Goal: Task Accomplishment & Management: Use online tool/utility

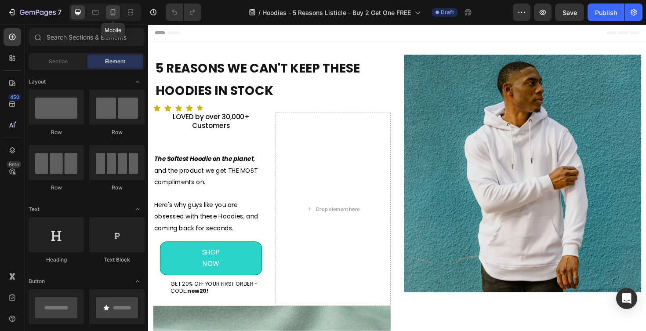
click at [117, 14] on icon at bounding box center [113, 12] width 9 height 9
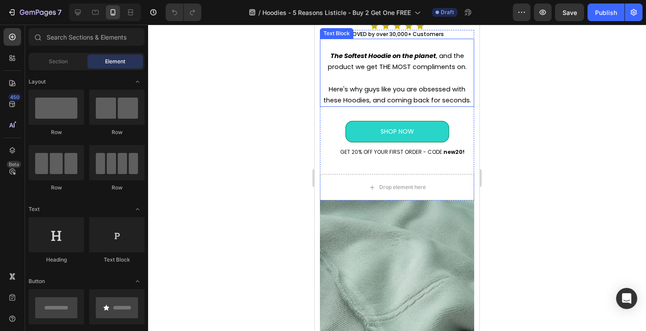
scroll to position [234, 0]
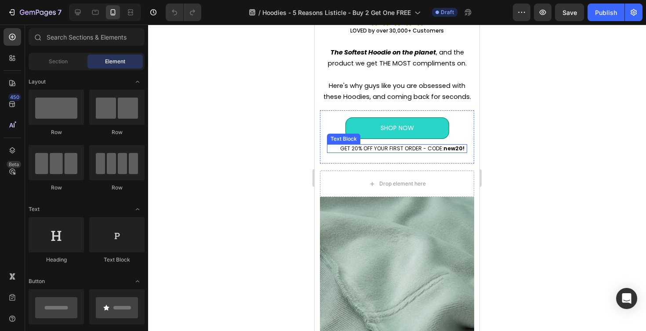
click at [381, 150] on p "GET 20% OFF YOUR FIRST ORDER - CODE: new20!" at bounding box center [403, 148] width 128 height 7
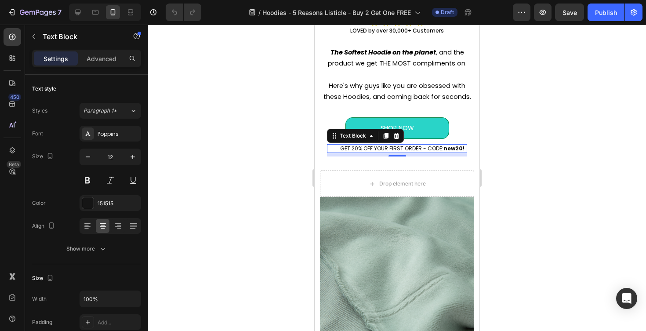
click at [442, 150] on p "GET 20% OFF YOUR FIRST ORDER - CODE: new20!" at bounding box center [403, 148] width 128 height 7
click at [301, 147] on div at bounding box center [397, 178] width 498 height 307
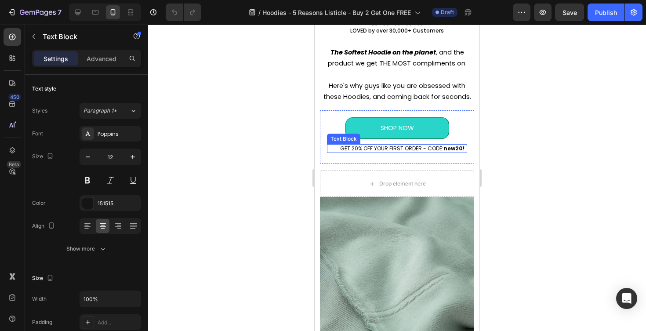
click at [426, 149] on p "GET 20% OFF YOUR FIRST ORDER - CODE: new20!" at bounding box center [403, 148] width 128 height 7
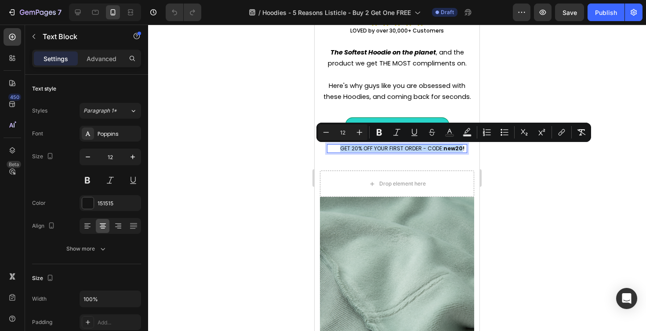
drag, startPoint x: 341, startPoint y: 149, endPoint x: 463, endPoint y: 150, distance: 121.8
click at [463, 150] on p "GET 20% OFF YOUR FIRST ORDER - CODE: new20!" at bounding box center [403, 148] width 128 height 7
click at [459, 149] on strong "new20!" at bounding box center [454, 148] width 21 height 7
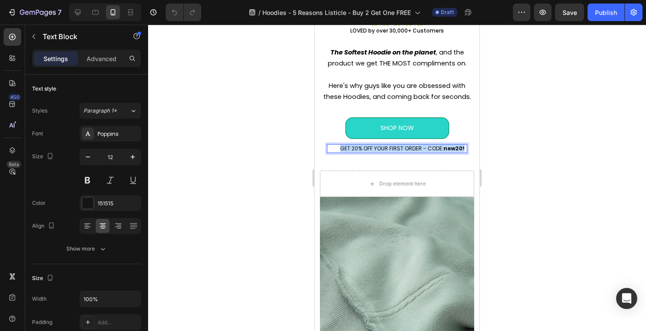
drag, startPoint x: 464, startPoint y: 149, endPoint x: 336, endPoint y: 153, distance: 127.6
click at [336, 153] on div "GET 20% OFF YOUR FIRST ORDER - CODE: new20! Text Block 8" at bounding box center [397, 148] width 140 height 9
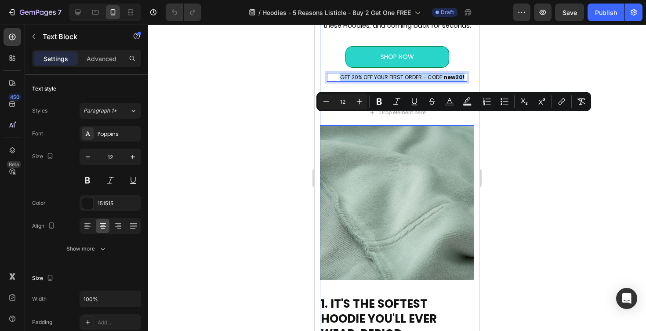
scroll to position [336, 0]
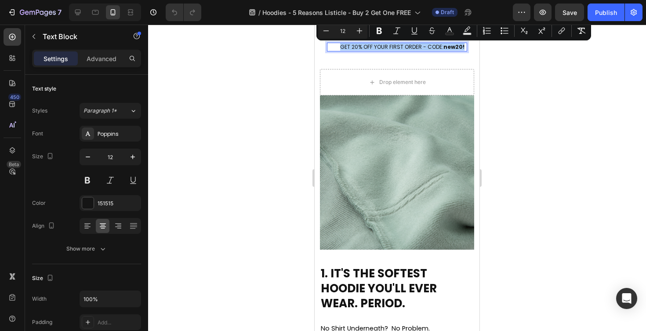
click at [532, 161] on div at bounding box center [397, 178] width 498 height 307
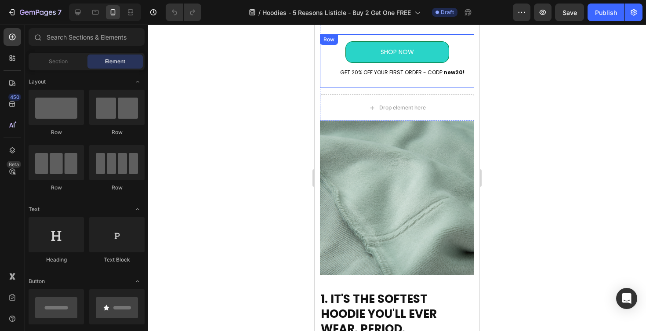
scroll to position [270, 0]
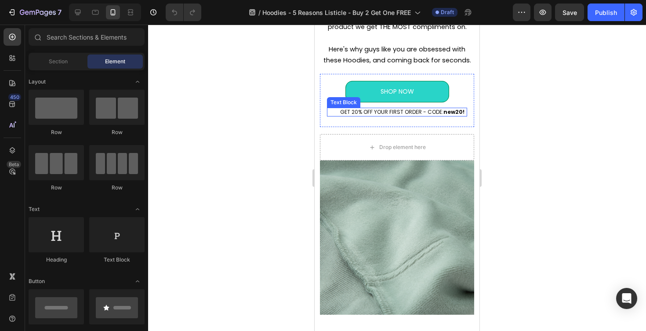
click at [416, 112] on p "GET 20% OFF YOUR FIRST ORDER - CODE: new20!" at bounding box center [403, 112] width 128 height 7
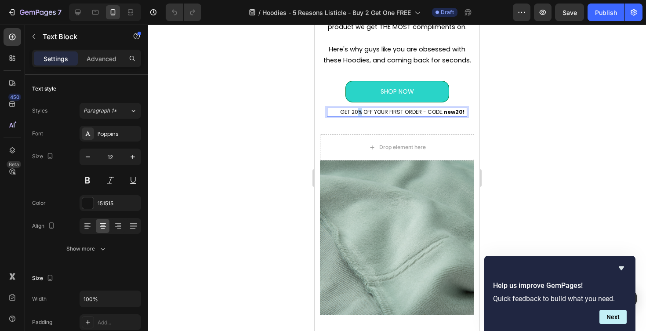
click at [358, 113] on p "GET 20% OFF YOUR FIRST ORDER - CODE: new20!" at bounding box center [403, 112] width 128 height 7
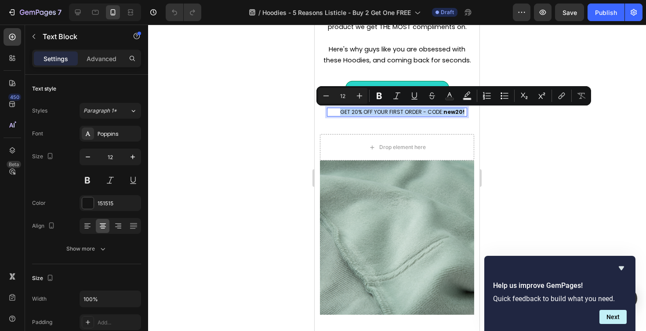
click at [358, 113] on p "GET 20% OFF YOUR FIRST ORDER - CODE: new20!" at bounding box center [403, 112] width 128 height 7
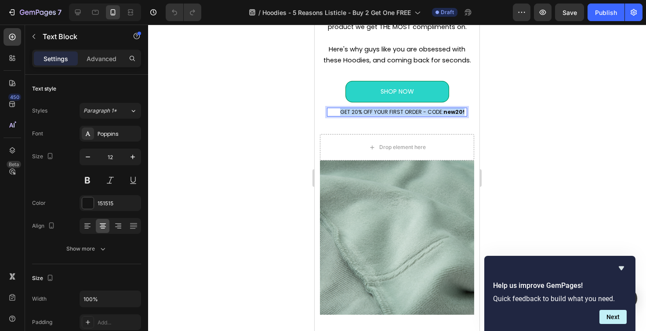
click at [358, 113] on p "GET 20% OFF YOUR FIRST ORDER - CODE: new20!" at bounding box center [403, 112] width 128 height 7
click at [262, 106] on div at bounding box center [397, 178] width 498 height 307
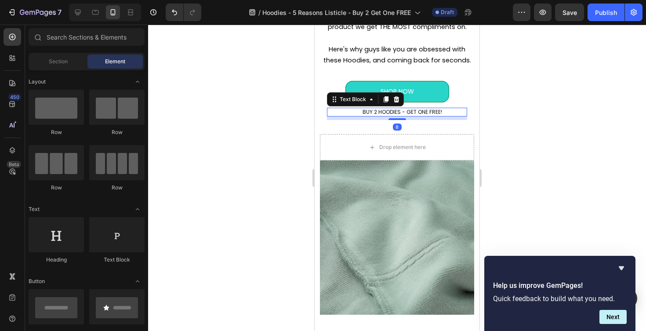
click at [420, 113] on p "BUY 2 HOODIES - GET ONE FREE!" at bounding box center [403, 112] width 128 height 7
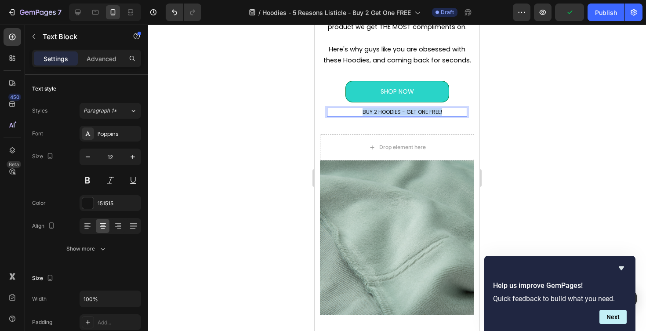
drag, startPoint x: 445, startPoint y: 112, endPoint x: 364, endPoint y: 114, distance: 81.4
click at [364, 114] on p "BUY 2 HOODIES - GET ONE FREE!" at bounding box center [403, 112] width 128 height 7
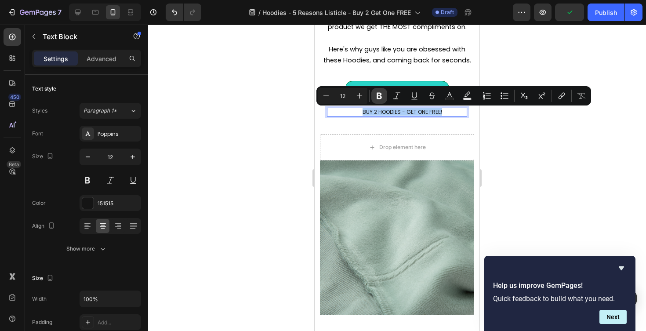
click at [383, 98] on icon "Editor contextual toolbar" at bounding box center [379, 95] width 9 height 9
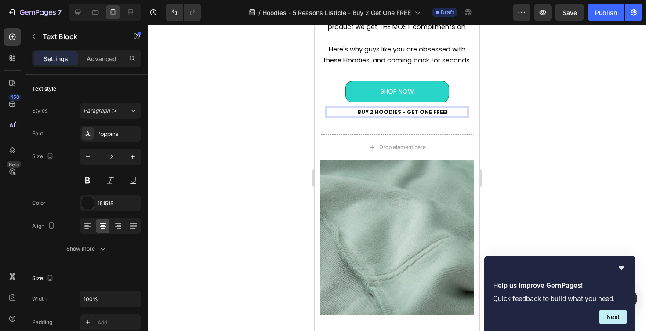
click at [447, 112] on p "BUY 2 HOODIES - GET ONE FREE!" at bounding box center [403, 112] width 128 height 7
drag, startPoint x: 447, startPoint y: 112, endPoint x: 360, endPoint y: 112, distance: 87.1
click at [360, 112] on p "BUY 2 HOODIES - GET ONE FREE!" at bounding box center [403, 112] width 128 height 7
click at [381, 112] on strong "BUY 2 HOODIES - GET ONE FREE!" at bounding box center [403, 111] width 91 height 7
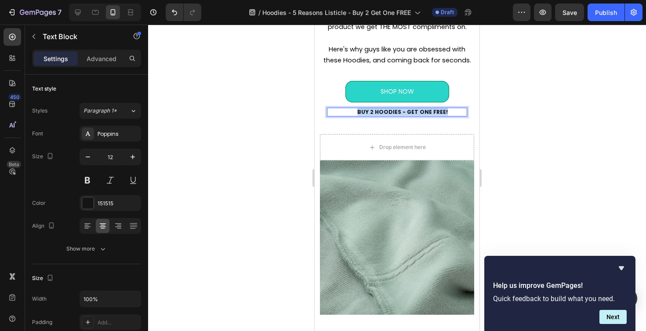
click at [381, 112] on strong "BUY 2 HOODIES - GET ONE FREE!" at bounding box center [403, 111] width 91 height 7
click at [113, 176] on button at bounding box center [110, 180] width 16 height 16
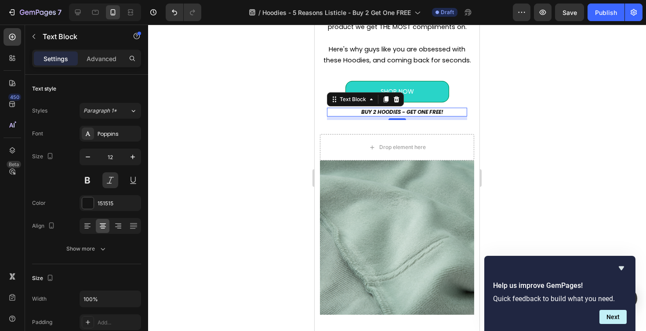
click at [241, 137] on div at bounding box center [397, 178] width 498 height 307
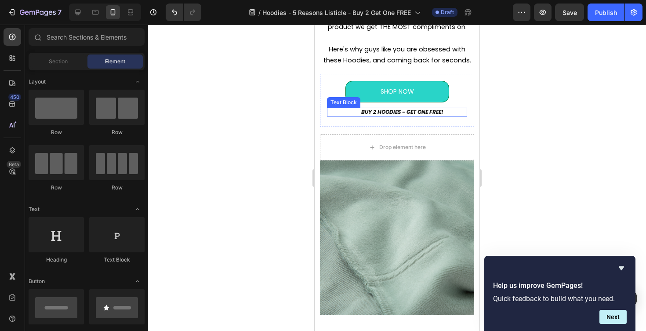
click at [425, 113] on strong "BUY 2 HOODIES - GET ONE FREE!" at bounding box center [402, 111] width 82 height 7
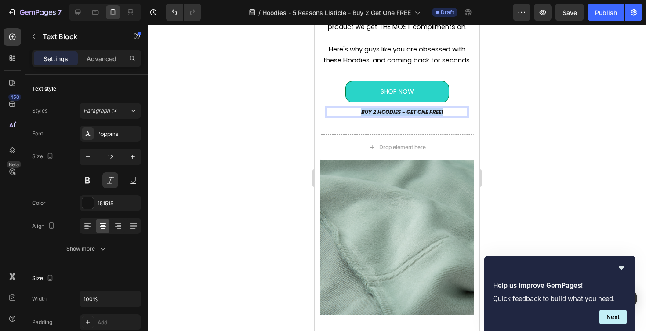
click at [425, 113] on strong "BUY 2 HOODIES - GET ONE FREE!" at bounding box center [402, 111] width 82 height 7
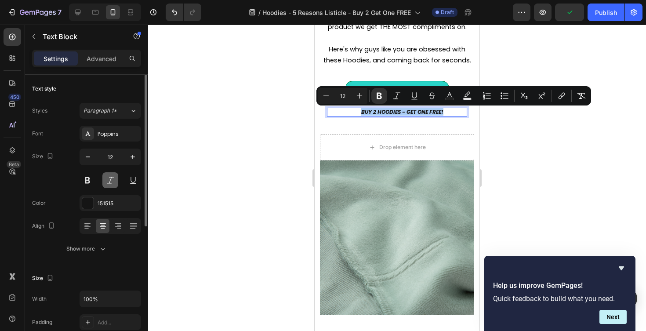
click at [107, 175] on button at bounding box center [110, 180] width 16 height 16
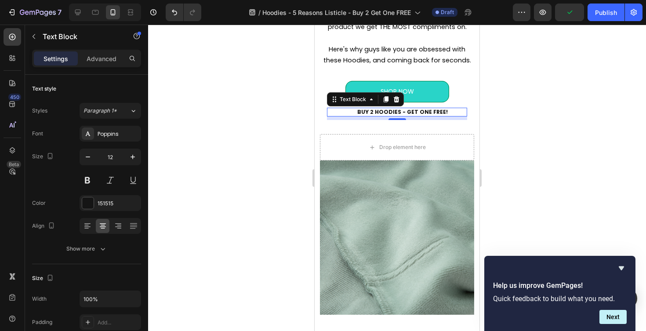
click at [267, 160] on div at bounding box center [397, 178] width 498 height 307
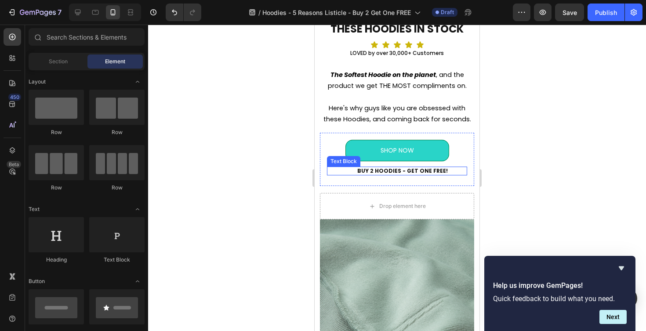
scroll to position [206, 0]
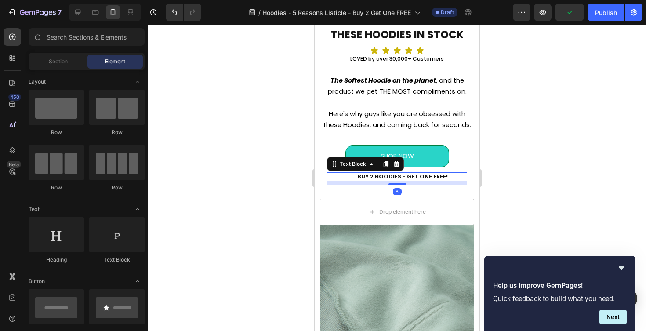
click at [375, 176] on strong "BUY 2 HOODIES - GET ONE FREE!" at bounding box center [403, 176] width 91 height 7
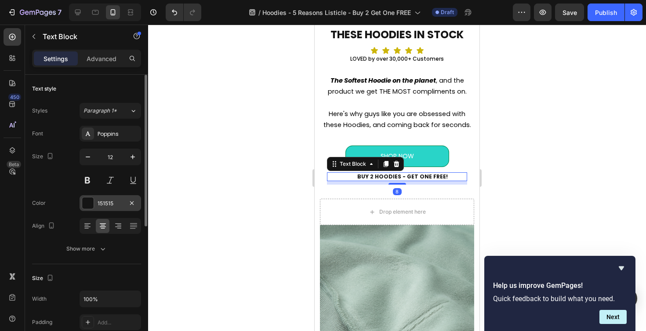
click at [90, 204] on div at bounding box center [87, 202] width 11 height 11
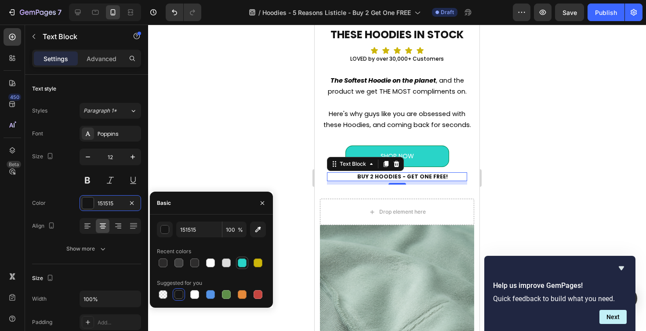
click at [246, 265] on div at bounding box center [242, 263] width 9 height 9
type input "29D4C8"
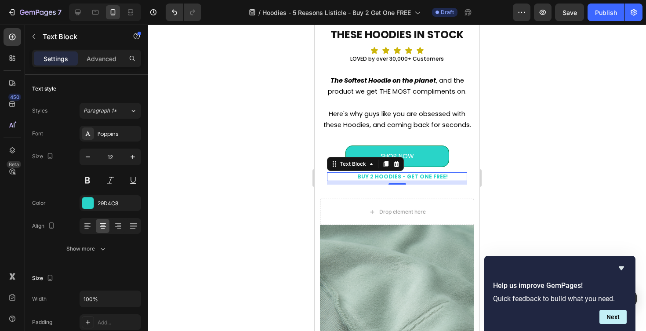
click at [237, 151] on div at bounding box center [397, 178] width 498 height 307
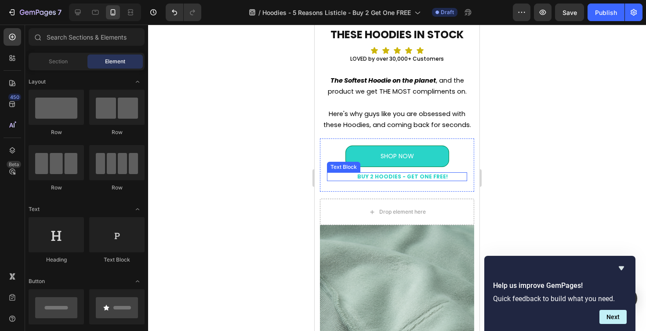
click at [415, 177] on strong "BUY 2 HOODIES - GET ONE FREE!" at bounding box center [403, 176] width 91 height 7
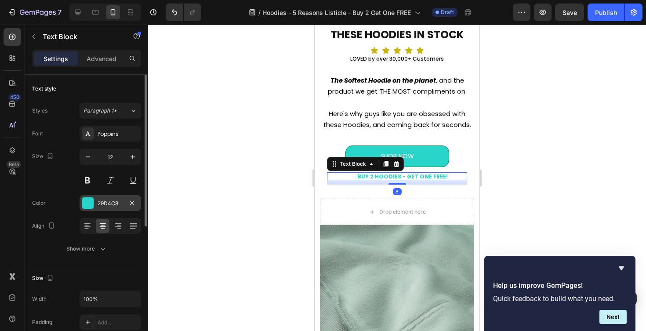
click at [88, 205] on div at bounding box center [87, 202] width 11 height 11
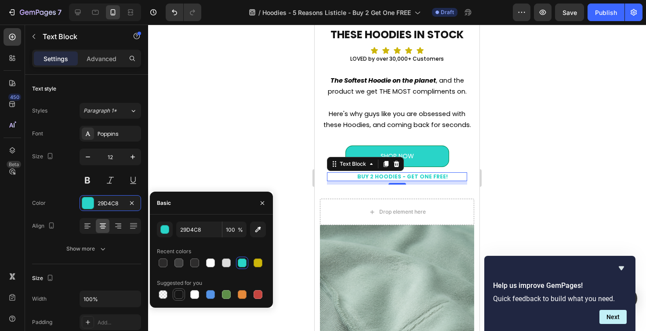
click at [180, 296] on div at bounding box center [179, 294] width 9 height 9
type input "151515"
click at [487, 189] on div at bounding box center [397, 178] width 498 height 307
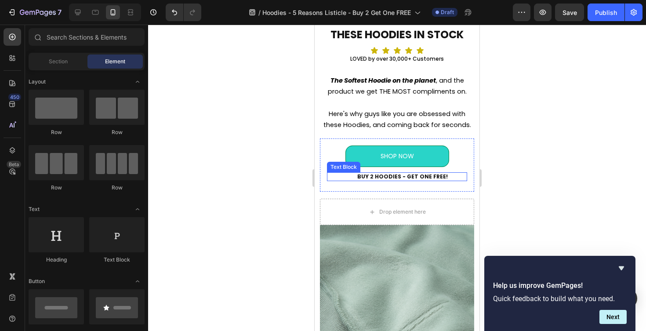
click at [410, 176] on strong "BUY 2 HOODIES - GET ONE FREE!" at bounding box center [403, 176] width 91 height 7
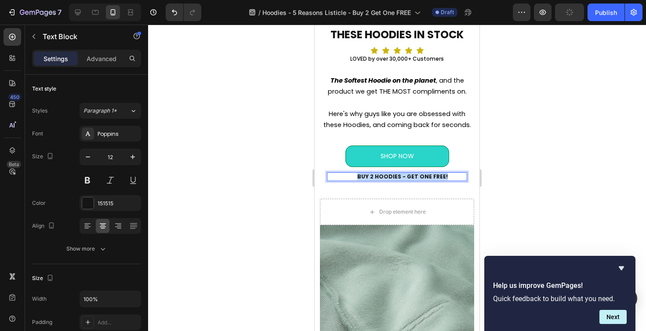
click at [410, 176] on strong "BUY 2 HOODIES - GET ONE FREE!" at bounding box center [403, 176] width 91 height 7
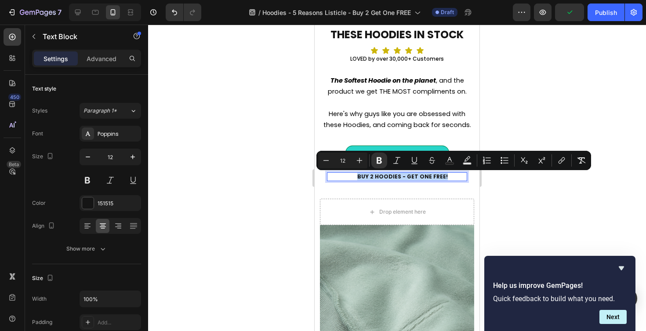
copy strong "BUY 2 HOODIES - GET ONE FREE!"
click at [586, 192] on div at bounding box center [397, 178] width 498 height 307
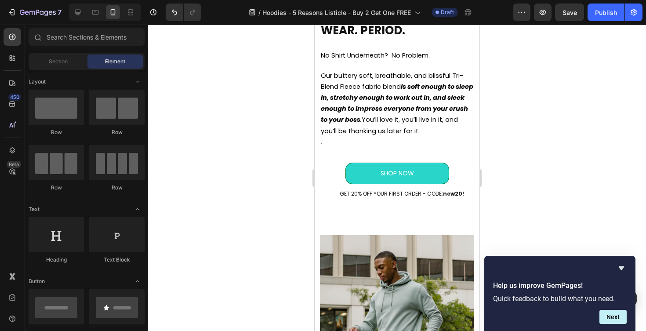
scroll to position [639, 0]
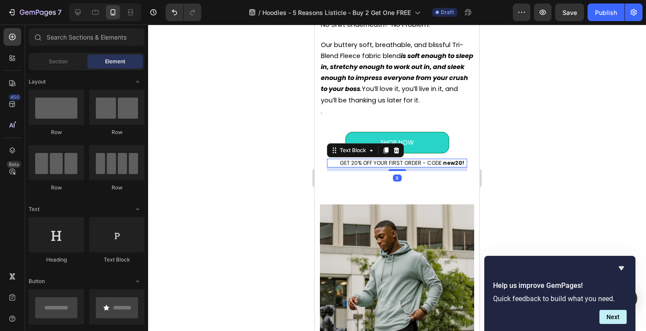
click at [399, 167] on p "GET 20% OFF YOUR FIRST ORDER - CODE: new20!" at bounding box center [402, 163] width 127 height 7
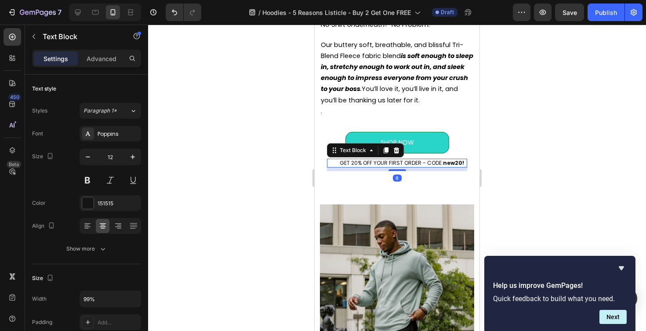
click at [399, 167] on p "GET 20% OFF YOUR FIRST ORDER - CODE: new20!" at bounding box center [402, 163] width 127 height 7
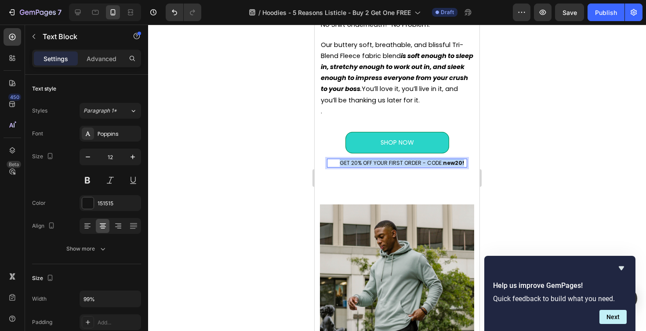
click at [399, 167] on p "GET 20% OFF YOUR FIRST ORDER - CODE: new20!" at bounding box center [402, 163] width 127 height 7
click at [253, 150] on div at bounding box center [397, 178] width 498 height 307
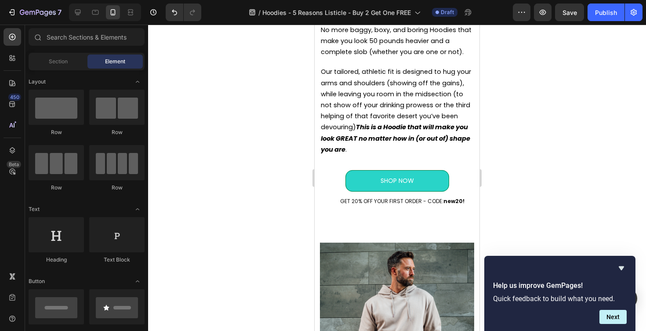
scroll to position [1070, 0]
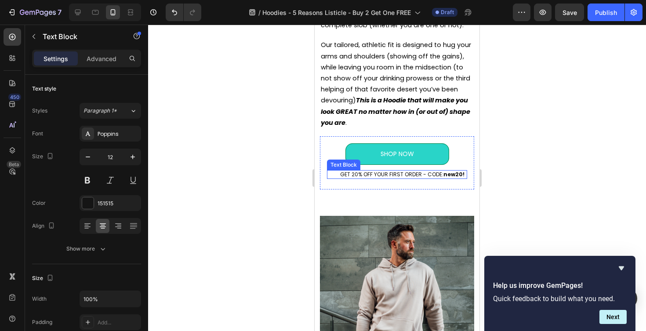
click at [384, 177] on p "GET 20% OFF YOUR FIRST ORDER - CODE: new20!" at bounding box center [403, 174] width 128 height 7
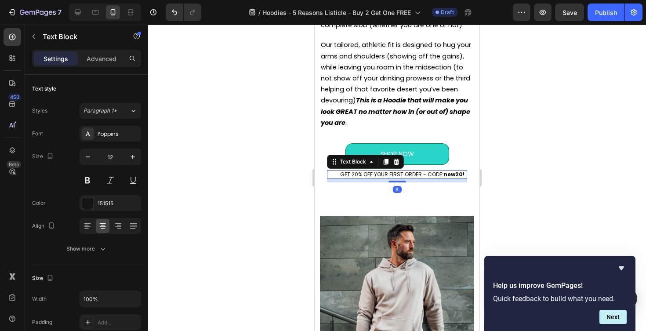
click at [384, 177] on p "GET 20% OFF YOUR FIRST ORDER - CODE: new20!" at bounding box center [403, 174] width 128 height 7
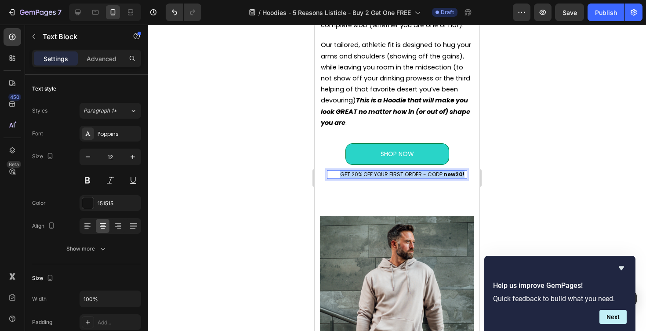
click at [384, 177] on p "GET 20% OFF YOUR FIRST ORDER - CODE: new20!" at bounding box center [403, 174] width 128 height 7
click at [556, 144] on div at bounding box center [397, 178] width 498 height 307
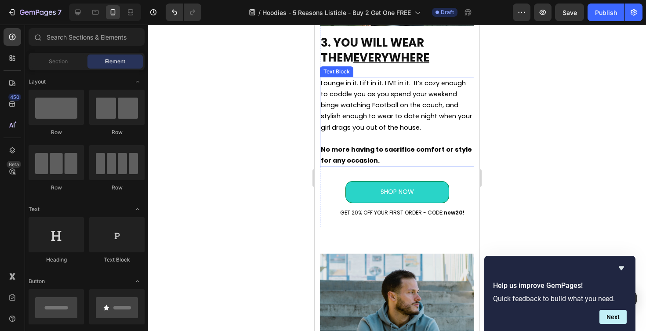
scroll to position [1418, 0]
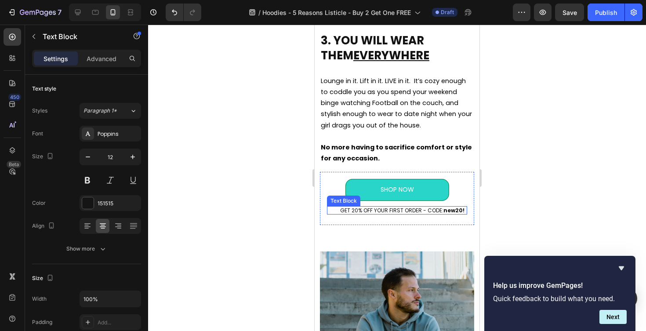
click at [387, 210] on p "GET 20% OFF YOUR FIRST ORDER - CODE: new20!" at bounding box center [403, 210] width 128 height 7
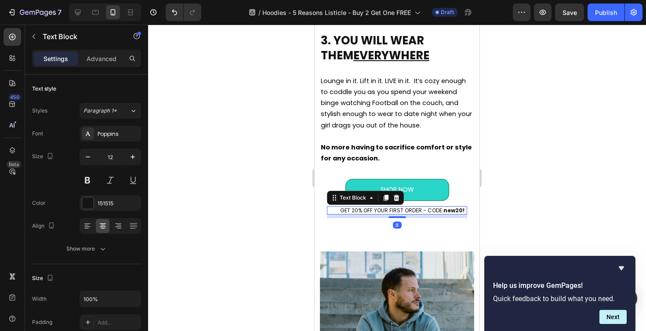
click at [387, 210] on p "GET 20% OFF YOUR FIRST ORDER - CODE: new20!" at bounding box center [403, 210] width 128 height 7
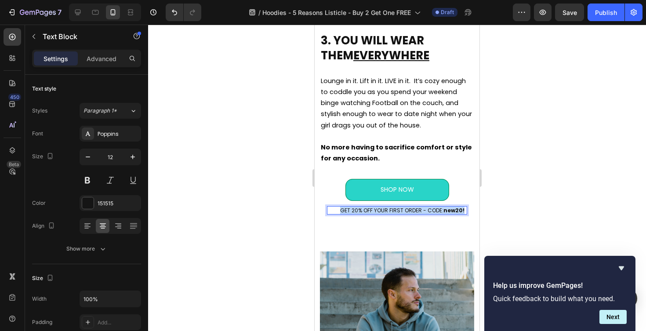
click at [387, 210] on p "GET 20% OFF YOUR FIRST ORDER - CODE: new20!" at bounding box center [403, 210] width 128 height 7
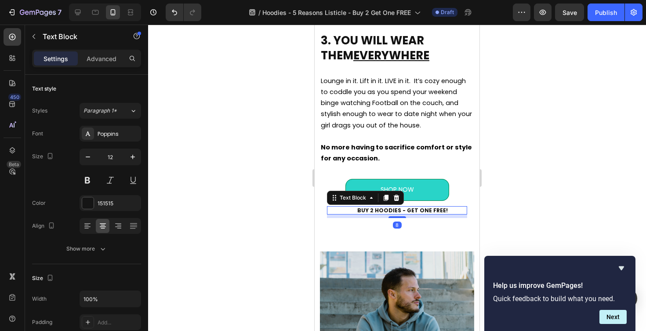
click at [540, 179] on div at bounding box center [397, 178] width 498 height 307
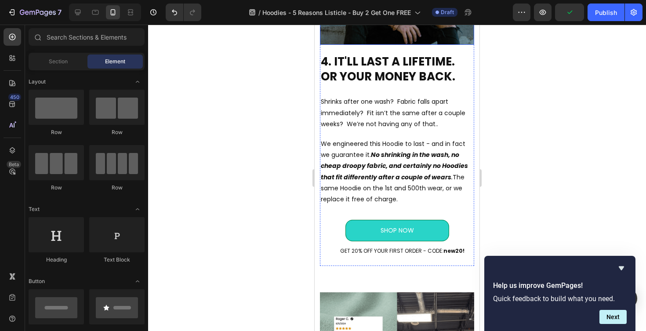
scroll to position [1786, 0]
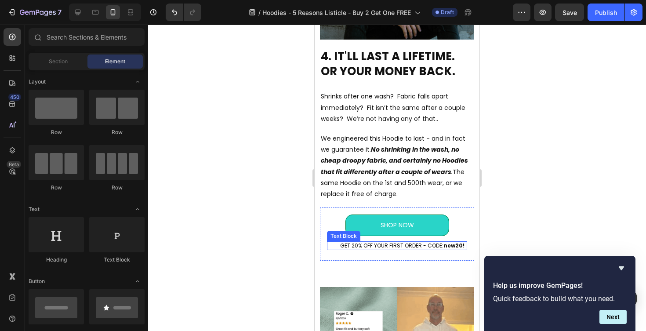
click at [391, 247] on p "GET 20% OFF YOUR FIRST ORDER - CODE: new20!" at bounding box center [403, 245] width 128 height 7
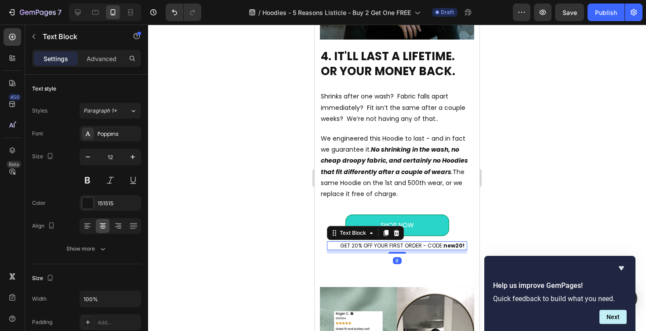
click at [391, 247] on p "GET 20% OFF YOUR FIRST ORDER - CODE: new20!" at bounding box center [403, 245] width 128 height 7
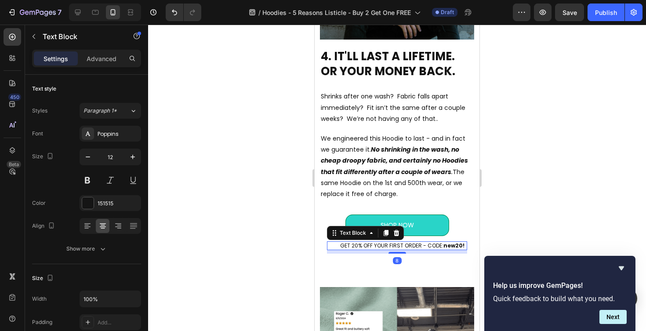
click at [391, 247] on p "GET 20% OFF YOUR FIRST ORDER - CODE: new20!" at bounding box center [403, 245] width 128 height 7
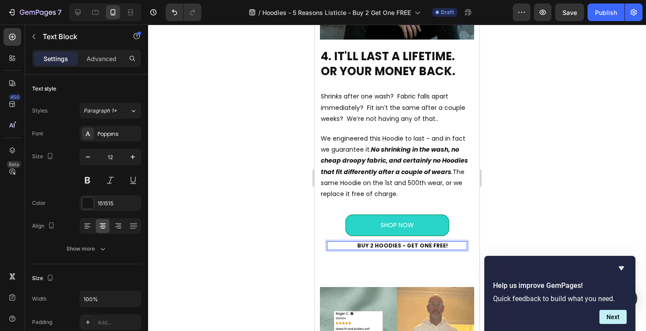
click at [522, 209] on div at bounding box center [397, 178] width 498 height 307
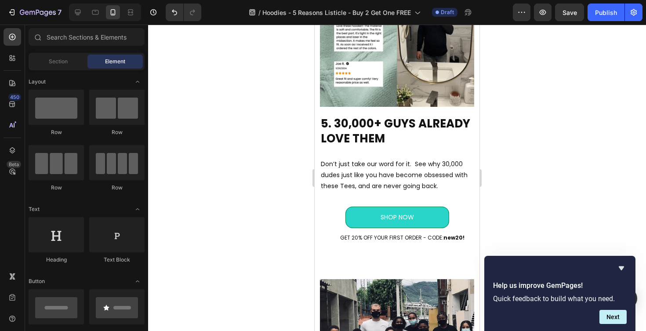
scroll to position [2133, 0]
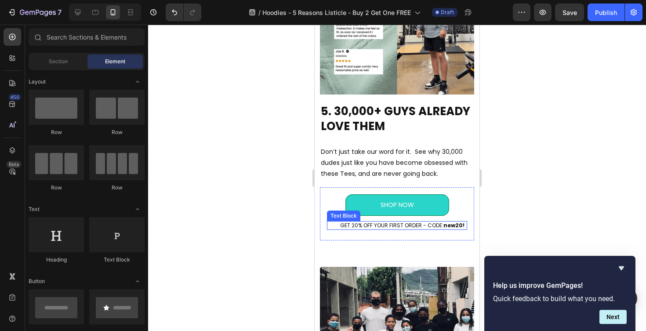
click at [389, 228] on p "GET 20% OFF YOUR FIRST ORDER - CODE: new20!" at bounding box center [403, 225] width 128 height 7
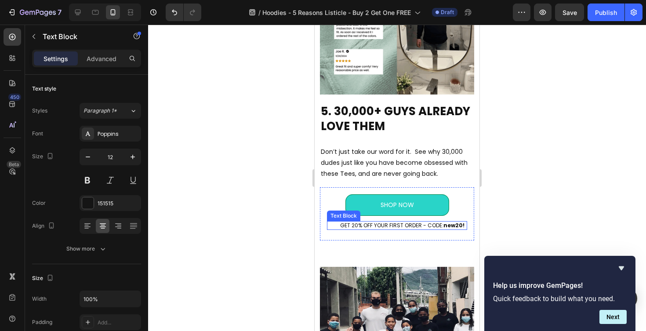
click at [389, 228] on p "GET 20% OFF YOUR FIRST ORDER - CODE: new20!" at bounding box center [403, 225] width 128 height 7
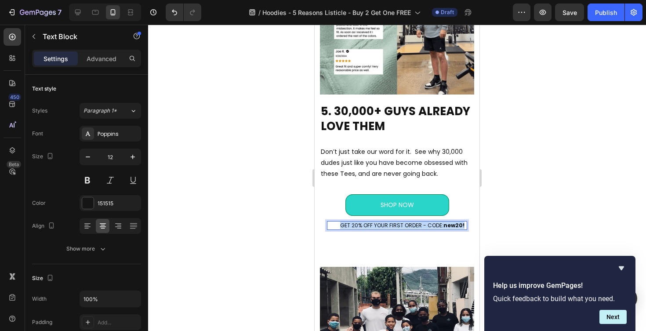
click at [389, 228] on p "GET 20% OFF YOUR FIRST ORDER - CODE: new20!" at bounding box center [403, 225] width 128 height 7
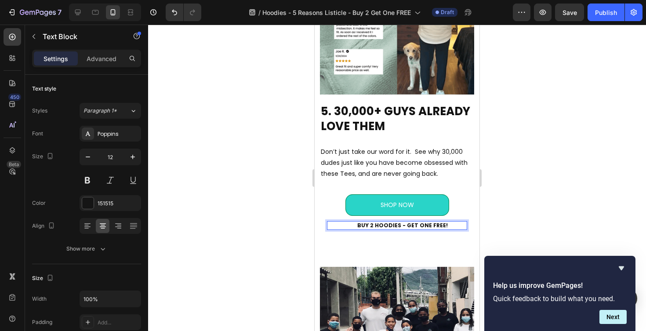
click at [537, 183] on div at bounding box center [397, 178] width 498 height 307
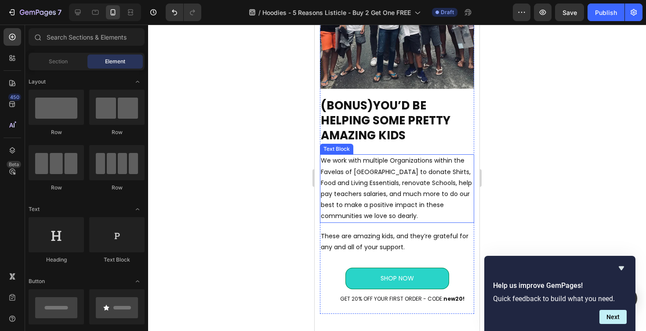
scroll to position [2517, 0]
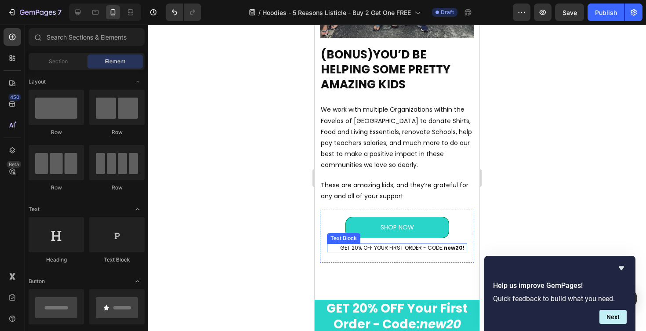
click at [398, 244] on div "GET 20% OFF YOUR FIRST ORDER - CODE: new20!" at bounding box center [403, 248] width 130 height 9
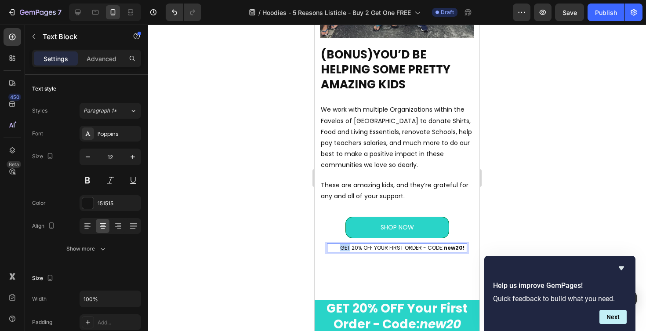
click at [398, 244] on div "GET 20% OFF YOUR FIRST ORDER - CODE: new20!" at bounding box center [403, 248] width 130 height 9
click at [545, 197] on div at bounding box center [397, 178] width 498 height 307
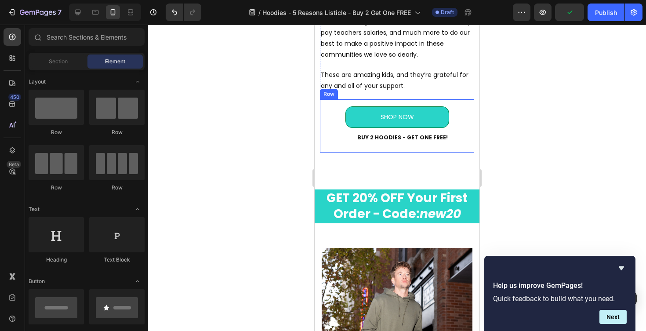
scroll to position [2648, 0]
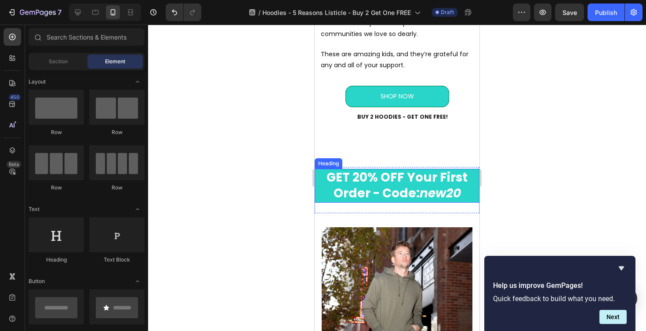
click at [397, 191] on h2 "GET 20% OFF Your First Order - Code: new20" at bounding box center [397, 186] width 165 height 34
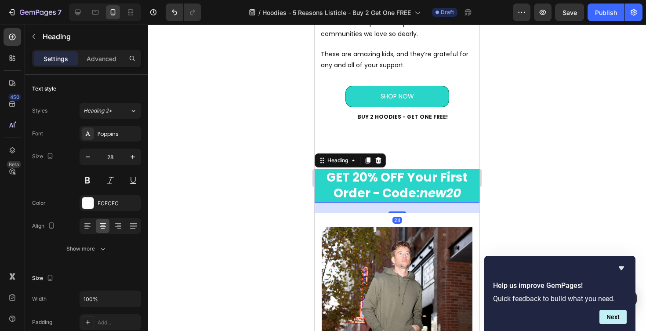
click at [356, 188] on h2 "GET 20% OFF Your First Order - Code: new20" at bounding box center [397, 186] width 165 height 34
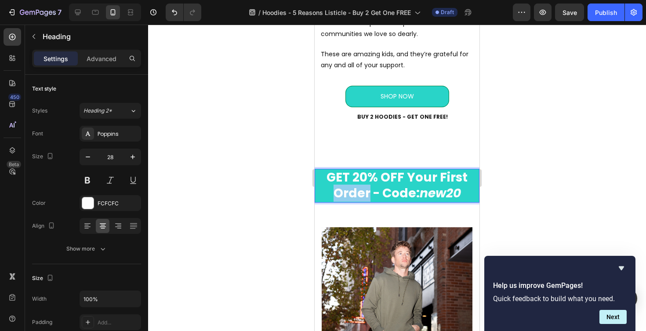
click at [356, 188] on p "GET 20% OFF Your First Order - Code: new20" at bounding box center [397, 186] width 163 height 32
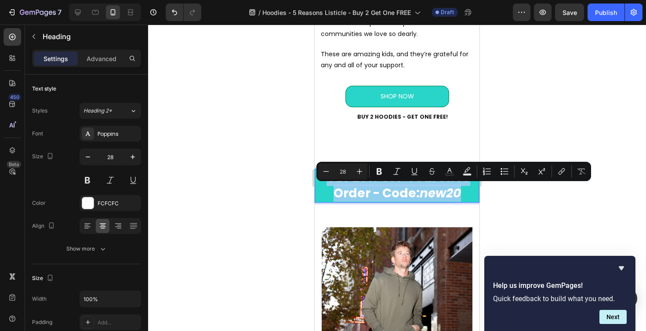
click at [356, 188] on p "GET 20% OFF Your First Order - Code: new20" at bounding box center [397, 186] width 163 height 32
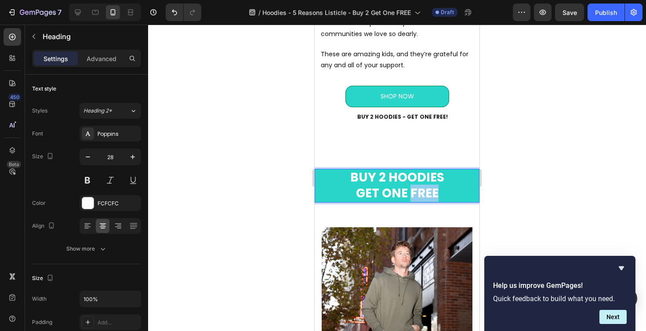
drag, startPoint x: 436, startPoint y: 191, endPoint x: 409, endPoint y: 190, distance: 26.4
click at [409, 190] on p "BUY 2 HOODIES GET ONE FREE" at bounding box center [397, 186] width 163 height 32
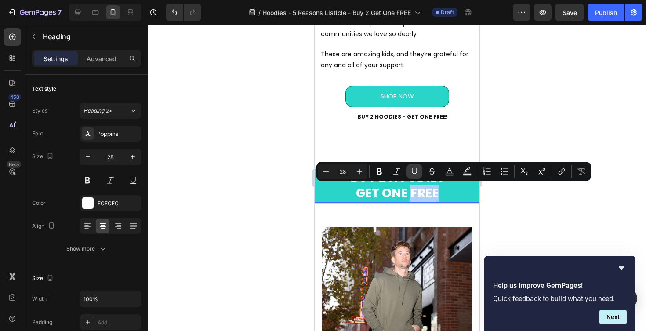
click at [417, 168] on icon "Editor contextual toolbar" at bounding box center [414, 171] width 9 height 9
click at [513, 132] on div at bounding box center [397, 178] width 498 height 307
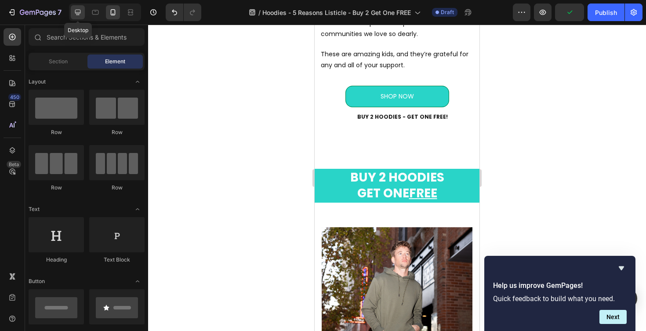
click at [78, 15] on icon at bounding box center [78, 13] width 6 height 6
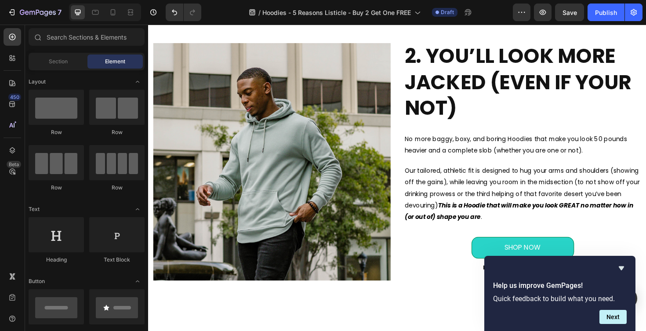
scroll to position [698, 0]
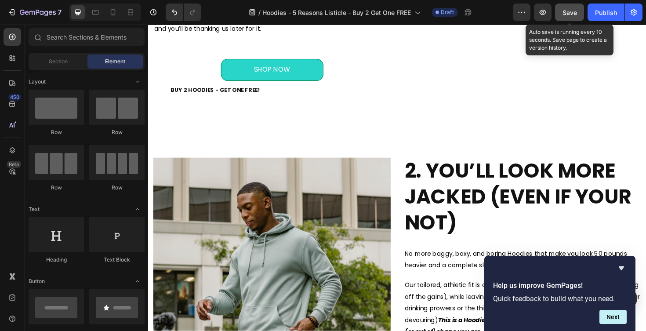
click at [566, 11] on span "Save" at bounding box center [570, 12] width 15 height 7
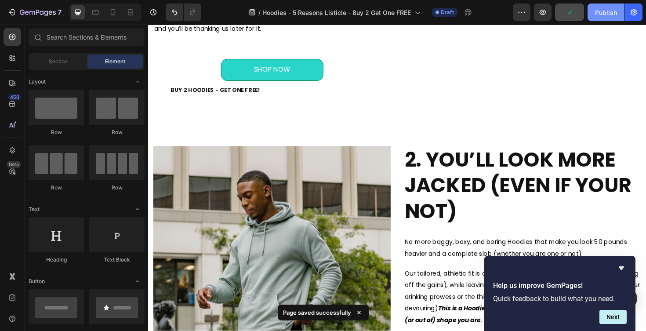
click at [602, 11] on div "Publish" at bounding box center [606, 12] width 22 height 9
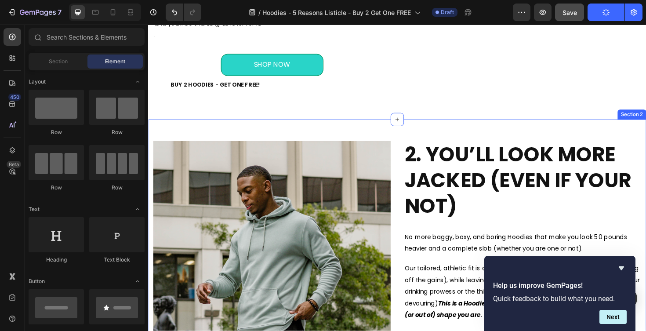
scroll to position [705, 0]
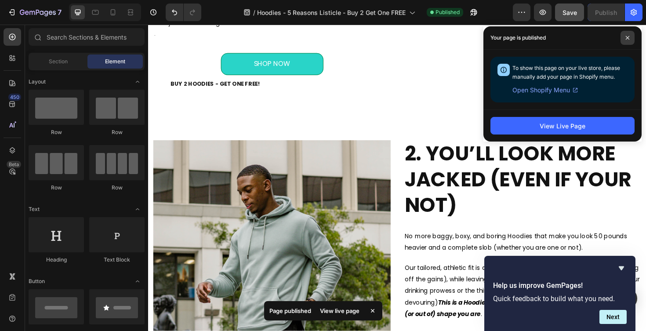
click at [630, 37] on icon at bounding box center [628, 38] width 4 height 4
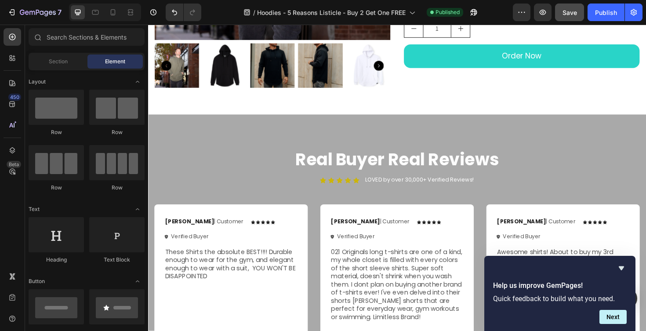
scroll to position [2644, 0]
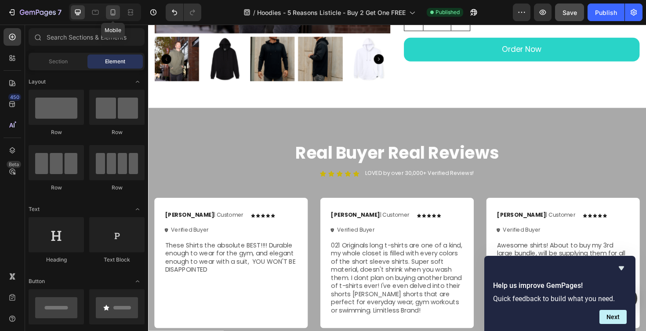
click at [115, 16] on icon at bounding box center [113, 12] width 9 height 9
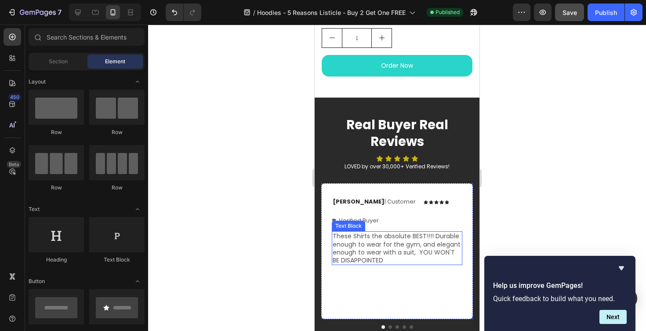
scroll to position [2807, 0]
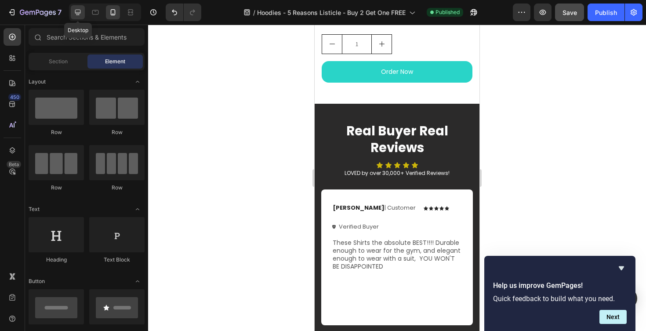
click at [81, 13] on icon at bounding box center [77, 12] width 9 height 9
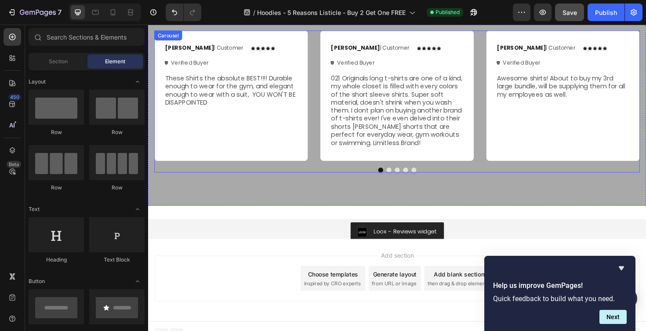
scroll to position [2826, 0]
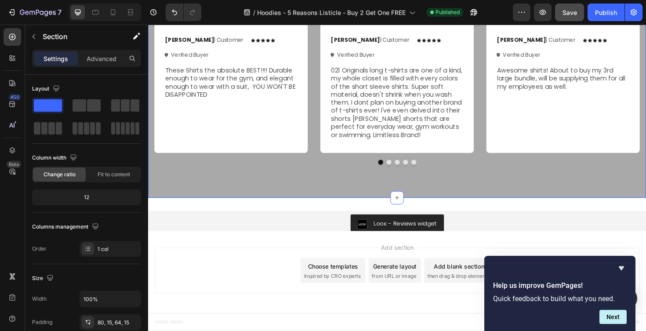
click at [321, 191] on div "Real Buyer Real Reviews Heading Icon Icon Icon Icon Icon Icon List LOVED by ove…" at bounding box center [412, 67] width 528 height 281
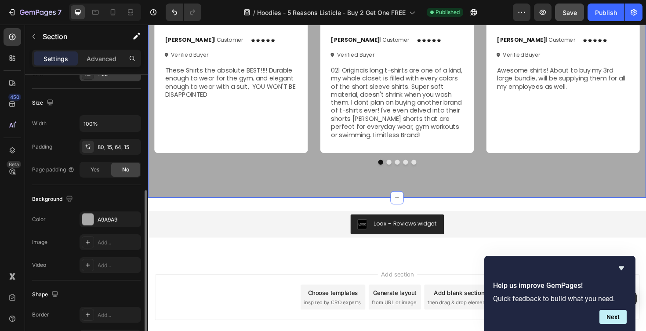
scroll to position [212, 0]
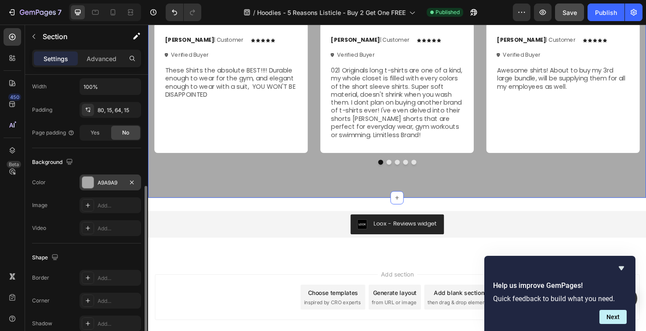
click at [87, 183] on div at bounding box center [87, 182] width 11 height 11
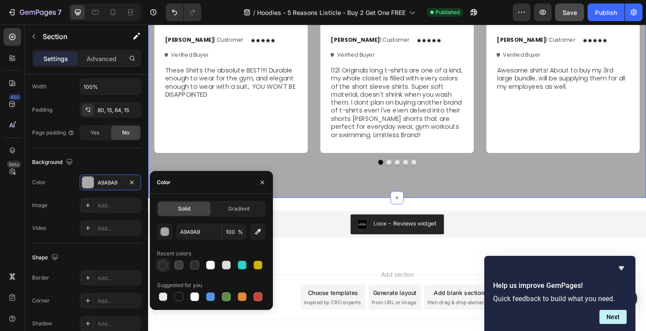
click at [164, 265] on div at bounding box center [163, 265] width 9 height 9
type input "2B2A2A"
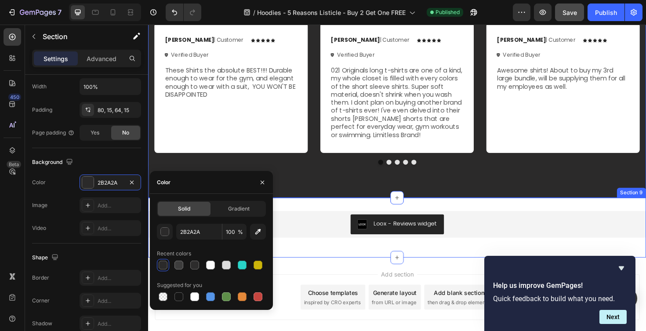
click at [313, 214] on div "Loox - Reviews widget Loox Row Section 9" at bounding box center [412, 239] width 528 height 63
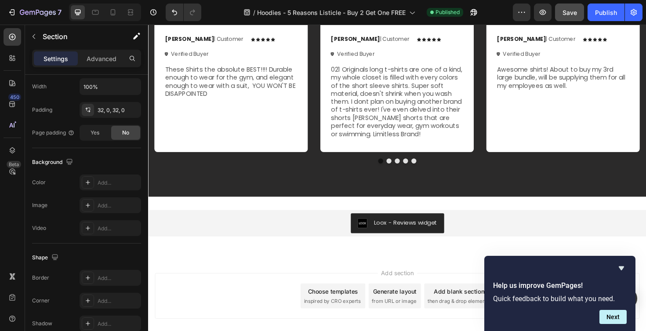
scroll to position [2837, 0]
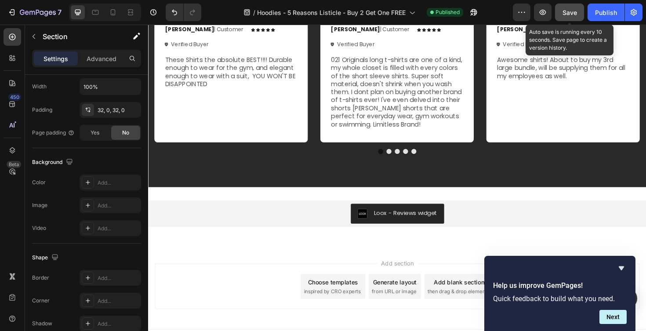
click at [567, 15] on span "Save" at bounding box center [570, 12] width 15 height 7
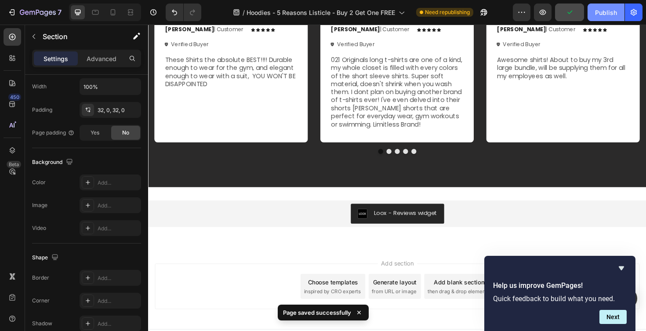
click at [598, 15] on div "Publish" at bounding box center [606, 12] width 22 height 9
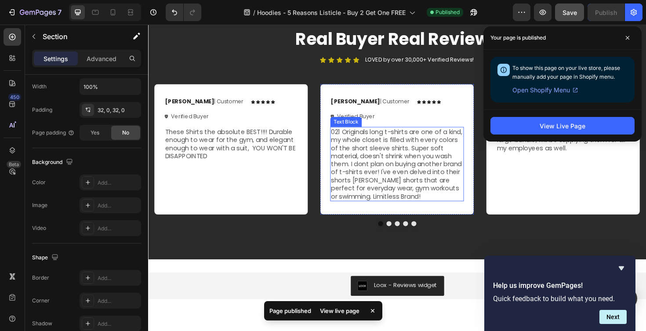
scroll to position [2760, 0]
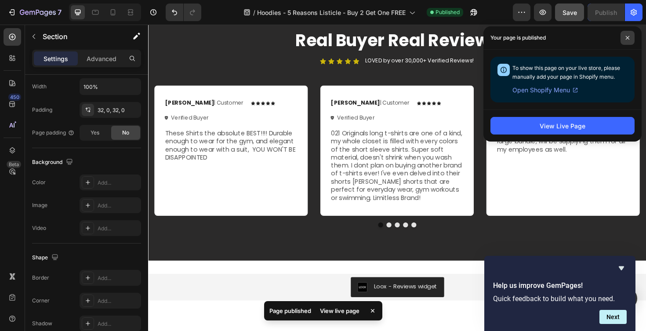
click at [629, 38] on icon at bounding box center [628, 38] width 4 height 4
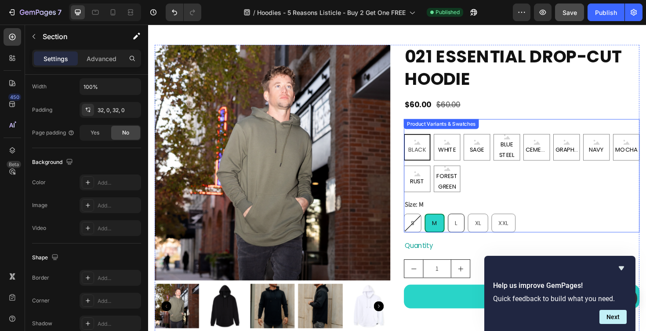
scroll to position [2364, 0]
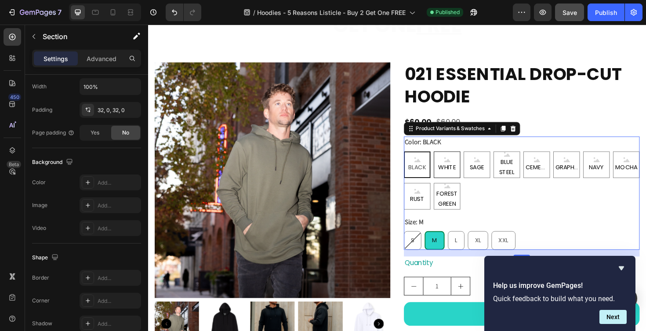
click at [467, 176] on span "WHITE" at bounding box center [465, 176] width 22 height 11
click at [451, 159] on input "WHITE WHITE WHITE" at bounding box center [450, 159] width 0 height 0
radio input "true"
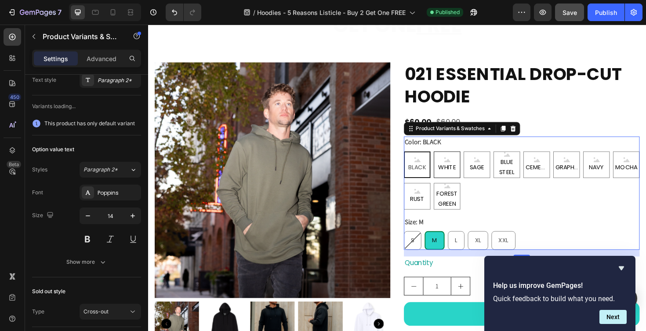
scroll to position [0, 0]
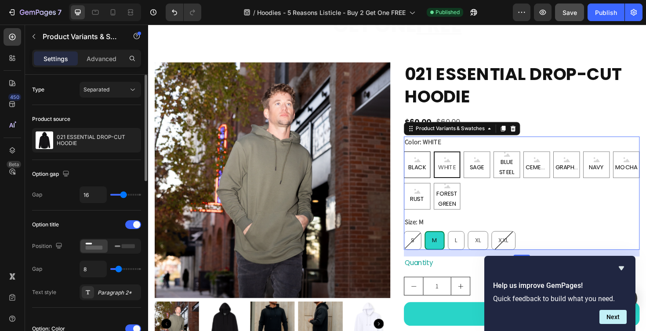
click at [433, 172] on span "BLACK" at bounding box center [433, 176] width 22 height 11
click at [419, 159] on input "BLACK BLACK BLACK" at bounding box center [419, 159] width 0 height 0
radio input "true"
click at [494, 176] on span "SAGE" at bounding box center [496, 176] width 19 height 11
click at [482, 159] on input "SAGE SAGE SAGE" at bounding box center [482, 159] width 0 height 0
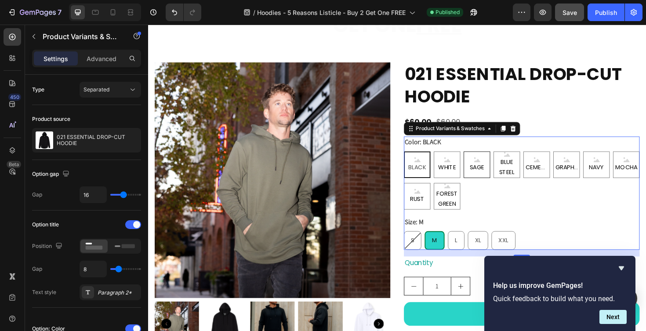
radio input "true"
click at [439, 178] on span "BLACK" at bounding box center [433, 176] width 22 height 11
click at [419, 159] on input "BLACK BLACK BLACK" at bounding box center [419, 159] width 0 height 0
radio input "true"
click at [523, 171] on span "BLUE STEEL" at bounding box center [528, 176] width 27 height 22
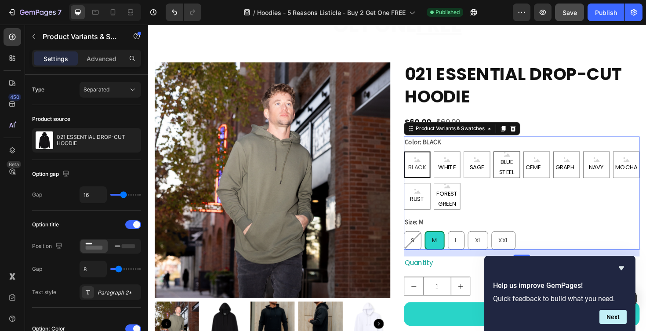
click at [514, 159] on input "BLUE STEEL BLUE STEEL BLUE STEEL" at bounding box center [514, 159] width 0 height 0
radio input "true"
click at [555, 173] on span "CEMENT" at bounding box center [559, 176] width 27 height 11
click at [546, 159] on input "CEMENT CEMENT CEMENT" at bounding box center [545, 159] width 0 height 0
radio input "true"
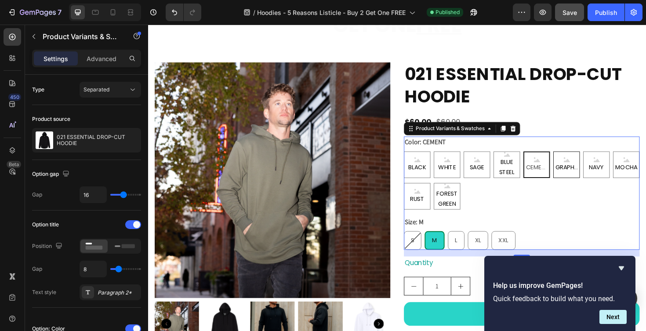
click at [580, 172] on span "GRAPHITE" at bounding box center [591, 176] width 27 height 11
click at [577, 159] on input "GRAPHITE GRAPHITE GRAPHITE" at bounding box center [577, 159] width 0 height 0
radio input "true"
click at [613, 171] on div "NAVY" at bounding box center [623, 173] width 28 height 28
click at [609, 159] on input "NAVY NAVY NAVY" at bounding box center [609, 159] width 0 height 0
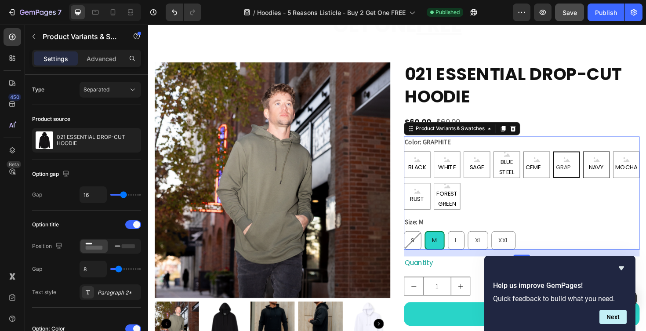
radio input "true"
click at [444, 208] on div "RUST" at bounding box center [433, 207] width 28 height 28
click at [419, 193] on input "RUST RUST RUST" at bounding box center [419, 192] width 0 height 0
radio input "true"
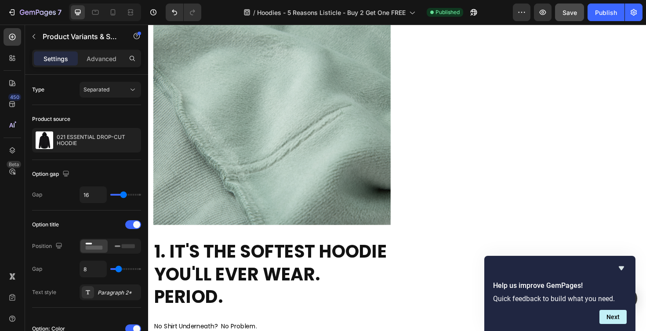
scroll to position [303, 0]
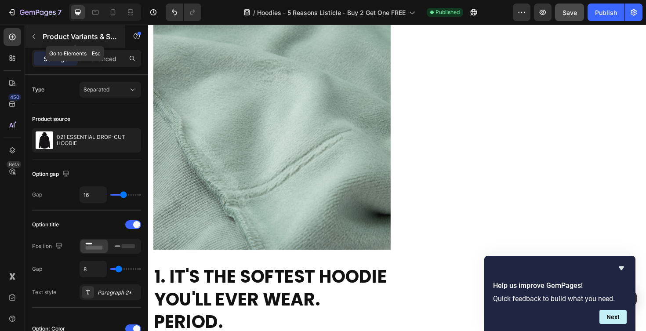
click at [34, 37] on icon "button" at bounding box center [34, 36] width 3 height 5
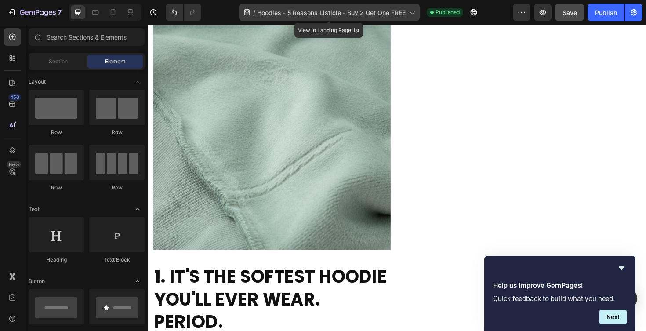
click at [249, 14] on icon at bounding box center [247, 12] width 6 height 6
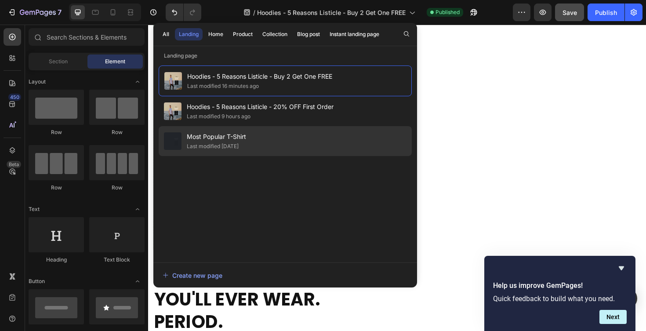
click at [226, 143] on div "Last modified [DATE]" at bounding box center [213, 146] width 52 height 9
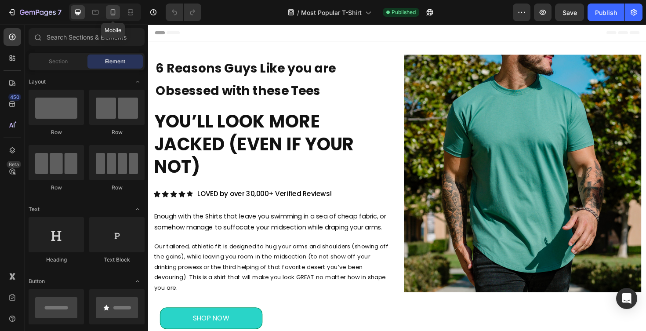
click at [114, 17] on div at bounding box center [113, 12] width 14 height 14
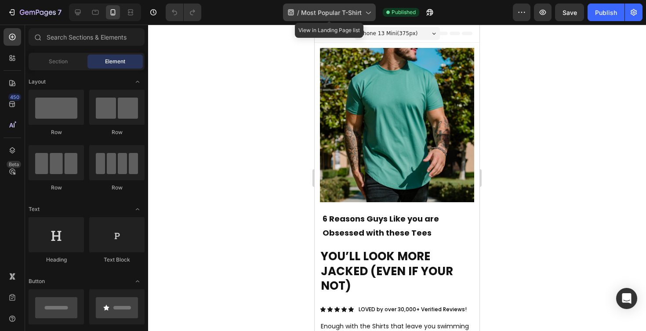
click at [317, 16] on span "Most Popular T-Shirt" at bounding box center [331, 12] width 61 height 9
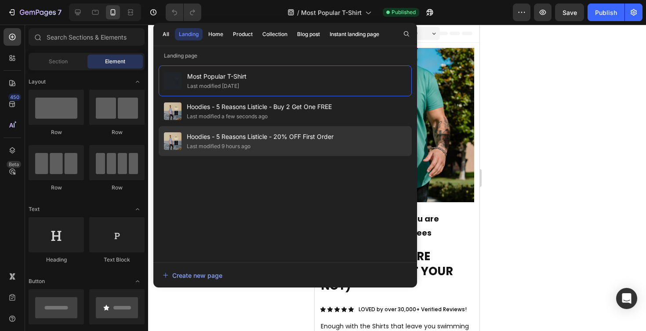
click at [302, 138] on span "Hoodies - 5 Reasons Listicle - 20% OFF First Order" at bounding box center [260, 136] width 147 height 11
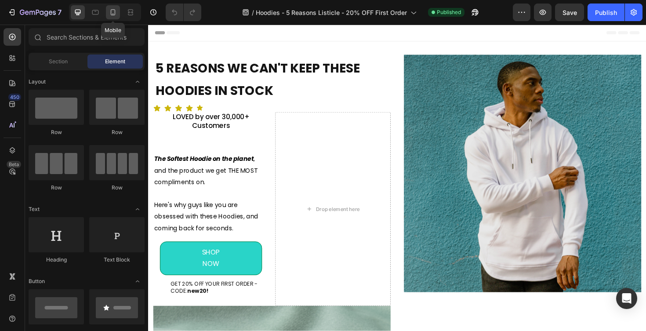
click at [112, 15] on icon at bounding box center [113, 12] width 5 height 6
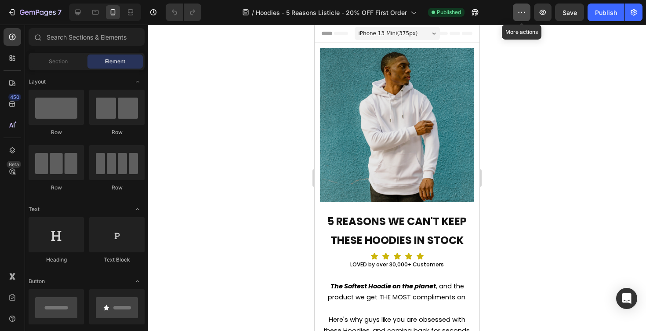
click at [527, 12] on button "button" at bounding box center [522, 13] width 18 height 18
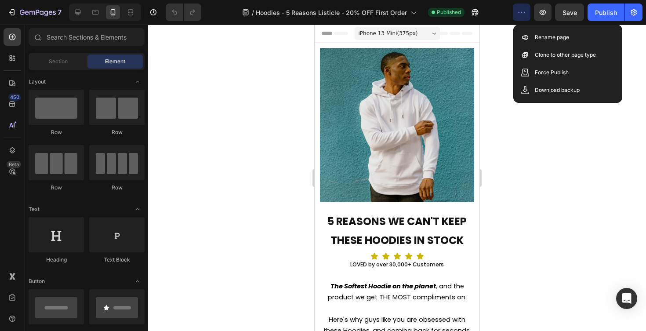
click at [263, 55] on div at bounding box center [397, 178] width 498 height 307
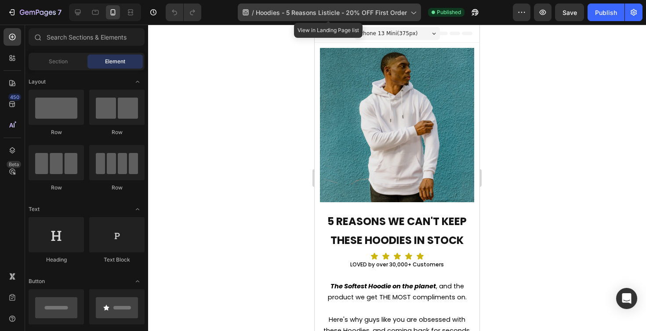
click at [280, 14] on span "Hoodies - 5 Reasons Listicle - 20% OFF First Order" at bounding box center [331, 12] width 151 height 9
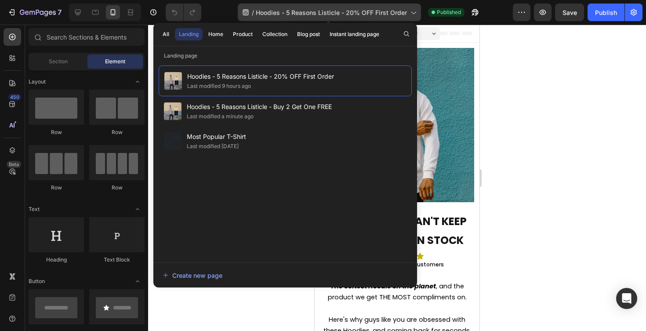
click at [280, 14] on span "Hoodies - 5 Reasons Listicle - 20% OFF First Order" at bounding box center [331, 12] width 151 height 9
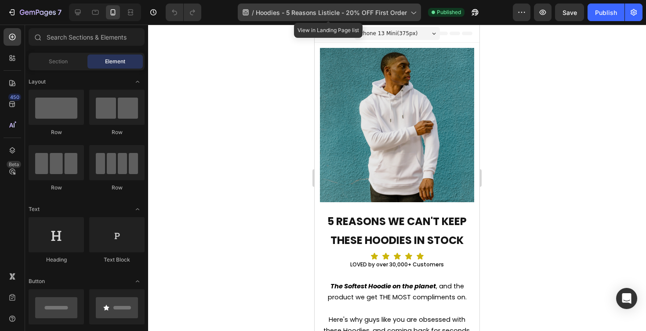
click at [265, 10] on span "Hoodies - 5 Reasons Listicle - 20% OFF First Order" at bounding box center [331, 12] width 151 height 9
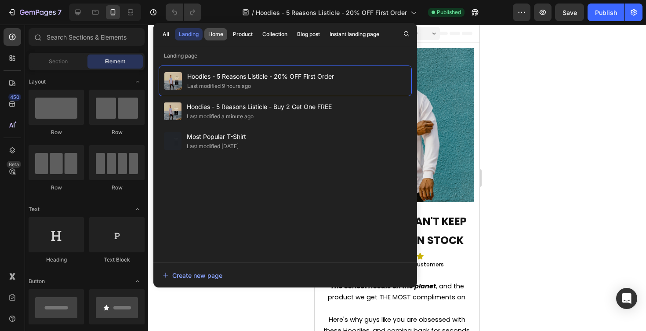
click at [217, 33] on div "Home" at bounding box center [215, 34] width 15 height 8
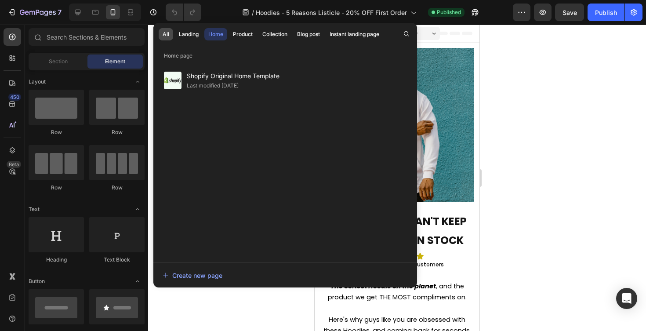
click at [166, 34] on div "All" at bounding box center [166, 34] width 7 height 8
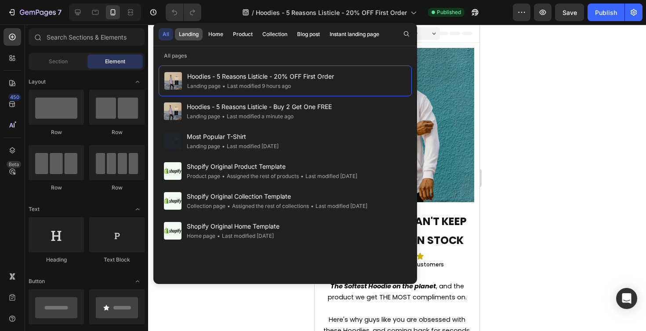
click at [189, 38] on button "Landing" at bounding box center [189, 34] width 28 height 12
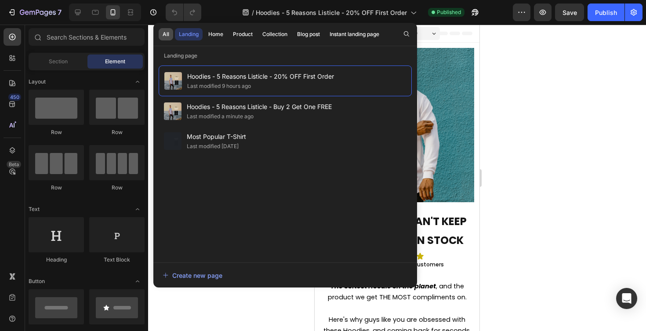
click at [168, 37] on div "All" at bounding box center [166, 34] width 7 height 8
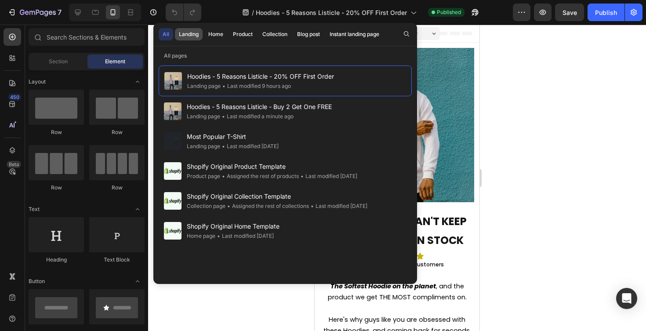
click at [190, 39] on button "Landing" at bounding box center [189, 34] width 28 height 12
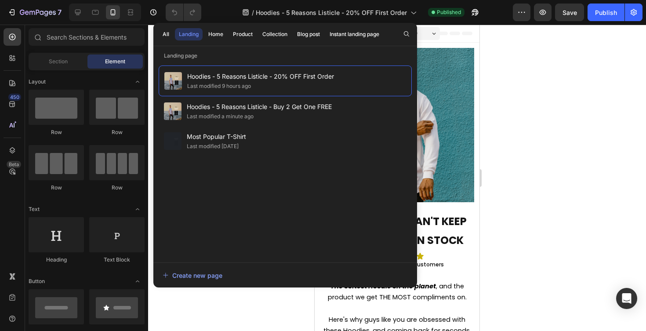
click at [546, 100] on div at bounding box center [397, 178] width 498 height 307
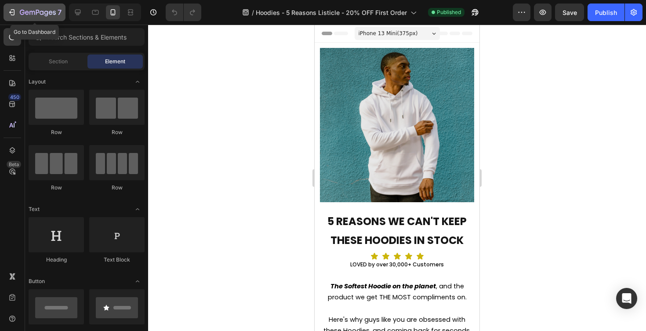
click at [15, 11] on icon "button" at bounding box center [11, 12] width 9 height 9
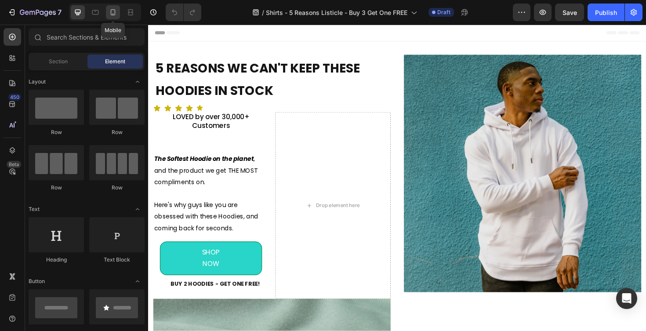
click at [116, 16] on icon at bounding box center [113, 12] width 9 height 9
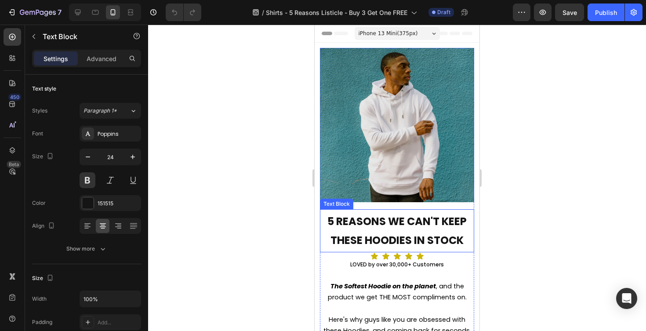
click at [421, 232] on p "5 REASONS WE CAN'T KEEP THESE HOODIES IN STOCK" at bounding box center [397, 231] width 149 height 38
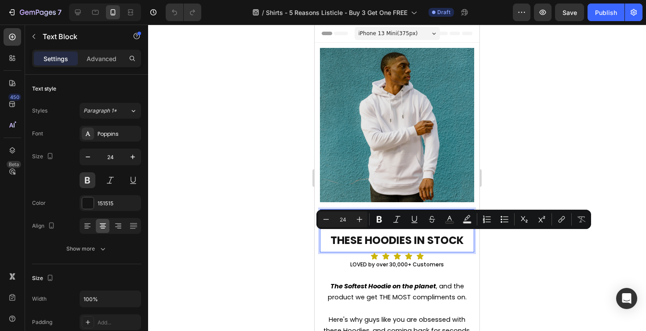
click at [387, 236] on p "5 REASONS WE CAN'T KEEP THESE HOODIES IN STOCK" at bounding box center [397, 231] width 149 height 38
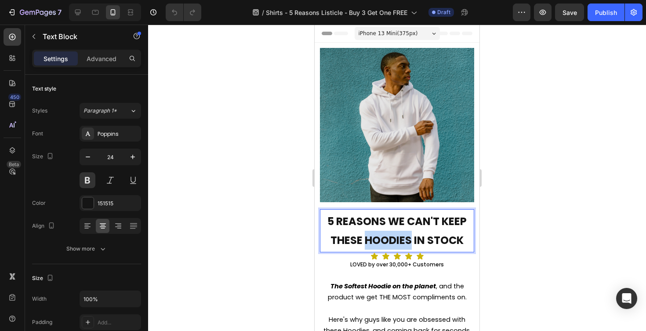
click at [387, 236] on p "5 REASONS WE CAN'T KEEP THESE HOODIES IN STOCK" at bounding box center [397, 231] width 149 height 38
click at [524, 214] on div at bounding box center [397, 178] width 498 height 307
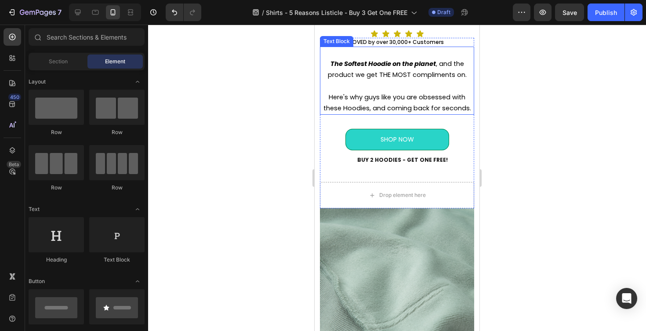
scroll to position [226, 0]
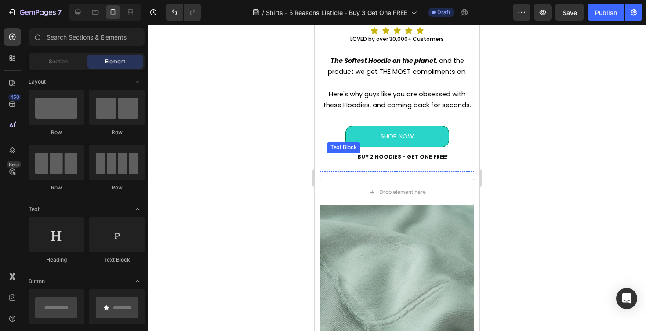
click at [395, 160] on strong "BUY 2 HOODIES - GET ONE FREE!" at bounding box center [403, 156] width 91 height 7
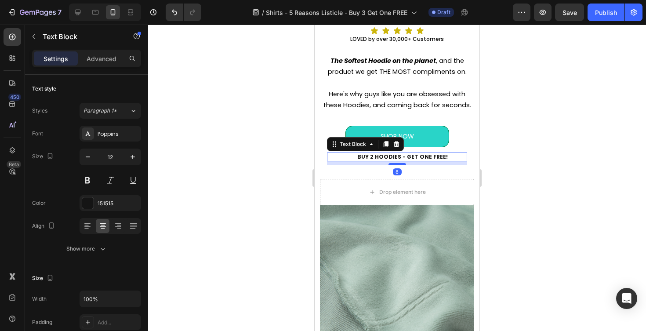
click at [395, 160] on strong "BUY 2 HOODIES - GET ONE FREE!" at bounding box center [403, 156] width 91 height 7
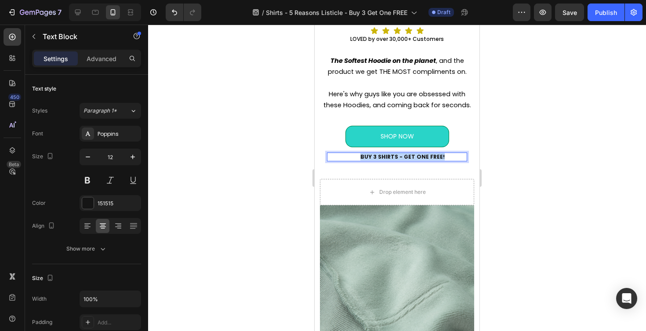
drag, startPoint x: 441, startPoint y: 157, endPoint x: 365, endPoint y: 160, distance: 76.6
click at [365, 160] on p "BUY 3 SHIRTS - GET ONE FREE!" at bounding box center [403, 156] width 128 height 7
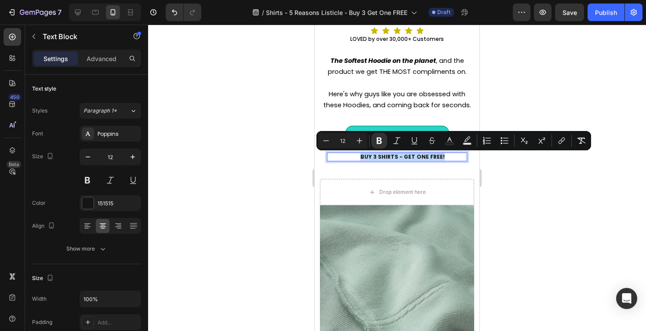
copy strong "BUY 3 SHIRTS - GET ONE FREE!"
click at [510, 156] on div at bounding box center [397, 178] width 498 height 307
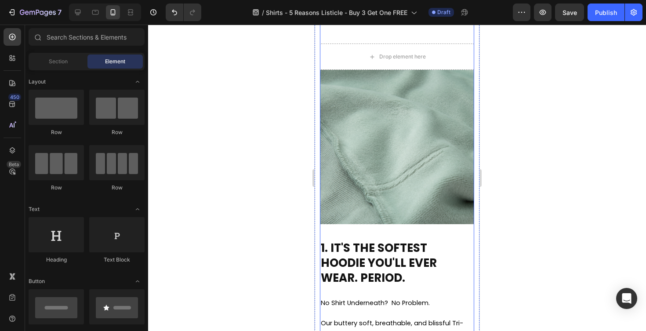
scroll to position [215, 0]
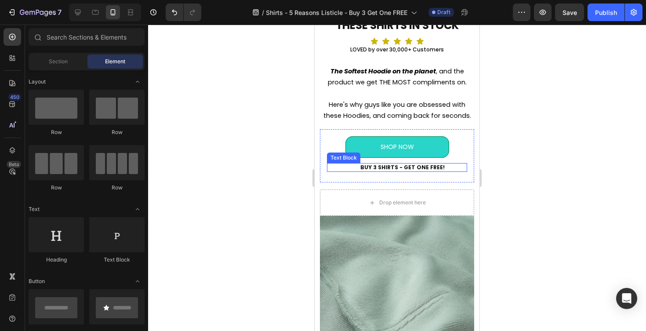
click at [423, 166] on strong "BUY 3 SHIRTS - GET ONE FREE!" at bounding box center [403, 167] width 84 height 7
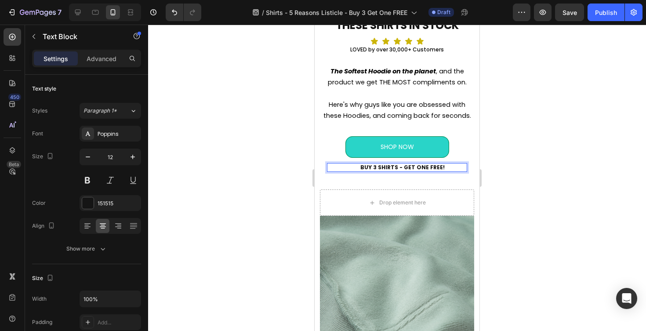
click at [445, 169] on p "BUY 3 SHIRTS - GET ONE FREE!" at bounding box center [403, 167] width 128 height 7
drag, startPoint x: 440, startPoint y: 168, endPoint x: 428, endPoint y: 168, distance: 11.9
click at [428, 168] on strong "BUY 3 SHIRTS - GET ONE FREE" at bounding box center [402, 167] width 83 height 7
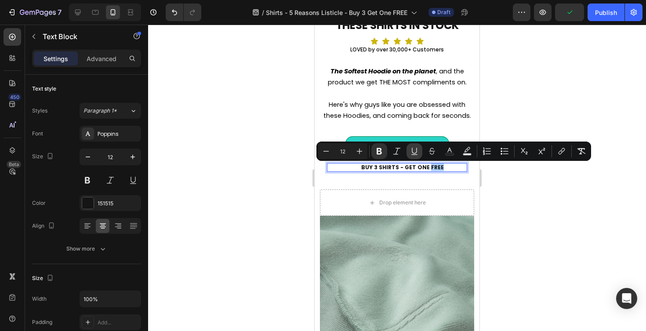
click at [413, 155] on icon "Editor contextual toolbar" at bounding box center [414, 151] width 9 height 9
click at [519, 191] on div at bounding box center [397, 178] width 498 height 307
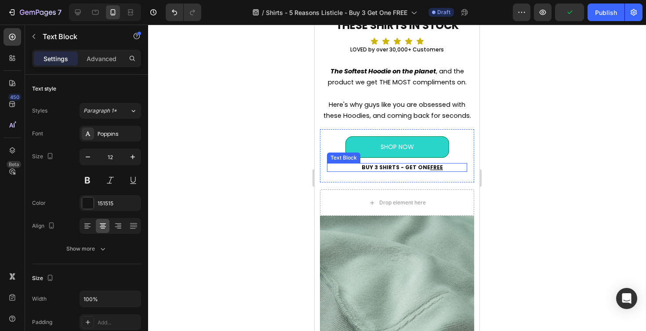
click at [432, 171] on u "FREE" at bounding box center [437, 167] width 13 height 7
click at [432, 169] on u "FREE" at bounding box center [437, 167] width 13 height 7
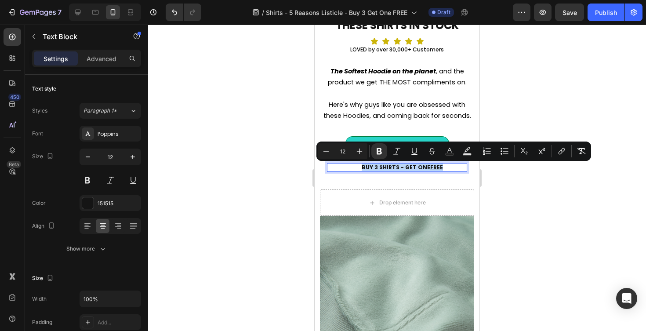
copy strong "BUY 3 SHIRTS - GET ONE FREE"
click at [525, 189] on div at bounding box center [397, 178] width 498 height 307
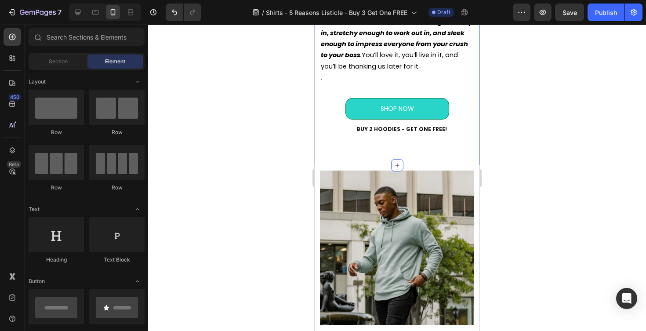
scroll to position [674, 0]
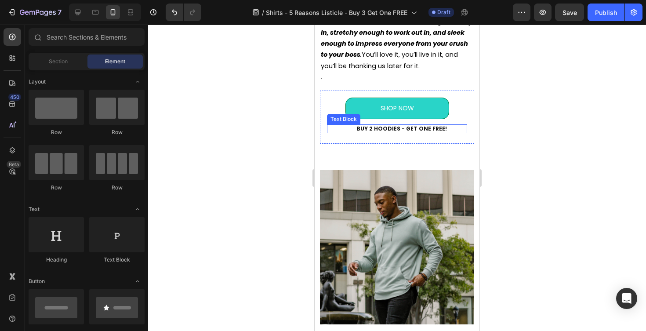
click at [387, 130] on strong "BUY 2 HOODIES - GET ONE FREE!" at bounding box center [402, 128] width 91 height 7
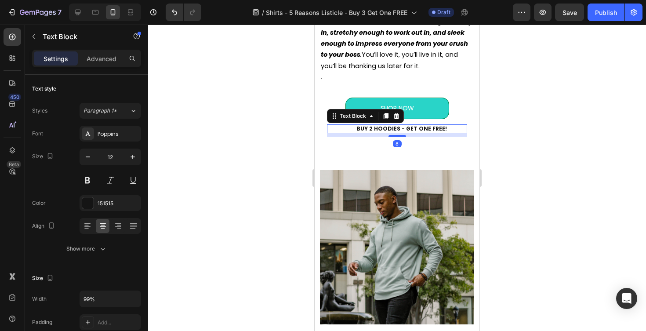
click at [387, 130] on strong "BUY 2 HOODIES - GET ONE FREE!" at bounding box center [402, 128] width 91 height 7
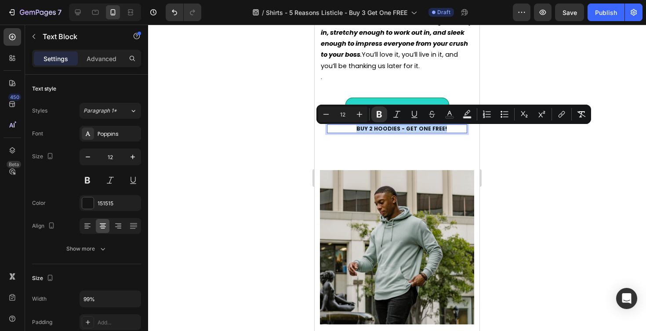
click at [387, 130] on strong "BUY 2 HOODIES - GET ONE FREE!" at bounding box center [402, 128] width 91 height 7
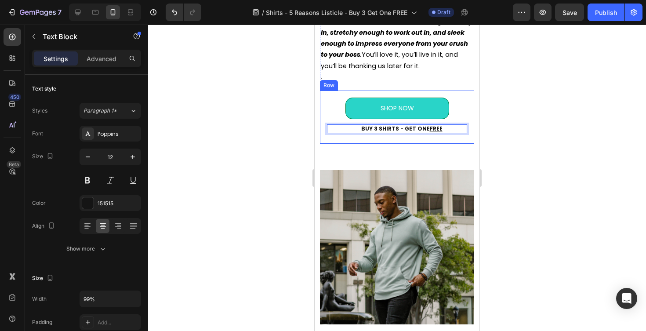
click at [507, 152] on div at bounding box center [397, 178] width 498 height 307
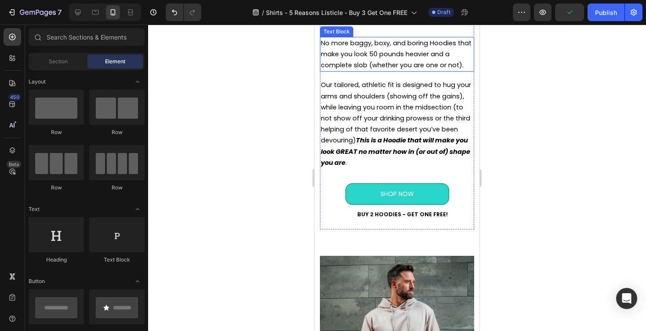
scroll to position [1034, 0]
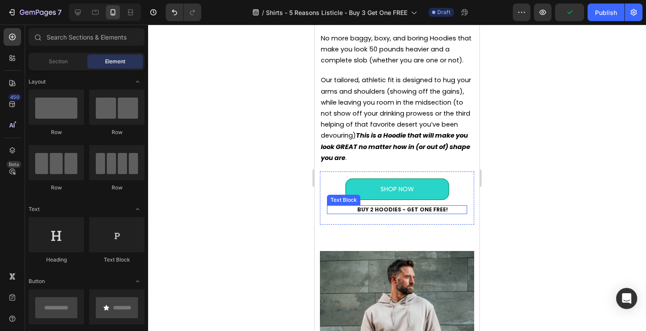
click at [394, 212] on strong "BUY 2 HOODIES - GET ONE FREE!" at bounding box center [403, 209] width 91 height 7
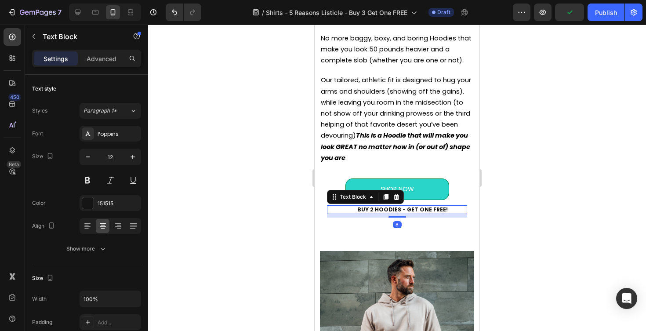
click at [394, 212] on strong "BUY 2 HOODIES - GET ONE FREE!" at bounding box center [403, 209] width 91 height 7
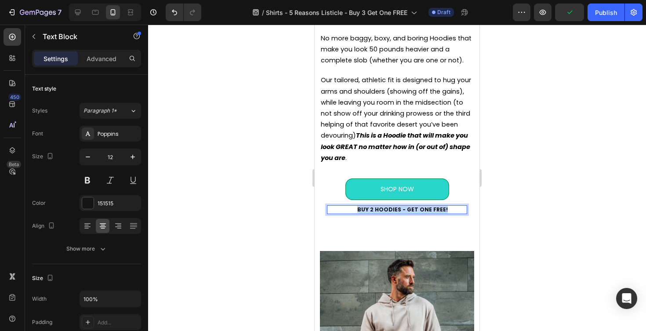
click at [394, 212] on strong "BUY 2 HOODIES - GET ONE FREE!" at bounding box center [403, 209] width 91 height 7
click at [518, 189] on div at bounding box center [397, 178] width 498 height 307
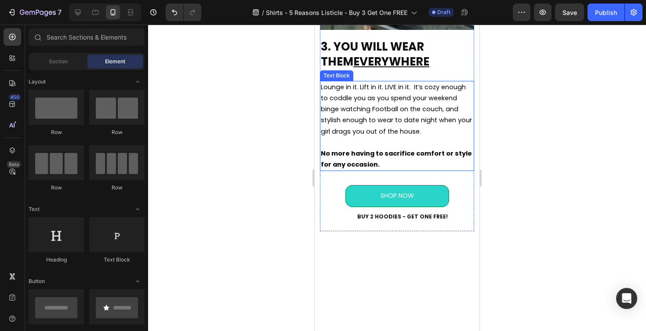
scroll to position [1449, 0]
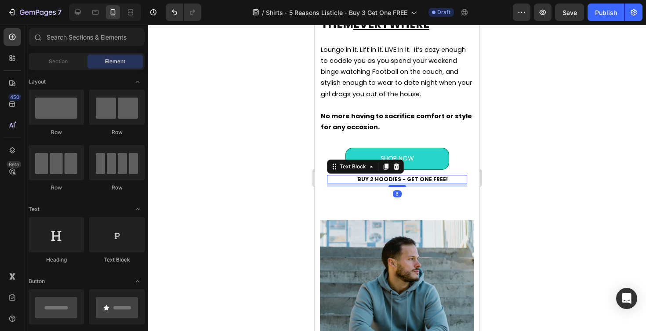
click at [393, 182] on strong "BUY 2 HOODIES - GET ONE FREE!" at bounding box center [403, 178] width 91 height 7
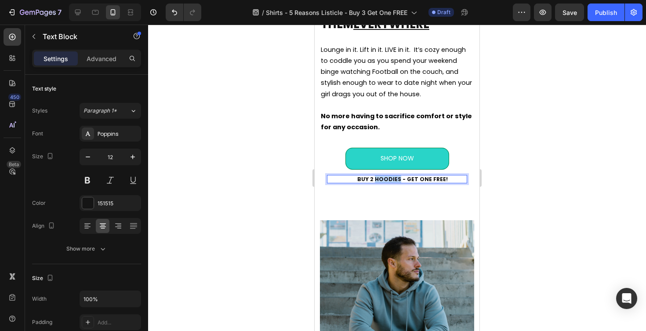
click at [393, 182] on strong "BUY 2 HOODIES - GET ONE FREE!" at bounding box center [403, 178] width 91 height 7
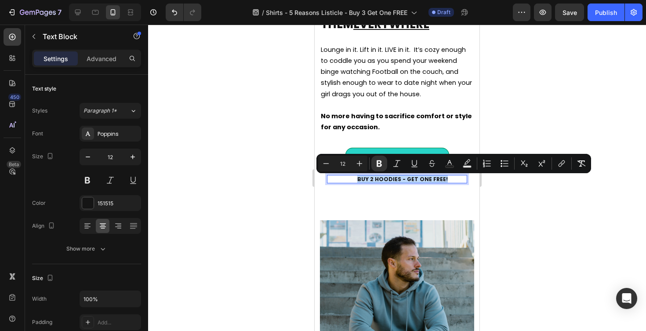
click at [393, 182] on strong "BUY 2 HOODIES - GET ONE FREE!" at bounding box center [403, 178] width 91 height 7
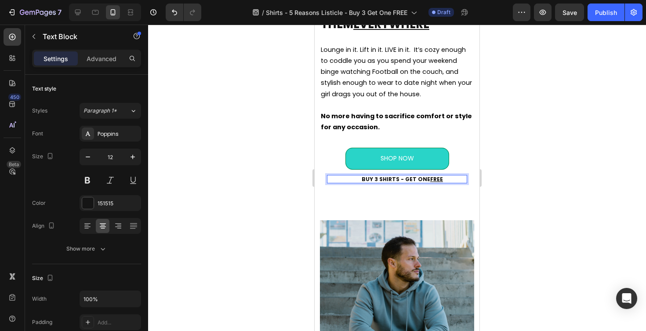
click at [515, 191] on div at bounding box center [397, 178] width 498 height 307
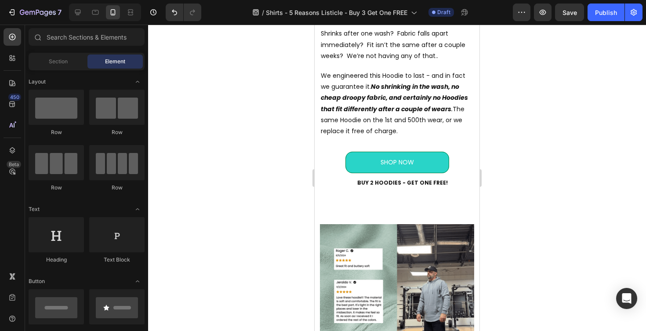
scroll to position [1864, 0]
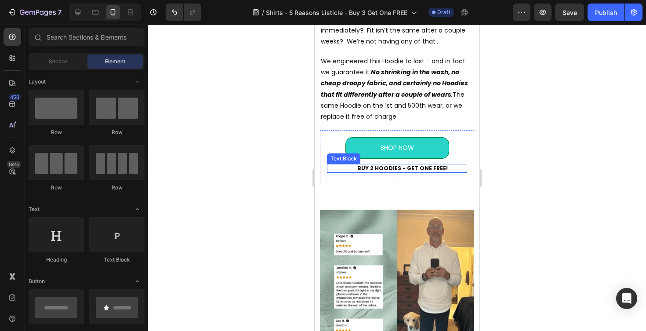
click at [394, 168] on strong "BUY 2 HOODIES - GET ONE FREE!" at bounding box center [403, 167] width 91 height 7
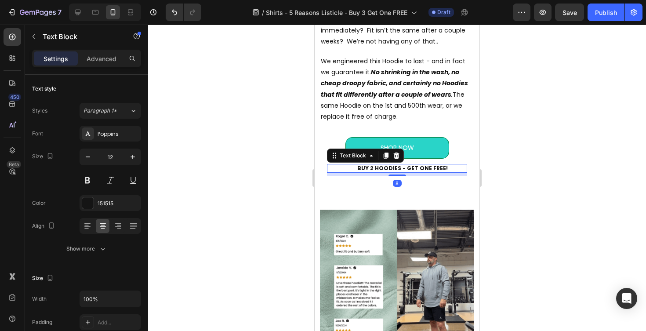
click at [394, 168] on strong "BUY 2 HOODIES - GET ONE FREE!" at bounding box center [403, 167] width 91 height 7
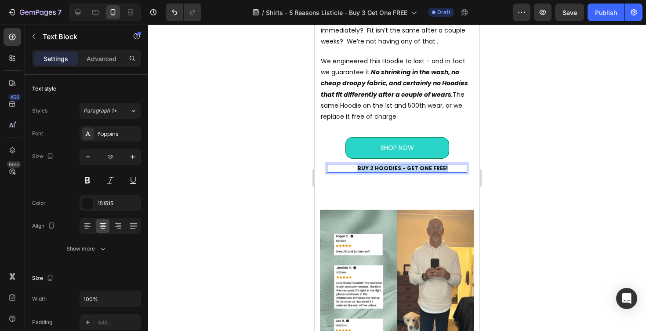
click at [394, 168] on strong "BUY 2 HOODIES - GET ONE FREE!" at bounding box center [403, 167] width 91 height 7
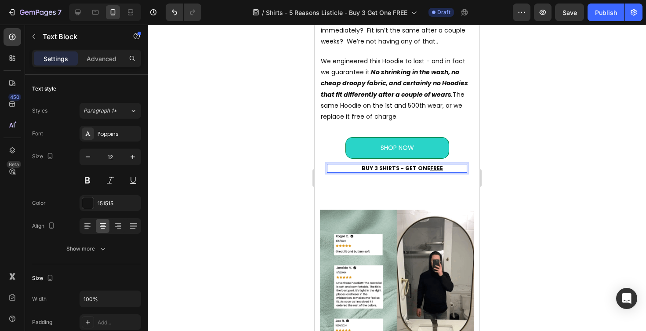
click at [523, 185] on div at bounding box center [397, 178] width 498 height 307
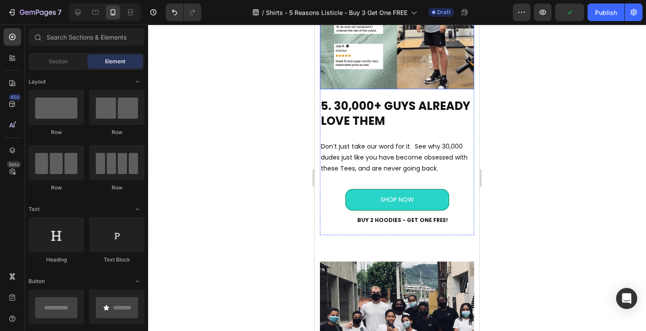
scroll to position [2151, 0]
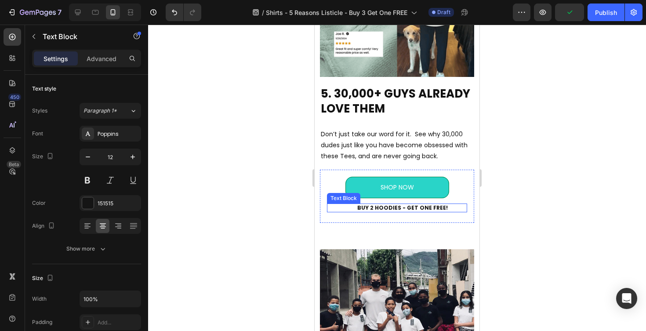
click at [391, 208] on strong "BUY 2 HOODIES - GET ONE FREE!" at bounding box center [403, 207] width 91 height 7
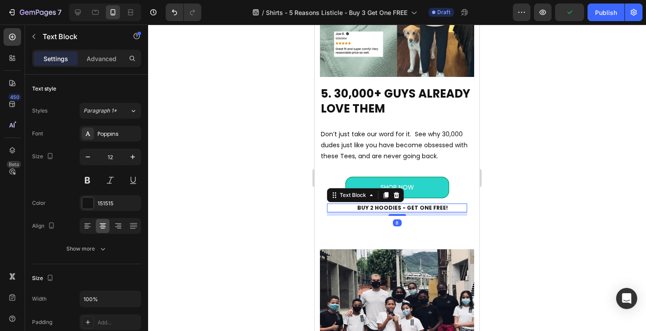
click at [391, 208] on strong "BUY 2 HOODIES - GET ONE FREE!" at bounding box center [403, 207] width 91 height 7
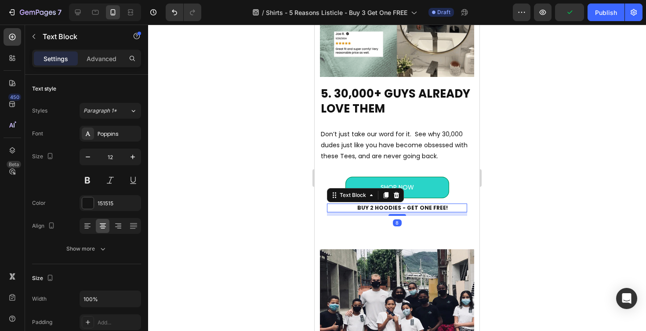
click at [391, 208] on strong "BUY 2 HOODIES - GET ONE FREE!" at bounding box center [403, 207] width 91 height 7
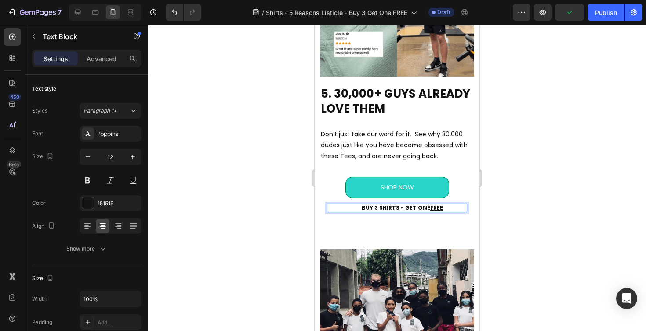
click at [525, 219] on div at bounding box center [397, 178] width 498 height 307
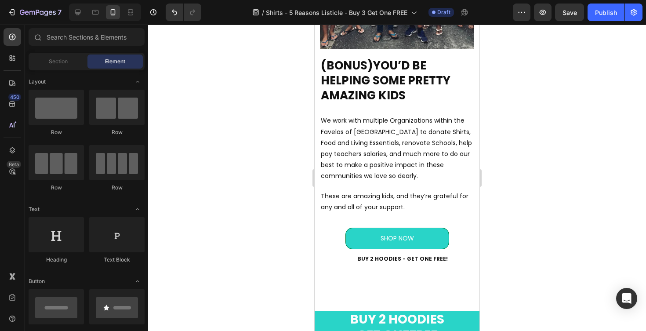
scroll to position [2514, 0]
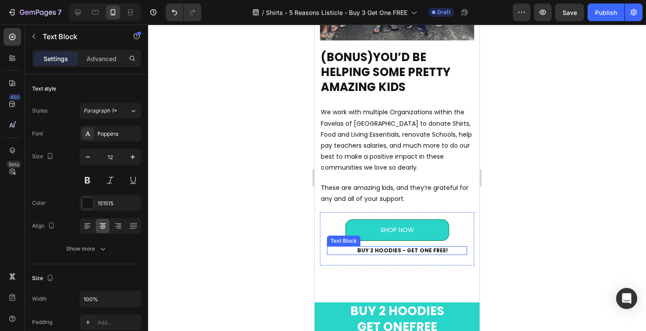
click at [405, 250] on strong "BUY 2 HOODIES - GET ONE FREE!" at bounding box center [403, 250] width 91 height 7
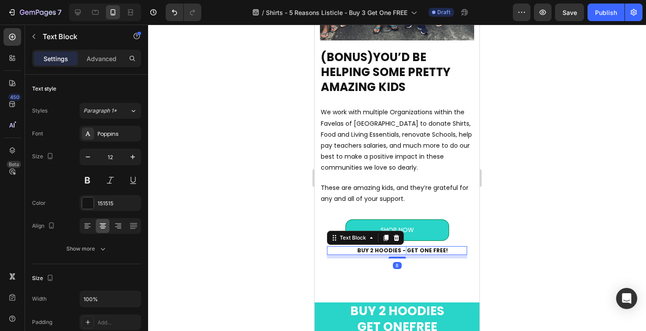
click at [405, 250] on strong "BUY 2 HOODIES - GET ONE FREE!" at bounding box center [403, 250] width 91 height 7
click at [531, 241] on div at bounding box center [397, 178] width 498 height 307
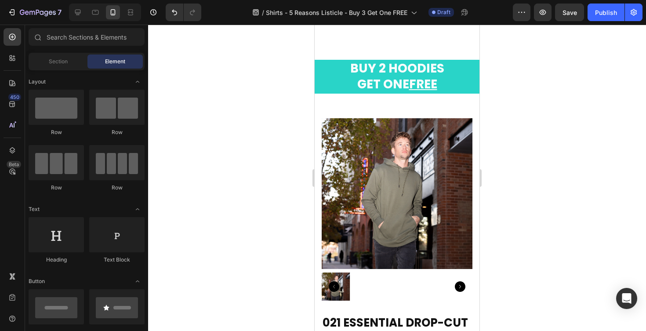
scroll to position [2758, 0]
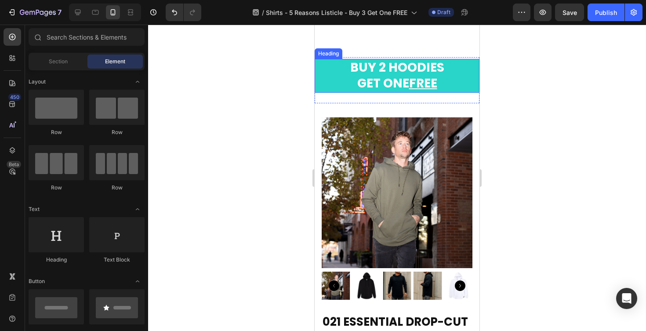
click at [400, 78] on h2 "BUY 2 HOODIES GET ONE FREE" at bounding box center [397, 76] width 165 height 34
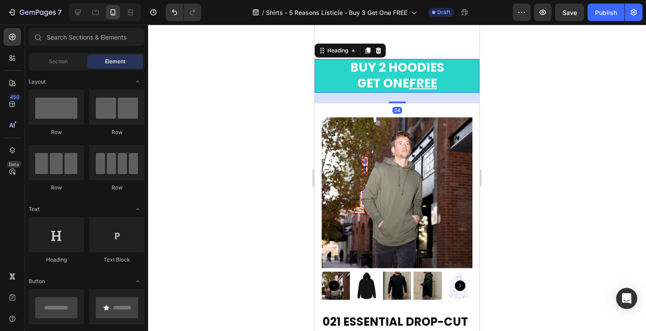
click at [400, 78] on h2 "BUY 2 HOODIES GET ONE FREE" at bounding box center [397, 76] width 165 height 34
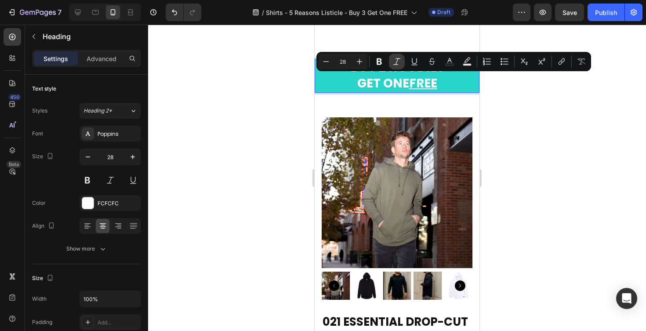
click at [394, 68] on button "Italic" at bounding box center [397, 62] width 16 height 16
click at [396, 65] on icon "Editor contextual toolbar" at bounding box center [397, 61] width 9 height 9
click at [397, 82] on p "BUY 2 HOODIES GET ONE FREE" at bounding box center [397, 76] width 163 height 32
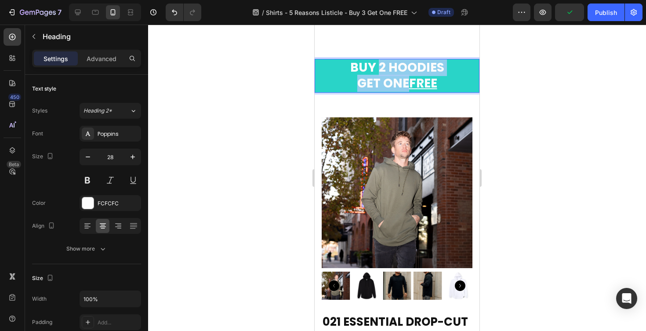
drag, startPoint x: 407, startPoint y: 84, endPoint x: 381, endPoint y: 69, distance: 30.3
click at [381, 69] on p "BUY 2 HOODIES GET ONE FREE" at bounding box center [397, 76] width 163 height 32
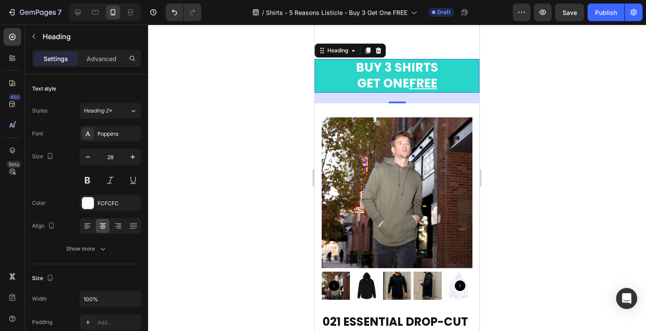
click at [500, 77] on div at bounding box center [397, 178] width 498 height 307
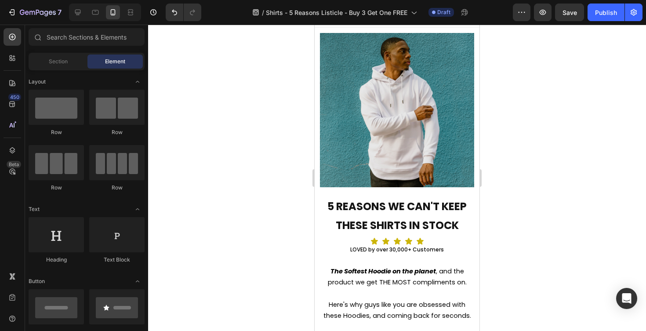
scroll to position [0, 0]
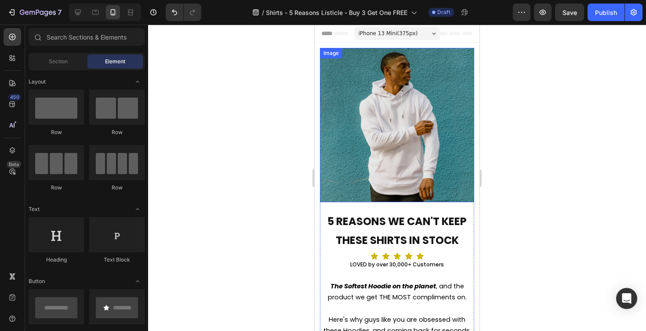
click at [385, 135] on img at bounding box center [397, 125] width 154 height 154
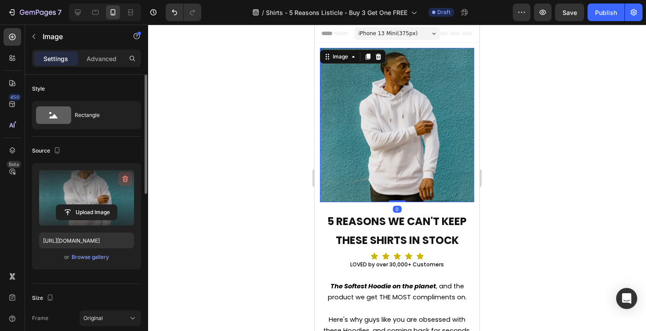
click at [125, 182] on icon "button" at bounding box center [125, 179] width 9 height 9
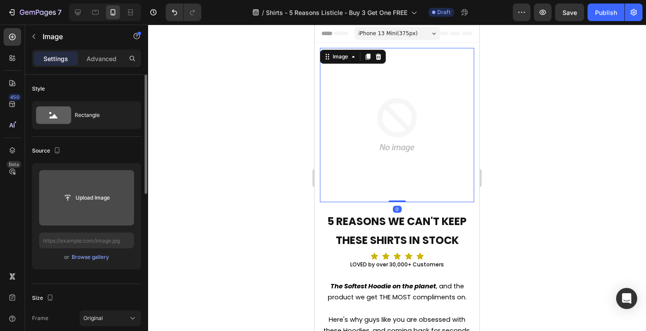
click at [92, 197] on input "file" at bounding box center [86, 197] width 61 height 15
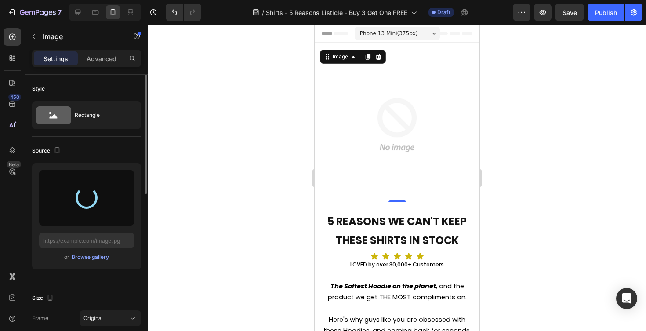
type input "https://cdn.shopify.com/s/files/1/0483/8296/7962/files/gempages_582726760638972…"
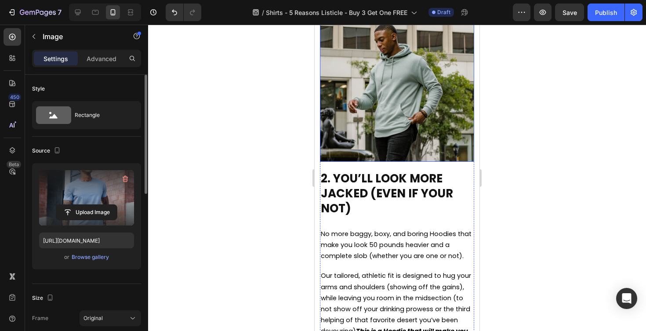
scroll to position [845, 0]
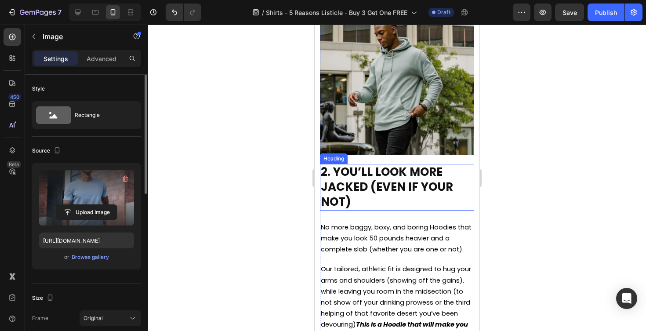
click at [365, 200] on h2 "2. YOU’LL LOOK MORE JACKED (EVEN IF YOUR NOT)" at bounding box center [397, 187] width 154 height 46
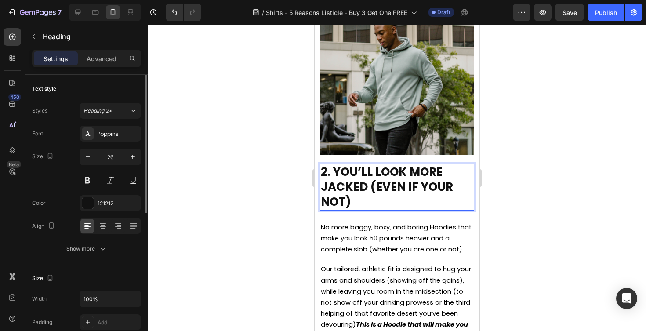
click at [365, 200] on h2 "2. YOU’LL LOOK MORE JACKED (EVEN IF YOUR NOT)" at bounding box center [397, 187] width 154 height 46
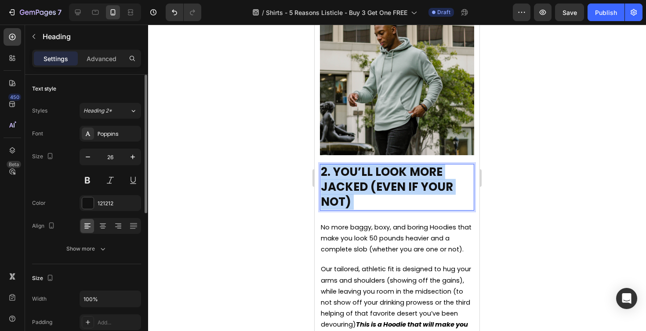
drag, startPoint x: 355, startPoint y: 198, endPoint x: 332, endPoint y: 172, distance: 35.2
click at [332, 172] on p "2. YOU’LL LOOK MORE JACKED (EVEN IF YOUR NOT)" at bounding box center [397, 187] width 153 height 44
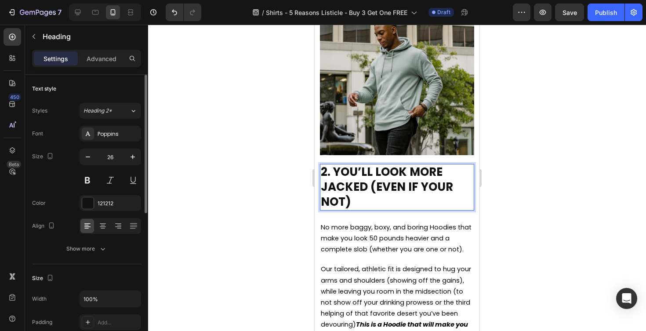
click at [332, 172] on p "2. YOU’LL LOOK MORE JACKED (EVEN IF YOUR NOT)" at bounding box center [397, 187] width 153 height 44
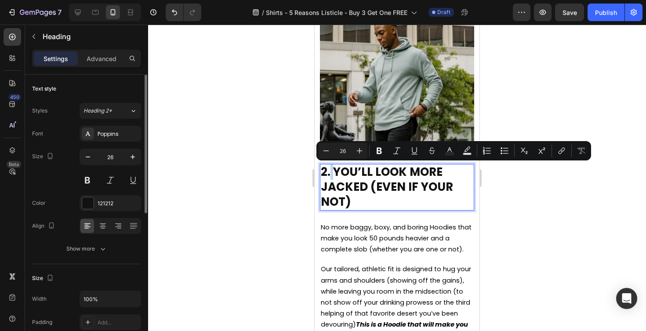
click at [336, 172] on p "2. YOU’LL LOOK MORE JACKED (EVEN IF YOUR NOT)" at bounding box center [397, 187] width 153 height 44
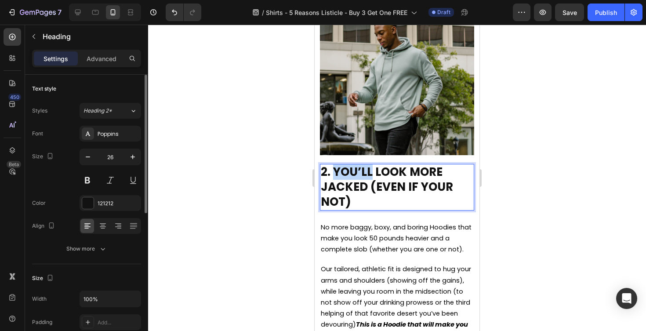
click at [336, 172] on p "2. YOU’LL LOOK MORE JACKED (EVEN IF YOUR NOT)" at bounding box center [397, 187] width 153 height 44
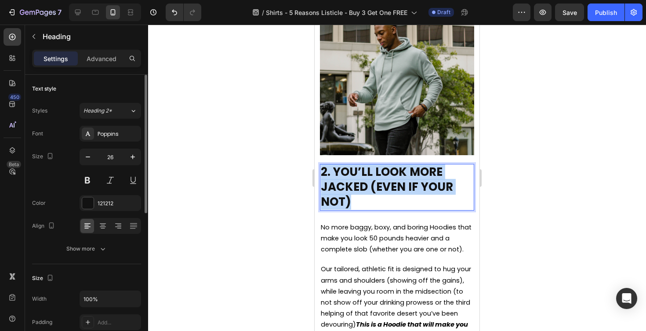
click at [336, 172] on p "2. YOU’LL LOOK MORE JACKED (EVEN IF YOUR NOT)" at bounding box center [397, 187] width 153 height 44
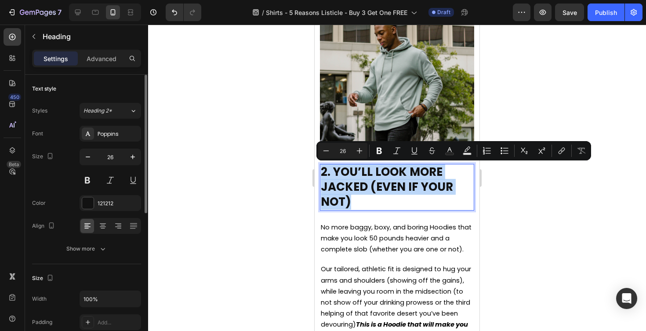
click at [336, 172] on p "2. YOU’LL LOOK MORE JACKED (EVEN IF YOUR NOT)" at bounding box center [397, 187] width 153 height 44
drag, startPoint x: 336, startPoint y: 172, endPoint x: 351, endPoint y: 197, distance: 28.8
click at [351, 197] on p "2. YOU’LL LOOK MORE JACKED (EVEN IF YOUR NOT)" at bounding box center [397, 187] width 153 height 44
copy p "YOU’LL LOOK MORE JACKED (EVEN IF YOUR NOT)"
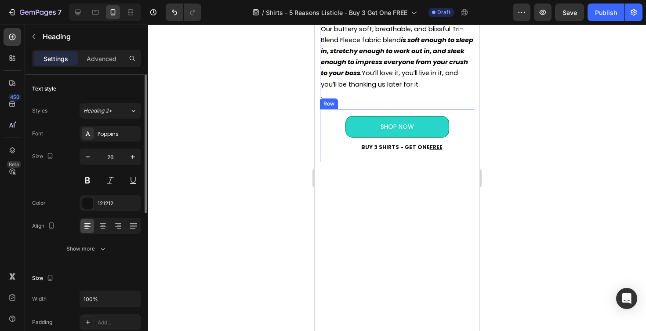
type input "16"
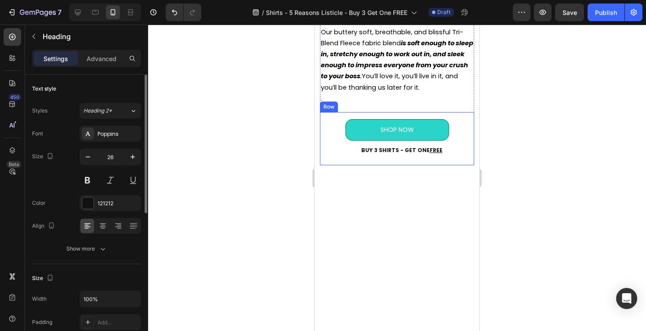
scroll to position [474, 0]
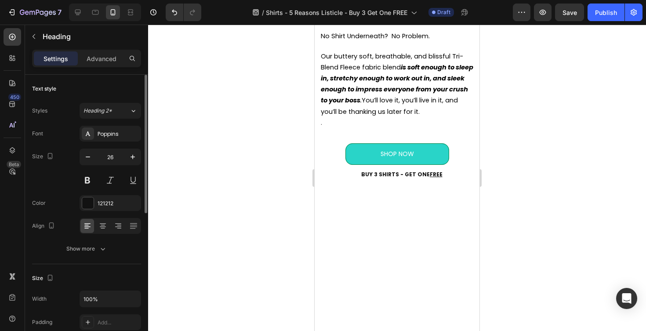
drag, startPoint x: 365, startPoint y: 165, endPoint x: 337, endPoint y: 146, distance: 34.0
drag, startPoint x: 331, startPoint y: 135, endPoint x: 368, endPoint y: 163, distance: 46.5
click at [524, 126] on div at bounding box center [397, 178] width 498 height 307
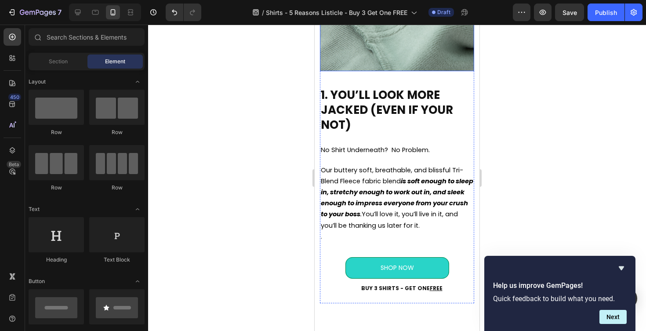
scroll to position [336, 0]
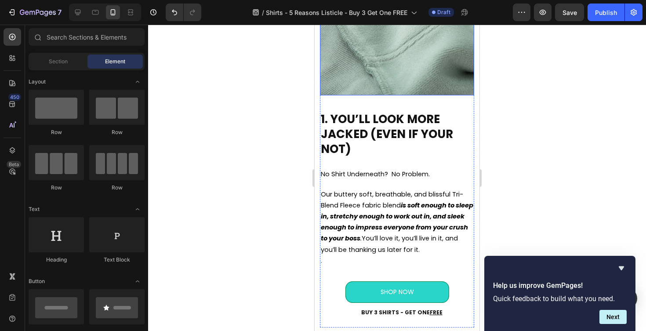
click at [380, 95] on img at bounding box center [397, 18] width 154 height 154
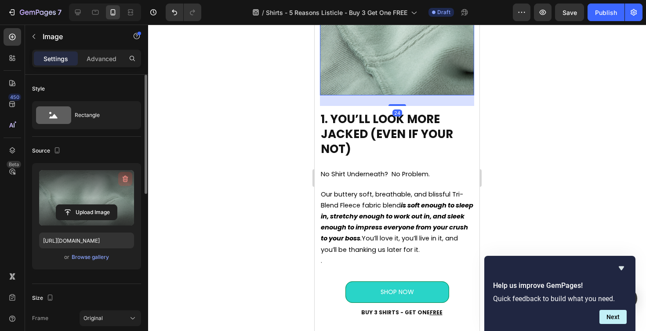
click at [128, 175] on icon "button" at bounding box center [125, 179] width 9 height 9
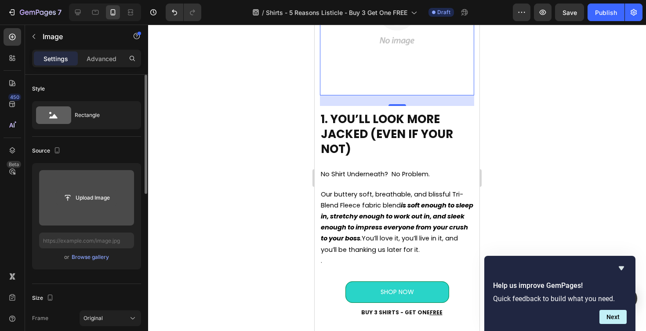
click at [84, 197] on input "file" at bounding box center [86, 197] width 61 height 15
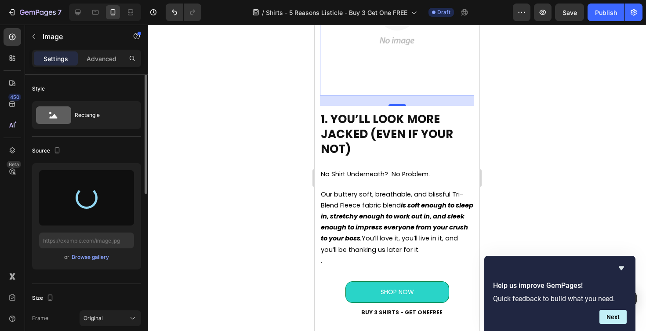
type input "https://cdn.shopify.com/s/files/1/0483/8296/7962/files/gempages_582726760638972…"
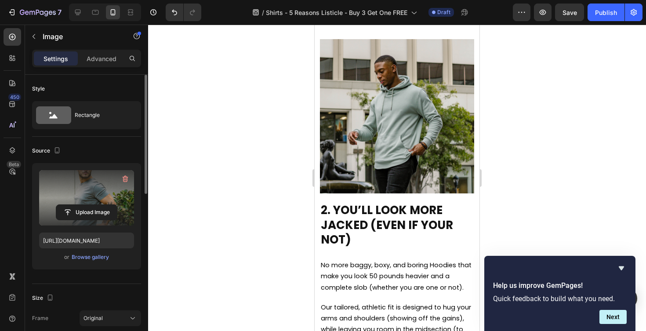
scroll to position [652, 0]
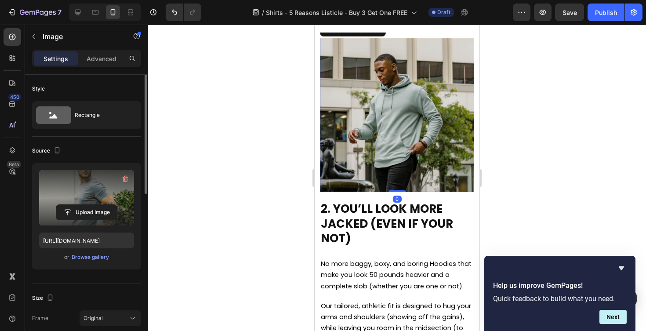
click at [395, 192] on img at bounding box center [397, 115] width 154 height 154
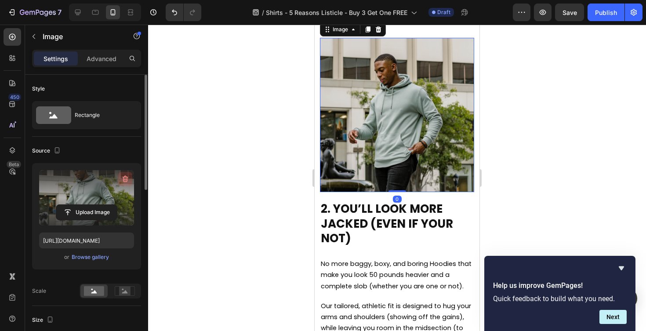
click at [124, 180] on icon "button" at bounding box center [124, 179] width 1 height 3
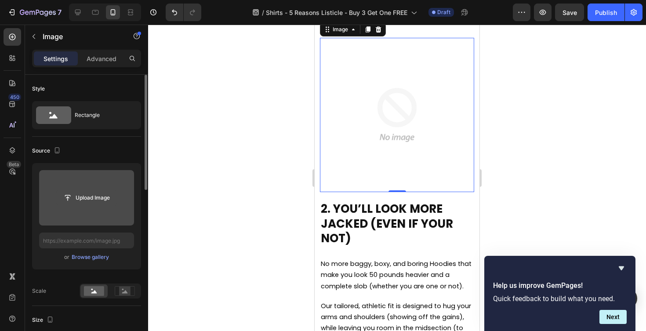
click at [89, 198] on input "file" at bounding box center [86, 197] width 61 height 15
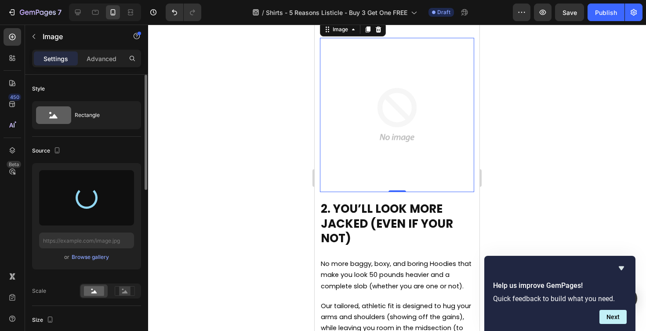
type input "https://cdn.shopify.com/s/files/1/0483/8296/7962/files/gempages_582726760638972…"
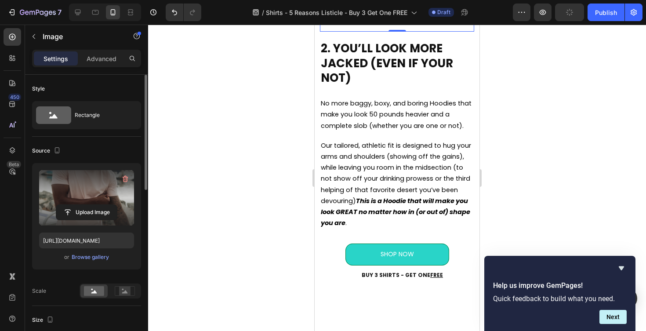
scroll to position [817, 0]
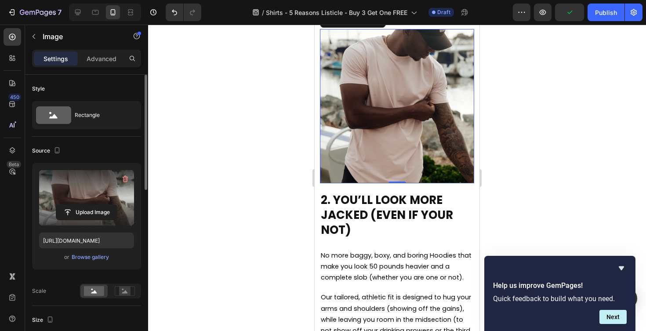
click at [513, 151] on div at bounding box center [397, 178] width 498 height 307
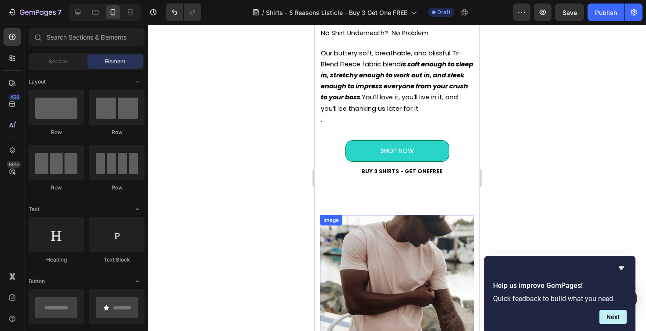
scroll to position [563, 0]
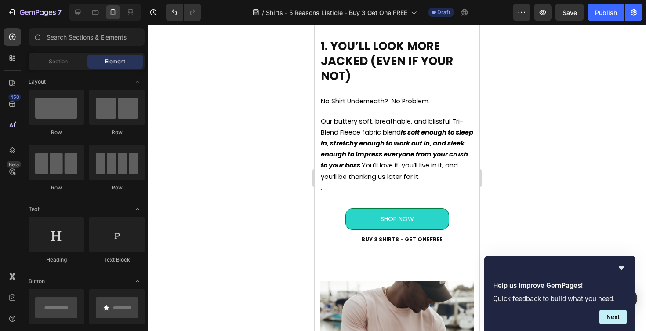
click at [80, 19] on div at bounding box center [105, 13] width 72 height 18
click at [78, 14] on icon at bounding box center [77, 12] width 9 height 9
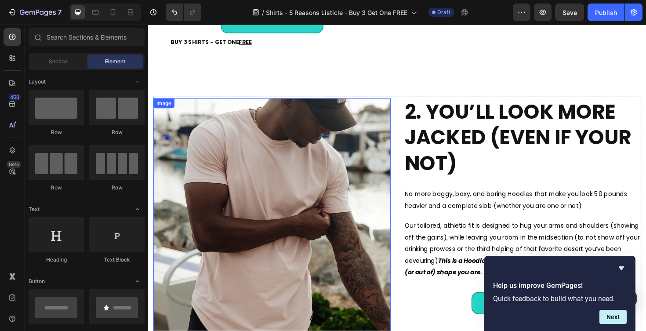
scroll to position [748, 0]
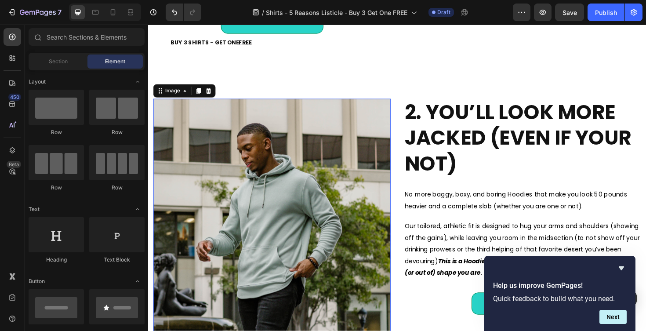
click at [327, 186] on img at bounding box center [279, 229] width 252 height 252
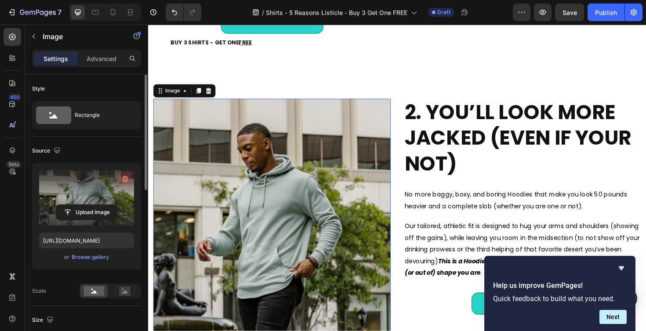
click at [122, 177] on icon "button" at bounding box center [125, 179] width 9 height 9
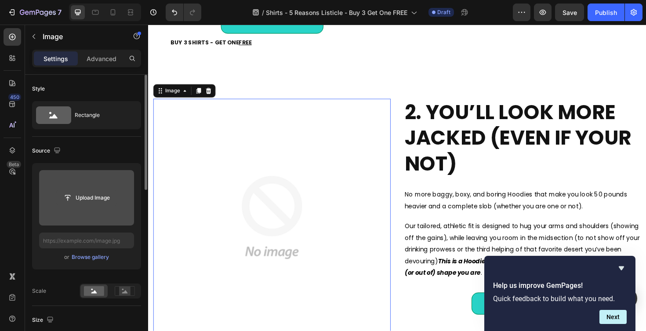
click at [90, 198] on input "file" at bounding box center [86, 197] width 61 height 15
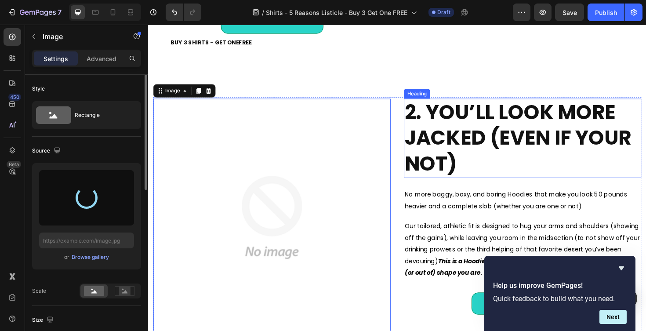
type input "https://cdn.shopify.com/s/files/1/0483/8296/7962/files/gempages_582726760638972…"
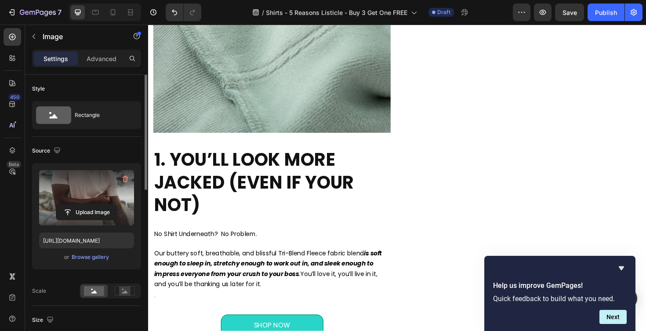
scroll to position [391, 0]
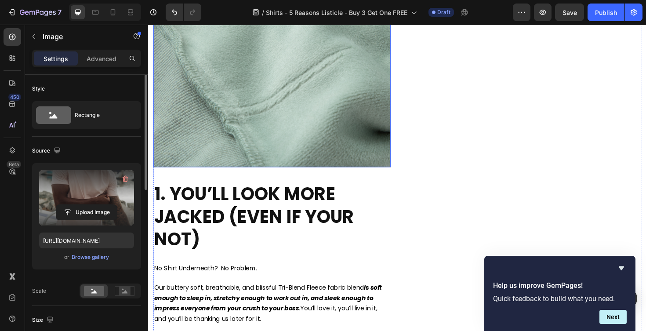
click at [350, 125] on img at bounding box center [279, 50] width 252 height 252
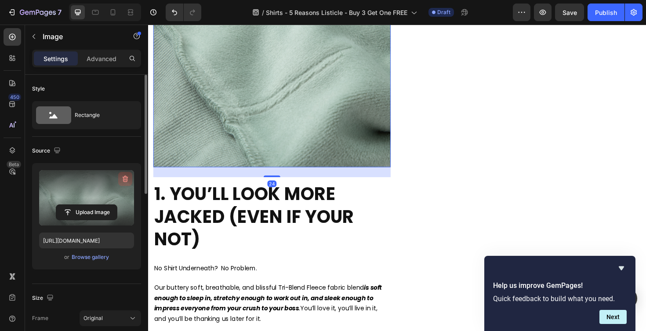
click at [126, 180] on icon "button" at bounding box center [126, 179] width 1 height 3
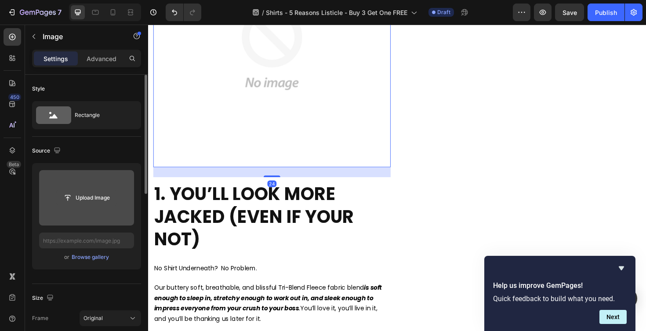
click at [96, 200] on input "file" at bounding box center [86, 197] width 61 height 15
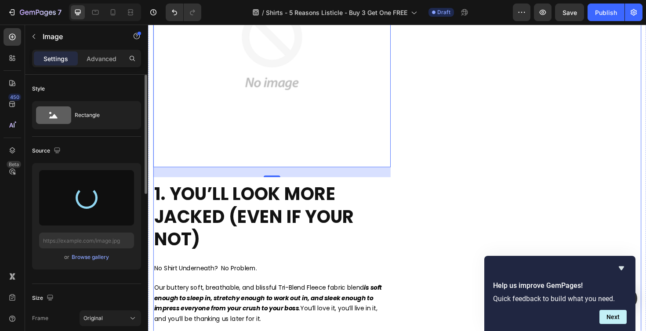
type input "https://cdn.shopify.com/s/files/1/0483/8296/7962/files/gempages_582726760638972…"
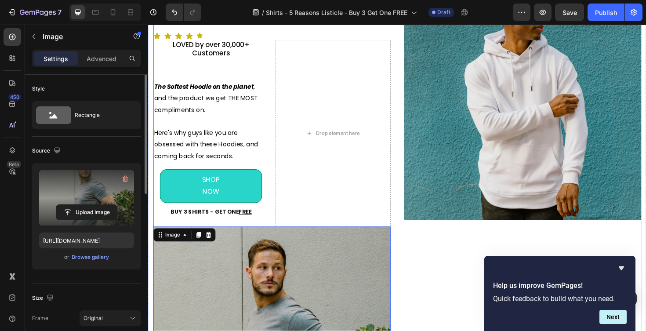
scroll to position [30, 0]
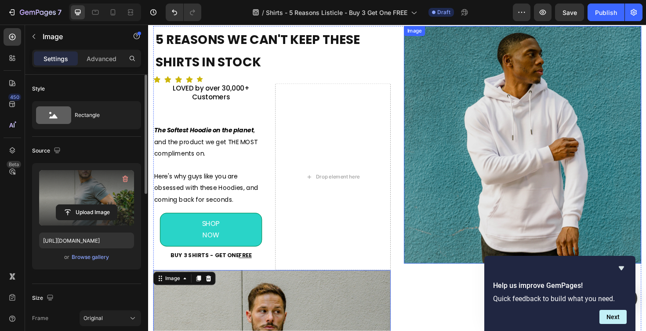
click at [501, 164] on img at bounding box center [545, 152] width 252 height 252
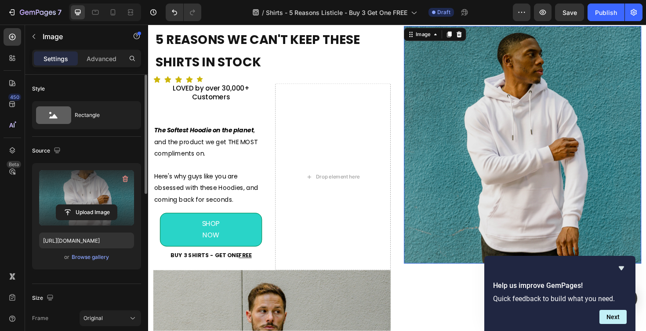
click at [116, 192] on label at bounding box center [86, 197] width 95 height 55
click at [116, 205] on input "file" at bounding box center [86, 212] width 61 height 15
click at [125, 177] on icon "button" at bounding box center [126, 179] width 6 height 7
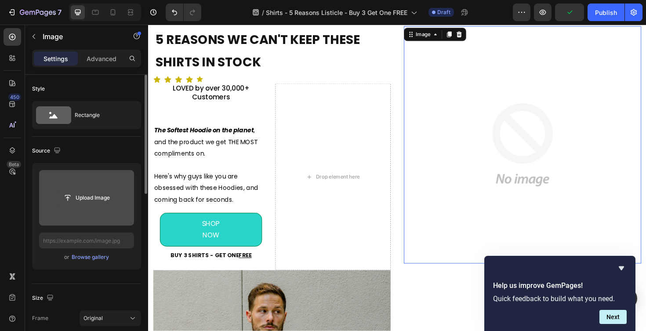
click at [91, 204] on input "file" at bounding box center [86, 197] width 61 height 15
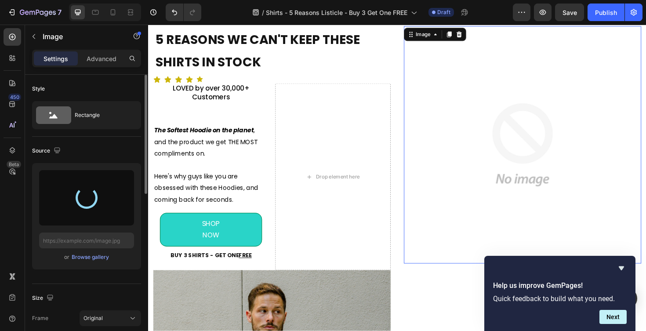
type input "https://cdn.shopify.com/s/files/1/0483/8296/7962/files/gempages_582726760638972…"
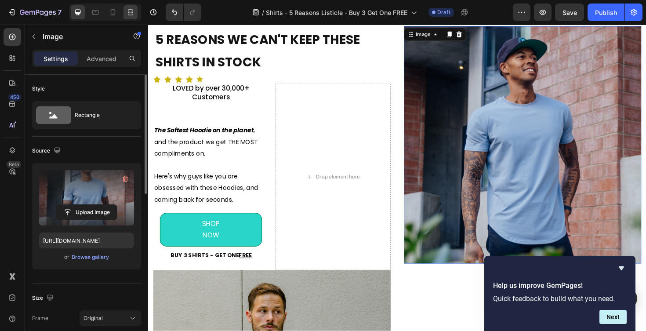
click at [126, 14] on icon at bounding box center [130, 12] width 9 height 9
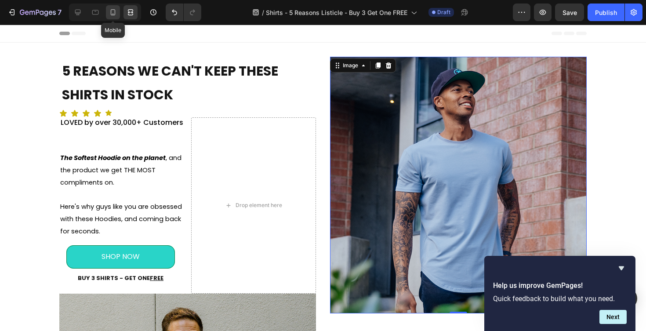
click at [116, 12] on icon at bounding box center [113, 12] width 9 height 9
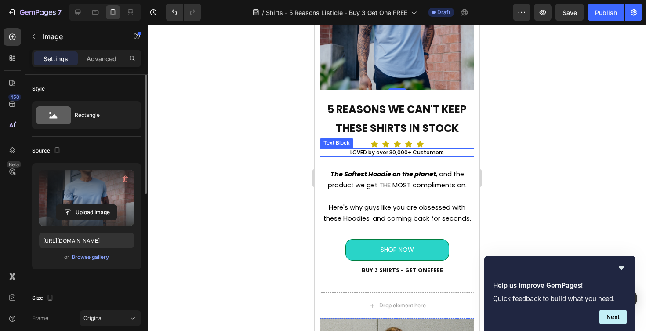
scroll to position [132, 0]
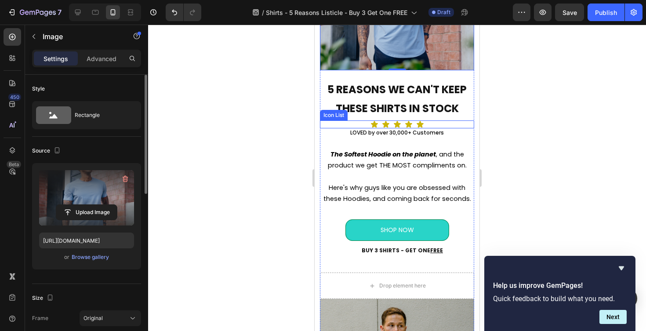
click at [429, 125] on div "Icon Icon Icon Icon Icon" at bounding box center [397, 124] width 154 height 8
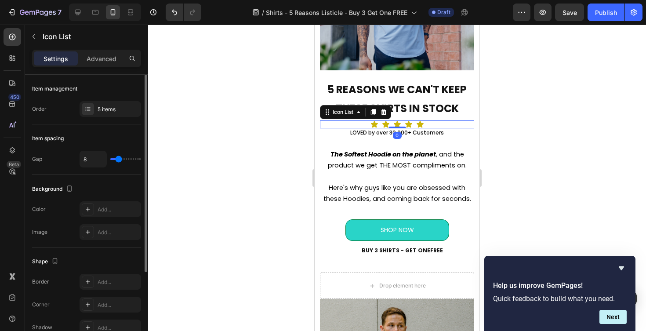
click at [425, 125] on div "Icon Icon Icon Icon Icon" at bounding box center [397, 124] width 154 height 8
click at [440, 124] on div "Icon Icon Icon Icon Icon" at bounding box center [397, 124] width 154 height 8
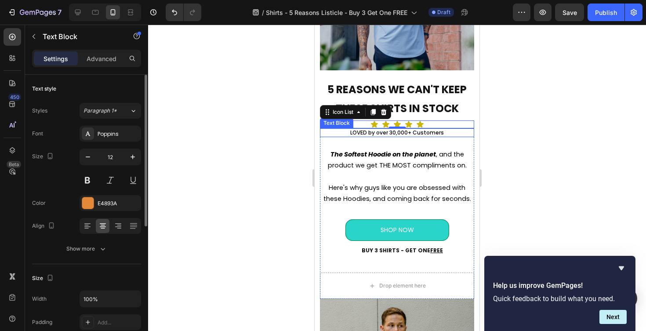
click at [440, 131] on span "LOVED by over 30,000+ Customers" at bounding box center [397, 132] width 94 height 7
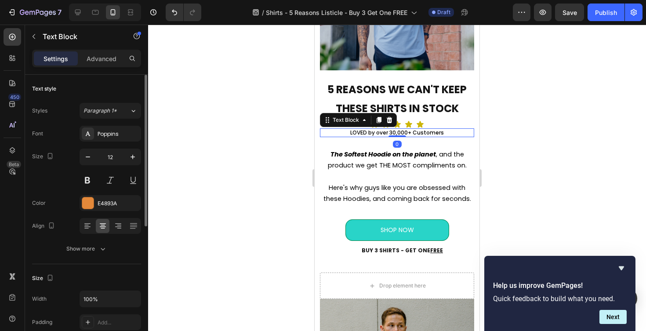
click at [349, 132] on p "LOVED by over 30,000+ Customers" at bounding box center [397, 132] width 153 height 7
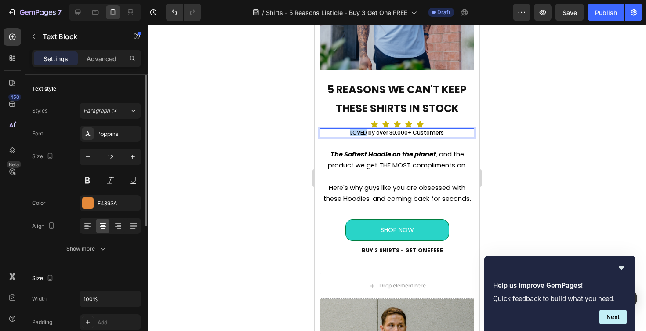
click at [349, 132] on p "LOVED by over 30,000+ Customers" at bounding box center [397, 132] width 153 height 7
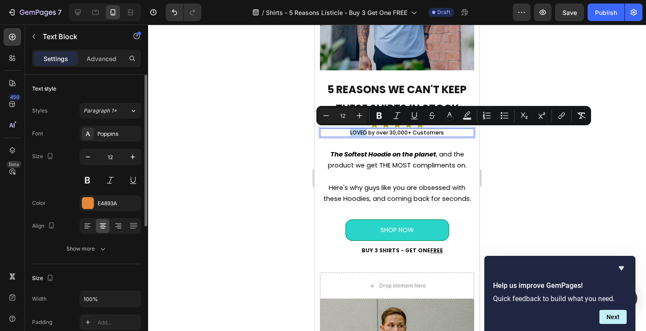
click at [350, 133] on p "LOVED by over 30,000+ Customers" at bounding box center [397, 132] width 153 height 7
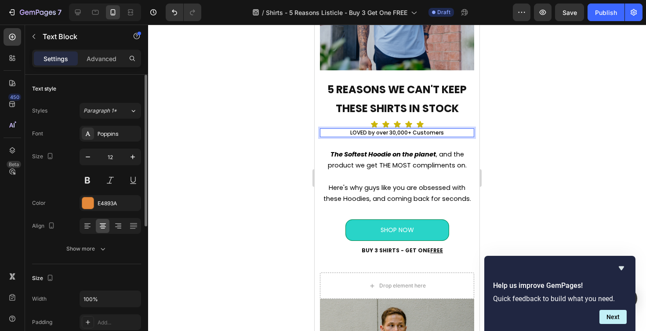
click at [551, 117] on div at bounding box center [397, 178] width 498 height 307
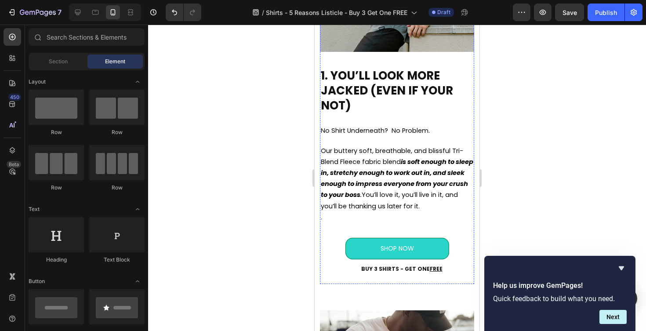
scroll to position [535, 0]
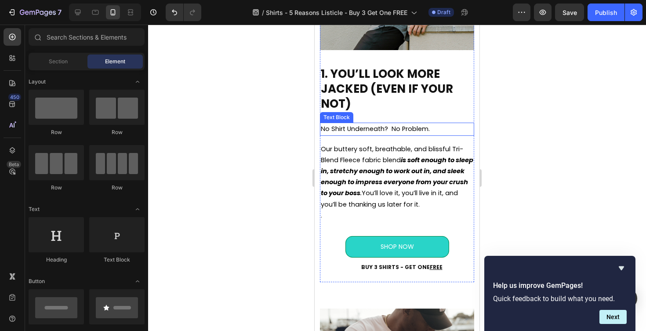
click at [374, 130] on span "No Shirt Underneath? No Problem." at bounding box center [375, 128] width 109 height 9
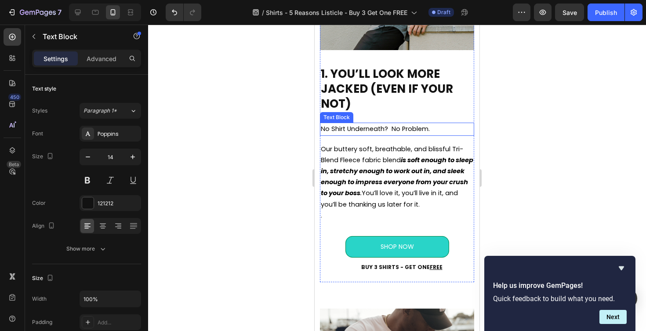
click at [374, 130] on span "No Shirt Underneath? No Problem." at bounding box center [375, 128] width 109 height 9
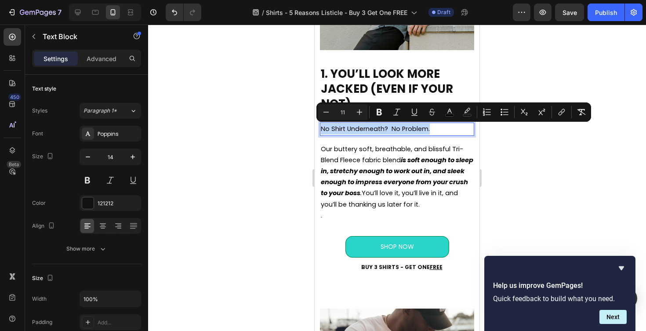
click at [374, 130] on span "No Shirt Underneath? No Problem." at bounding box center [375, 128] width 109 height 9
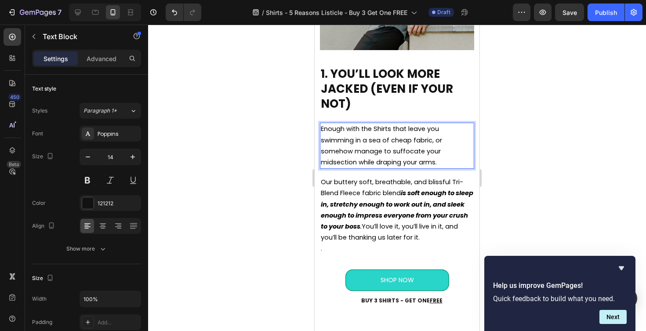
click at [526, 146] on div at bounding box center [397, 178] width 498 height 307
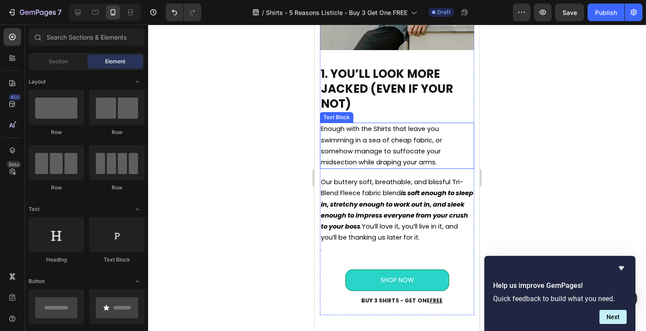
click at [376, 133] on span "Enough with the Shirts that leave you swimming in a sea of cheap fabric, or som…" at bounding box center [381, 145] width 121 height 42
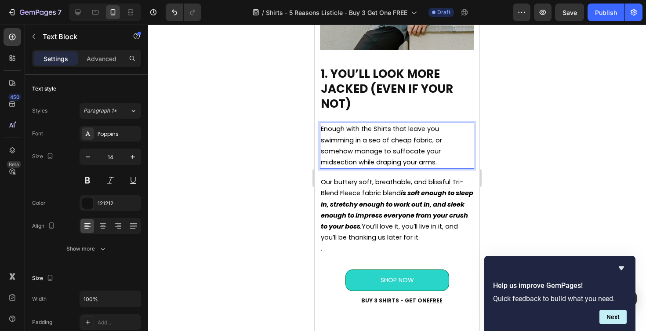
click at [372, 130] on span "Enough with the Shirts that leave you swimming in a sea of cheap fabric, or som…" at bounding box center [381, 145] width 121 height 42
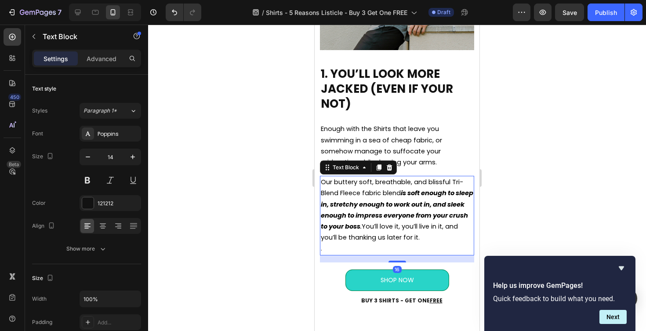
click at [360, 191] on span "Our buttery soft, breathable, and blissful Tri-Blend Fleece fabric blend is sof…" at bounding box center [397, 210] width 153 height 64
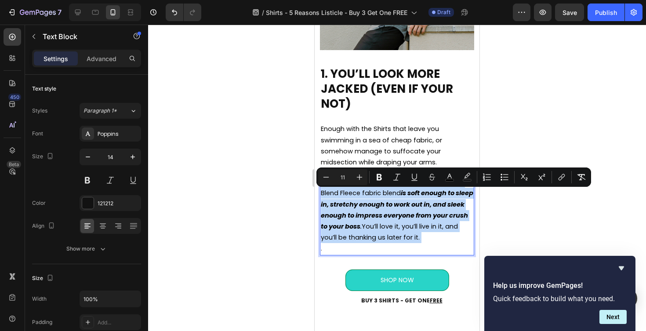
click at [360, 191] on span "Our buttery soft, breathable, and blissful Tri-Blend Fleece fabric blend is sof…" at bounding box center [397, 210] width 153 height 64
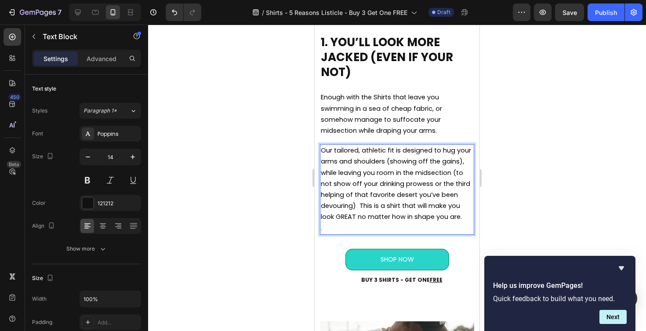
scroll to position [568, 0]
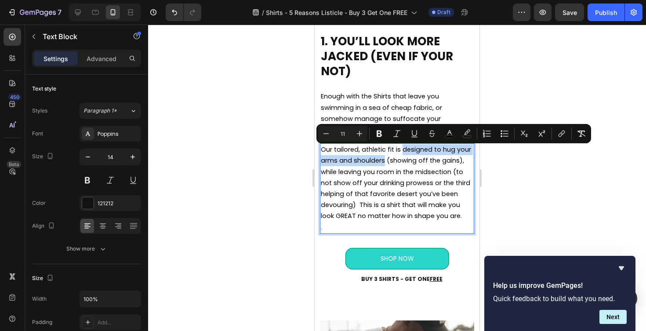
drag, startPoint x: 385, startPoint y: 164, endPoint x: 404, endPoint y: 152, distance: 22.2
click at [404, 152] on span "Our tailored, athletic fit is designed to hug your arms and shoulders (showing …" at bounding box center [396, 182] width 150 height 75
click at [381, 135] on icon "Editor contextual toolbar" at bounding box center [379, 134] width 5 height 7
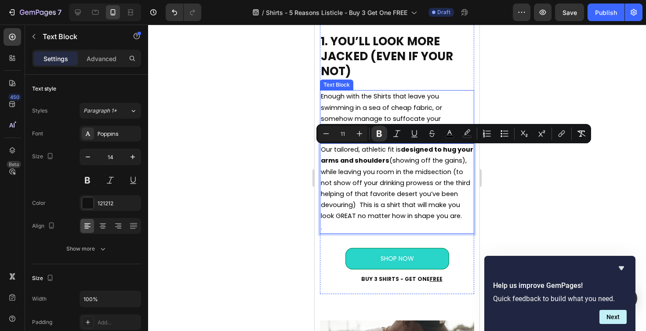
click at [395, 134] on span "Enough with the Shirts that leave you swimming in a sea of cheap fabric, or som…" at bounding box center [381, 113] width 121 height 42
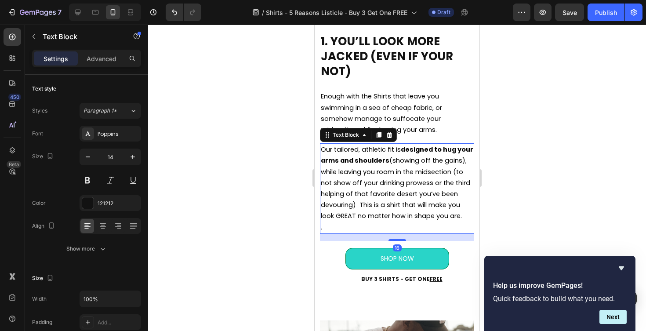
click at [387, 164] on span "Our tailored, athletic fit is designed to hug your arms and shoulders (showing …" at bounding box center [397, 182] width 153 height 75
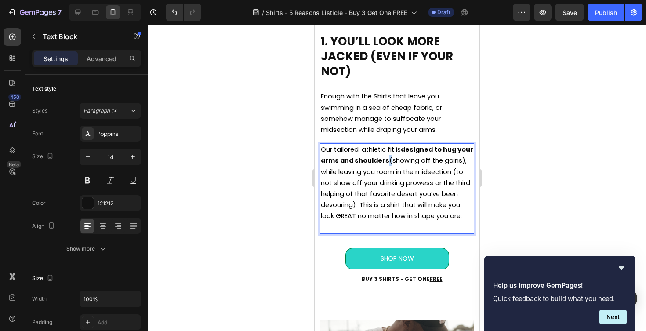
click at [386, 163] on strong "designed to hug your arms and shoulders" at bounding box center [397, 155] width 153 height 20
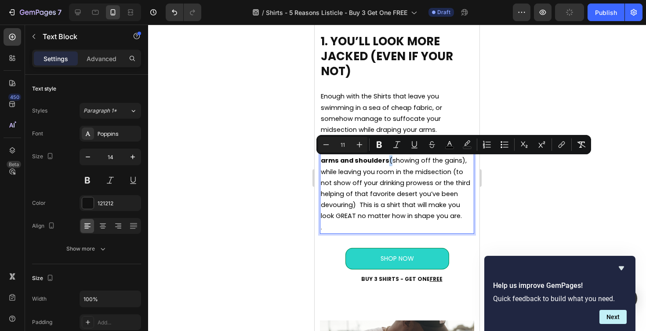
click at [387, 163] on span "Our tailored, athletic fit is designed to hug your arms and shoulders (showing …" at bounding box center [397, 182] width 153 height 75
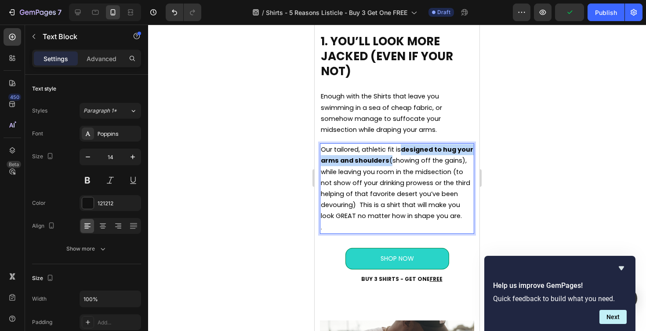
drag, startPoint x: 387, startPoint y: 163, endPoint x: 402, endPoint y: 151, distance: 18.8
click at [402, 151] on span "Our tailored, athletic fit is designed to hug your arms and shoulders (showing …" at bounding box center [397, 182] width 153 height 75
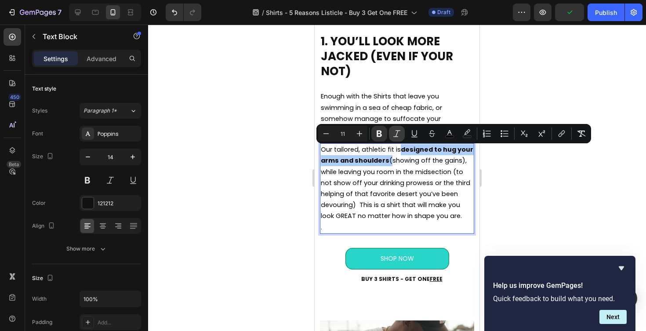
click at [397, 136] on icon "Editor contextual toolbar" at bounding box center [397, 133] width 9 height 9
click at [384, 175] on span "Our tailored, athletic fit is designed to hug your arms and shoulders (showing …" at bounding box center [396, 182] width 150 height 75
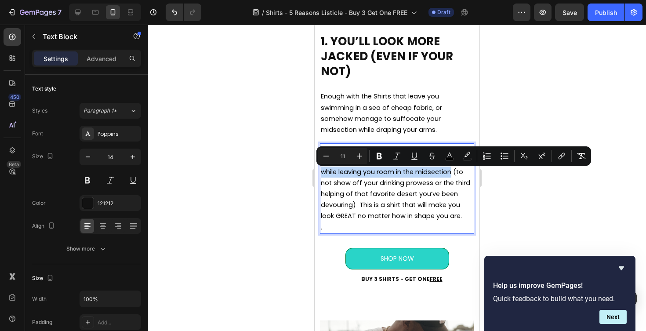
drag, startPoint x: 323, startPoint y: 175, endPoint x: 451, endPoint y: 174, distance: 127.5
click at [451, 174] on span "Our tailored, athletic fit is designed to hug your arms and shoulders (showing …" at bounding box center [396, 182] width 150 height 75
click at [381, 158] on icon "Editor contextual toolbar" at bounding box center [379, 156] width 5 height 7
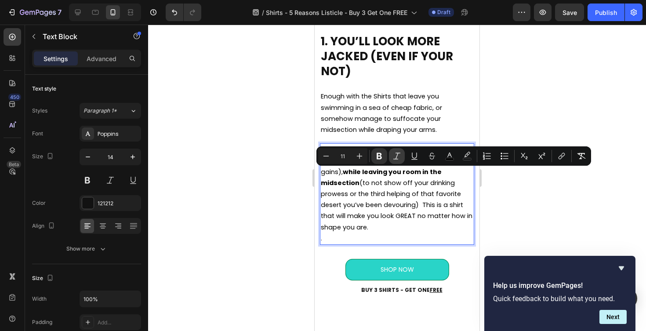
click at [396, 156] on p "Our tailored, athletic fit is designed to hug your arms and shoulders (showing …" at bounding box center [397, 188] width 153 height 89
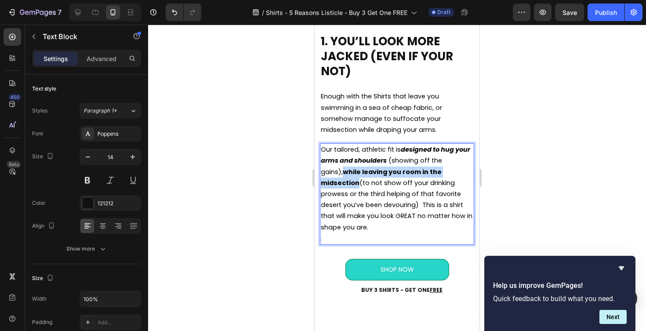
drag, startPoint x: 457, startPoint y: 175, endPoint x: 322, endPoint y: 176, distance: 135.5
click at [322, 176] on span "Our tailored, athletic fit is designed to hug your arms and shoulders (showing …" at bounding box center [397, 188] width 152 height 86
click at [393, 172] on strong "while leaving you room in the midsection" at bounding box center [381, 178] width 121 height 20
drag, startPoint x: 456, startPoint y: 174, endPoint x: 321, endPoint y: 175, distance: 134.6
click at [321, 175] on strong "while leaving you room in the midsection" at bounding box center [381, 178] width 121 height 20
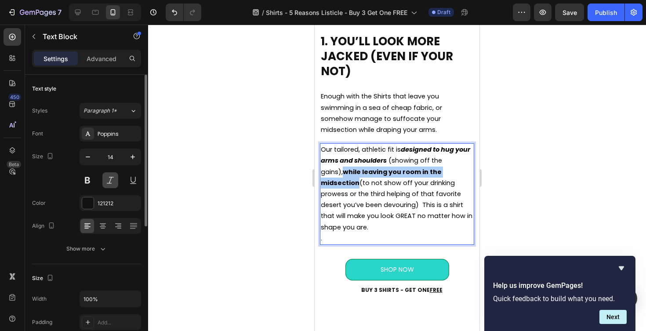
click at [111, 180] on button at bounding box center [110, 180] width 16 height 16
click at [263, 164] on div at bounding box center [397, 178] width 498 height 307
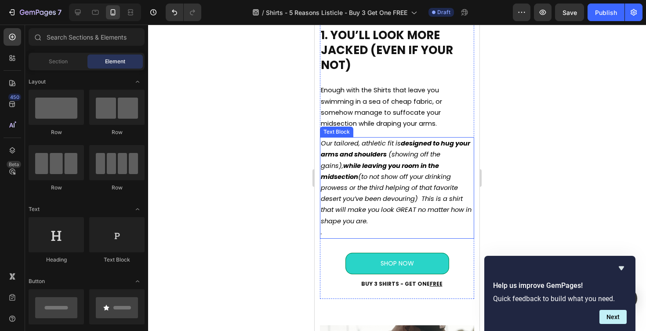
scroll to position [579, 0]
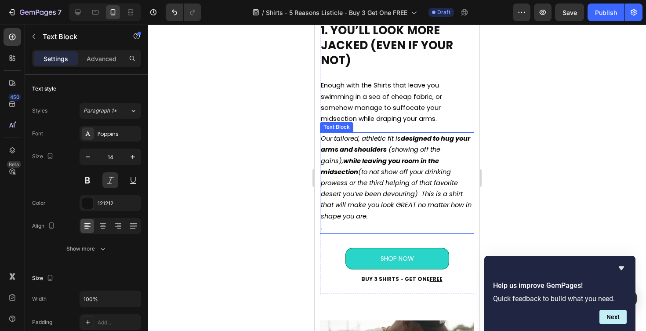
click at [392, 219] on p "Our tailored, athletic fit is designed to hug your arms and shoulders (showing …" at bounding box center [397, 177] width 153 height 89
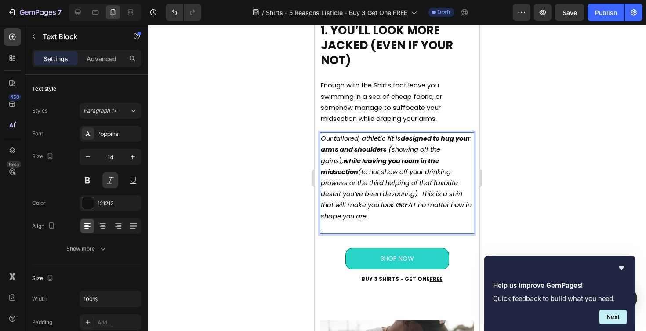
click at [381, 219] on p "Our tailored, athletic fit is designed to hug your arms and shoulders (showing …" at bounding box center [397, 177] width 153 height 89
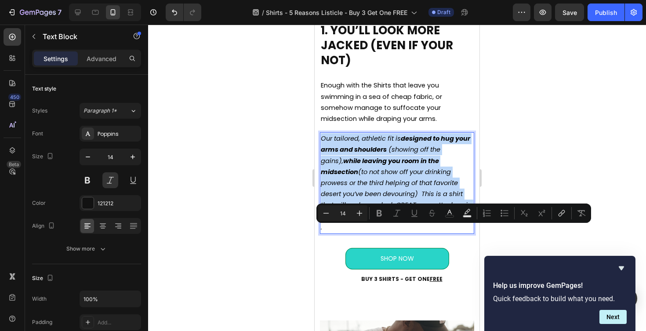
click at [385, 225] on p "." at bounding box center [397, 227] width 153 height 11
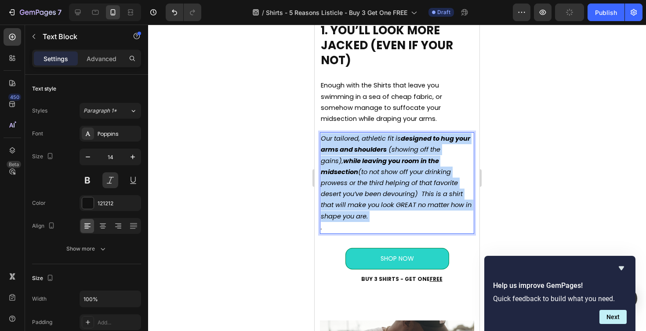
drag, startPoint x: 385, startPoint y: 219, endPoint x: 424, endPoint y: 199, distance: 44.3
click at [424, 199] on p "Our tailored, athletic fit is designed to hug your arms and shoulders (showing …" at bounding box center [397, 177] width 153 height 89
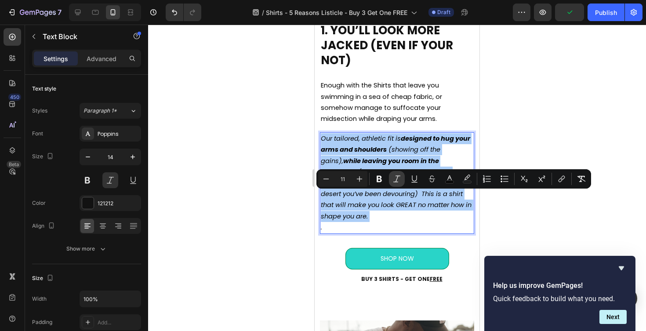
click at [398, 182] on icon "Editor contextual toolbar" at bounding box center [397, 178] width 7 height 7
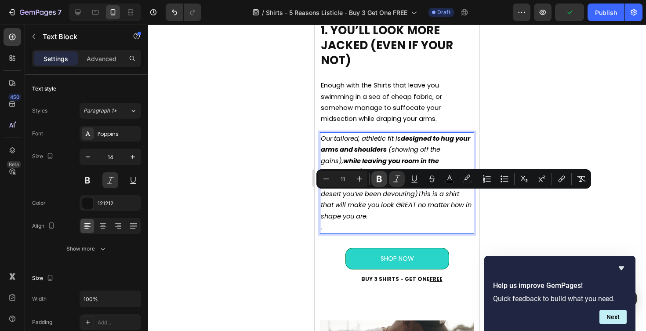
click at [381, 181] on icon "Editor contextual toolbar" at bounding box center [379, 179] width 5 height 7
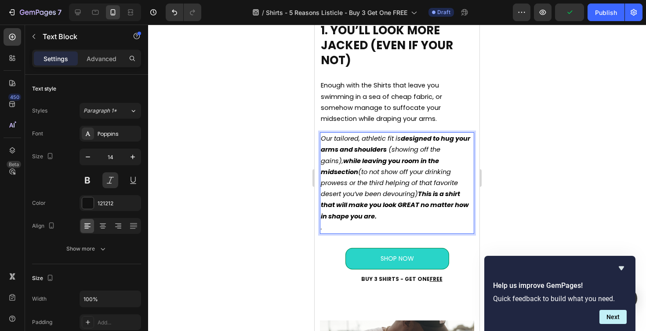
click at [397, 218] on p "Our tailored, athletic fit is designed to hug your arms and shoulders (showing …" at bounding box center [397, 177] width 153 height 89
click at [531, 157] on div at bounding box center [397, 178] width 498 height 307
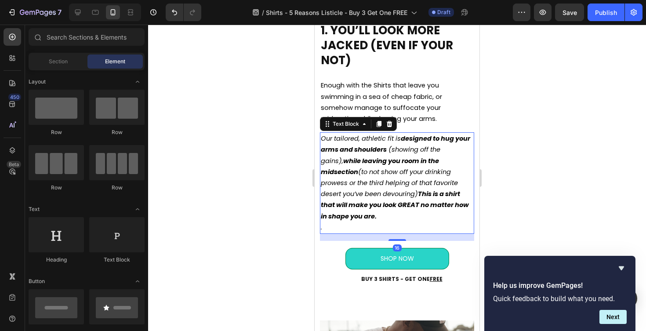
click at [403, 151] on strong "designed to hug your arms and shoulders" at bounding box center [396, 144] width 150 height 20
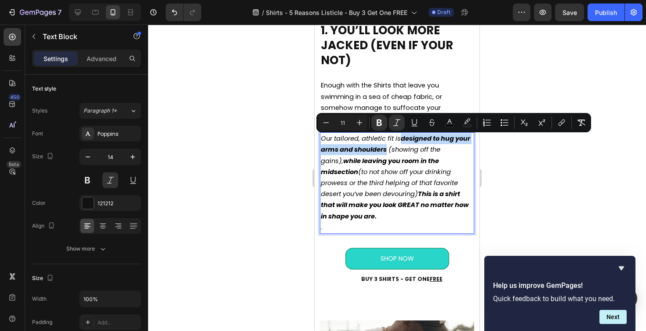
drag, startPoint x: 405, startPoint y: 153, endPoint x: 404, endPoint y: 139, distance: 14.5
click at [404, 139] on icon "designed to hug your arms and shoulders" at bounding box center [396, 144] width 150 height 20
click at [392, 124] on button "Italic" at bounding box center [397, 123] width 16 height 16
click at [383, 124] on icon "Editor contextual toolbar" at bounding box center [379, 122] width 9 height 9
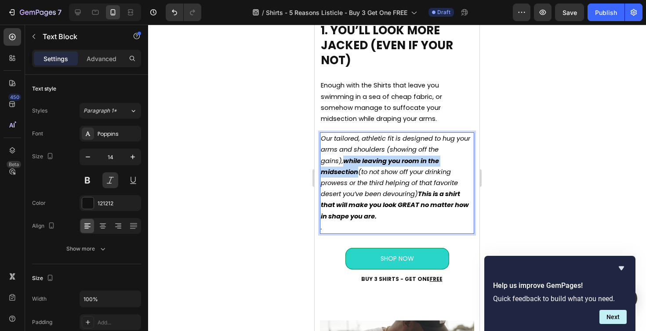
drag, startPoint x: 456, startPoint y: 164, endPoint x: 312, endPoint y: 166, distance: 144.3
click at [110, 179] on button at bounding box center [110, 180] width 16 height 16
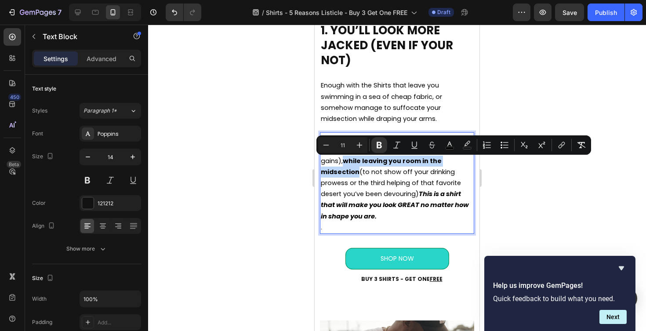
drag, startPoint x: 322, startPoint y: 163, endPoint x: 457, endPoint y: 164, distance: 135.5
click at [457, 164] on span "Our tailored, athletic fit is designed to hug your arms and shoulders (showing …" at bounding box center [396, 177] width 150 height 86
click at [380, 146] on icon "Editor contextual toolbar" at bounding box center [379, 145] width 9 height 9
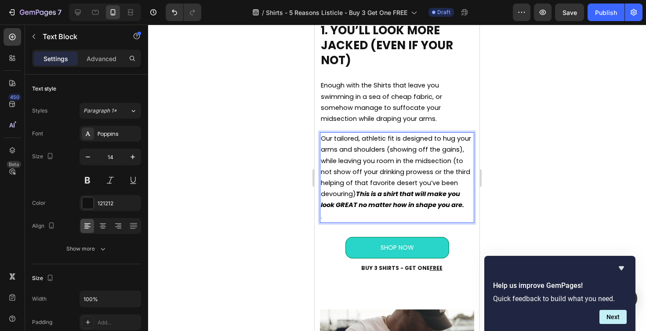
click at [544, 164] on div at bounding box center [397, 178] width 498 height 307
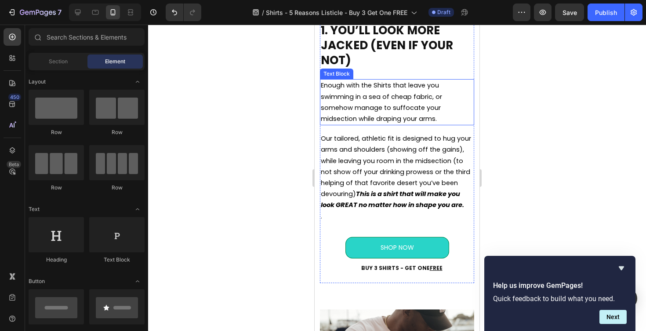
click at [443, 113] on p "Enough with the Shirts that leave you swimming in a sea of cheap fabric, or som…" at bounding box center [397, 102] width 153 height 44
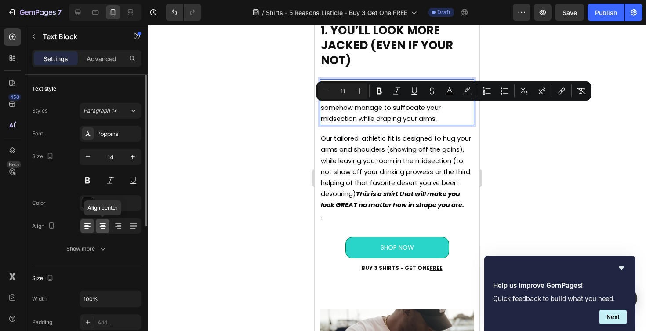
click at [102, 226] on icon at bounding box center [103, 226] width 9 height 9
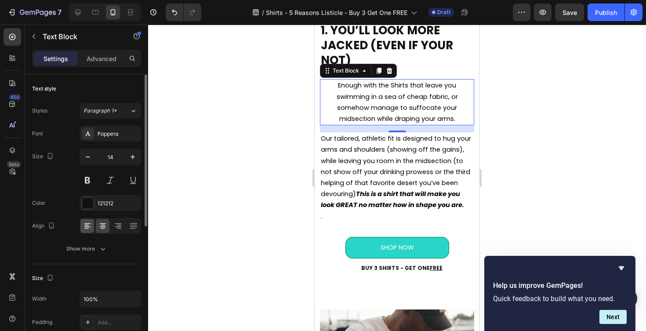
click at [91, 223] on icon at bounding box center [87, 226] width 9 height 9
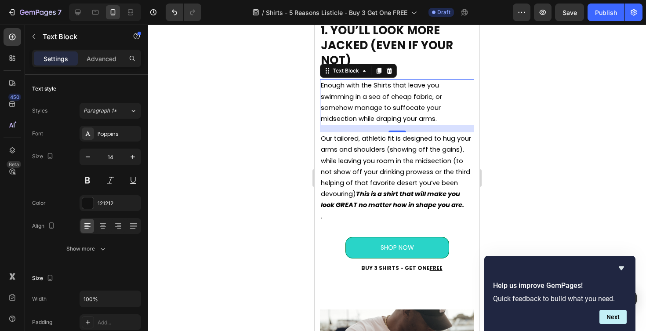
click at [346, 102] on p "Enough with the Shirts that leave you swimming in a sea of cheap fabric, or som…" at bounding box center [397, 102] width 153 height 44
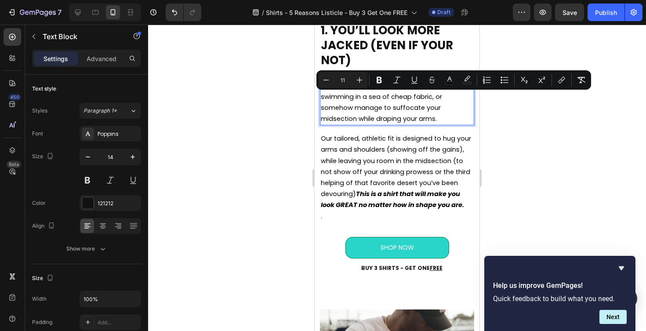
click at [336, 110] on span "Enough with the Shirts that leave you swimming in a sea of cheap fabric, or som…" at bounding box center [381, 102] width 121 height 42
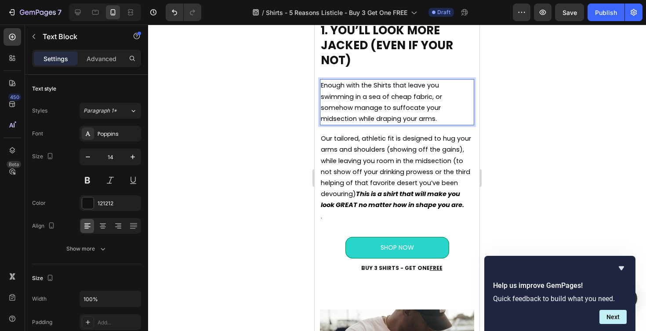
click at [323, 111] on span "Enough with the Shirts that leave you swimming in a sea of cheap fabric, or som…" at bounding box center [381, 102] width 121 height 42
click at [102, 226] on icon at bounding box center [103, 226] width 9 height 9
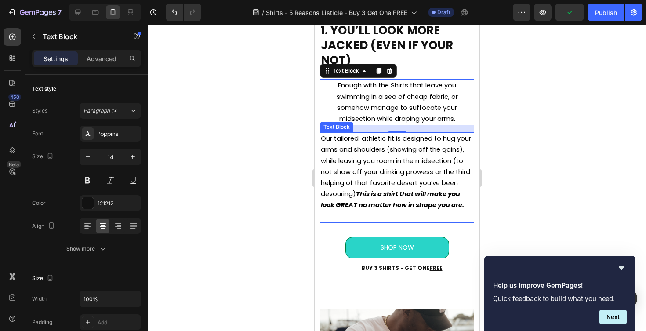
click at [335, 161] on span "Our tailored, athletic fit is designed to hug your arms and shoulders (showing …" at bounding box center [396, 171] width 150 height 75
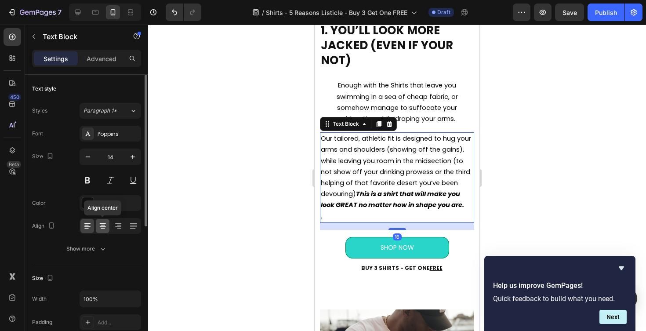
click at [102, 229] on icon at bounding box center [103, 226] width 9 height 9
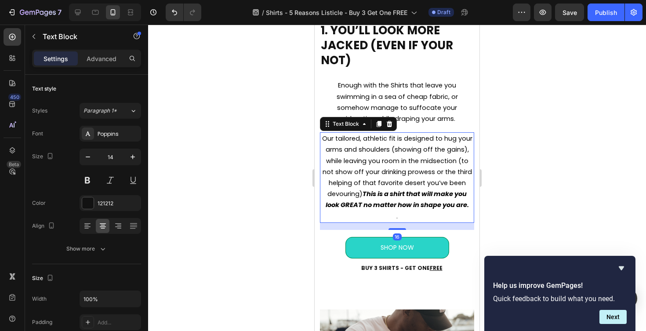
click at [507, 164] on div at bounding box center [397, 178] width 498 height 307
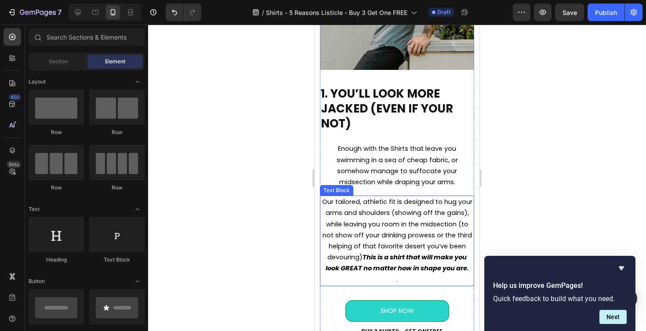
scroll to position [507, 0]
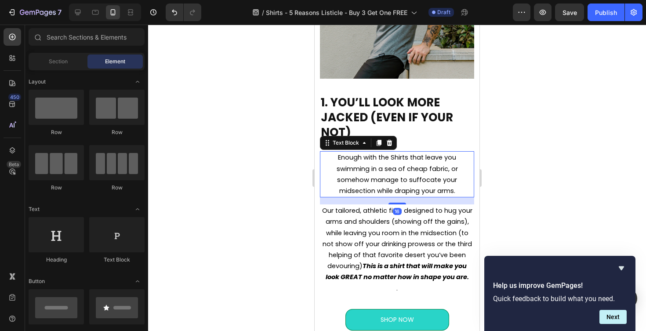
click at [358, 176] on p "Enough with the Shirts that leave you swimming in a sea of cheap fabric, or som…" at bounding box center [397, 174] width 153 height 44
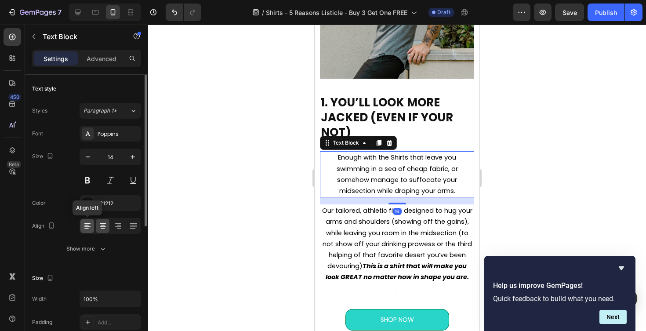
click at [85, 227] on icon at bounding box center [87, 226] width 9 height 9
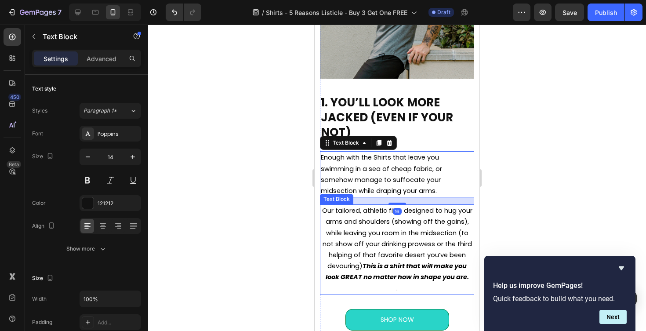
click at [362, 226] on span "Our tailored, athletic fit is designed to hug your arms and shoulders (showing …" at bounding box center [397, 243] width 150 height 75
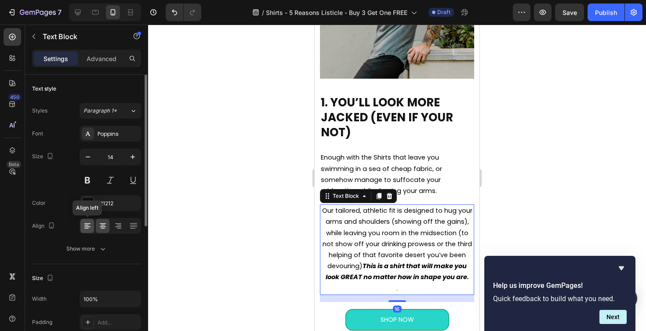
click at [83, 225] on icon at bounding box center [87, 226] width 9 height 9
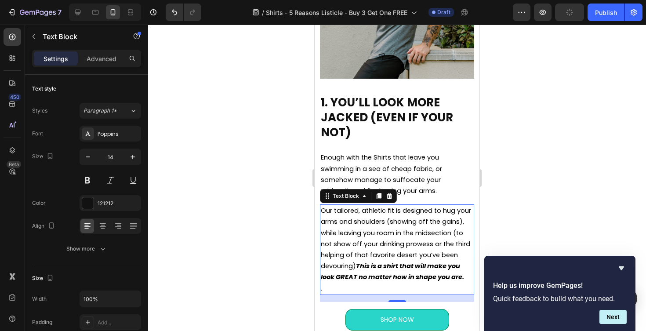
click at [541, 208] on div at bounding box center [397, 178] width 498 height 307
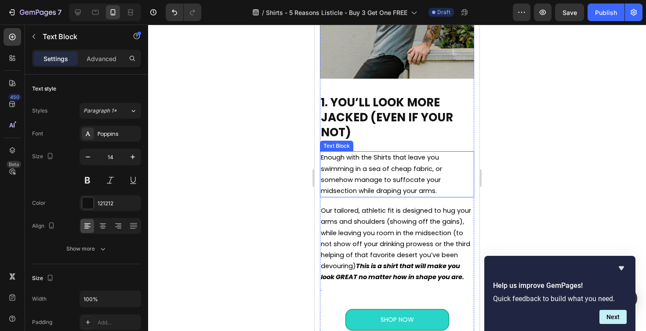
click at [398, 176] on p "Enough with the Shirts that leave you swimming in a sea of cheap fabric, or som…" at bounding box center [397, 174] width 153 height 44
click at [349, 177] on span "Enough with the Shirts that leave you swimming in a sea of cheap fabric, or som…" at bounding box center [381, 174] width 121 height 42
click at [347, 170] on span "Enough with the Shirts that leave you swimming in a sea of cheap fabric, or som…" at bounding box center [381, 174] width 121 height 42
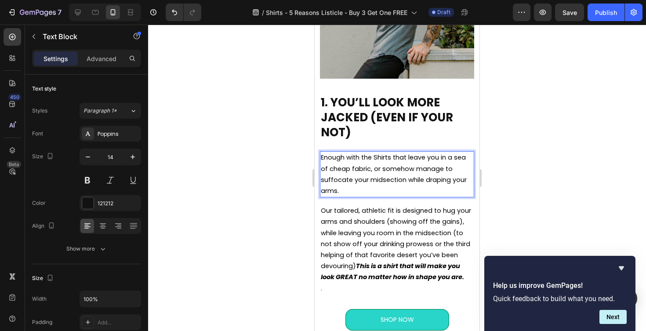
click at [278, 188] on div at bounding box center [397, 178] width 498 height 307
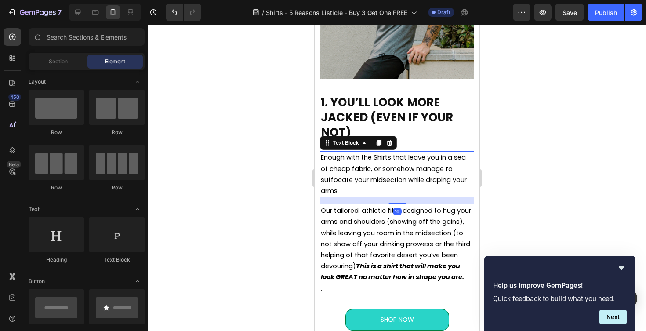
click at [448, 159] on span "Enough with the Shirts that leave you in a sea of cheap fabric, or somehow mana…" at bounding box center [394, 174] width 146 height 42
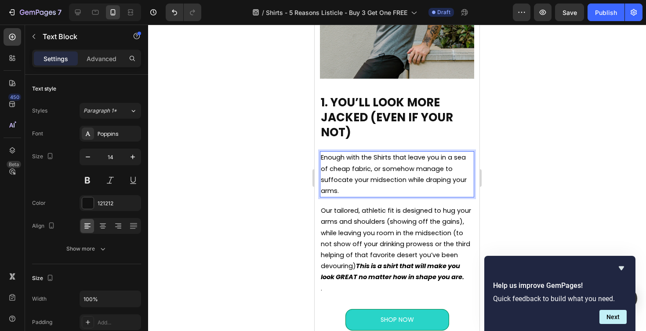
click at [455, 160] on span "Enough with the Shirts that leave you in a sea of cheap fabric, or somehow mana…" at bounding box center [394, 174] width 146 height 42
click at [441, 159] on span "Enough with the Shirts that leave you in a sea of cheap fabric, or somehow mana…" at bounding box center [394, 174] width 146 height 42
click at [434, 179] on span "Enough with the Shirts that leave you drowning in a sea of cheap fabric, or som…" at bounding box center [396, 174] width 150 height 42
click at [522, 194] on div at bounding box center [397, 178] width 498 height 307
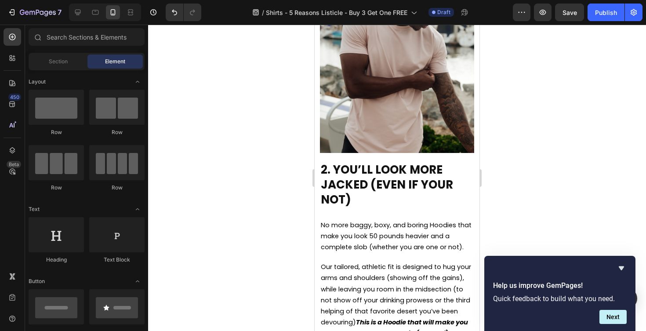
scroll to position [949, 0]
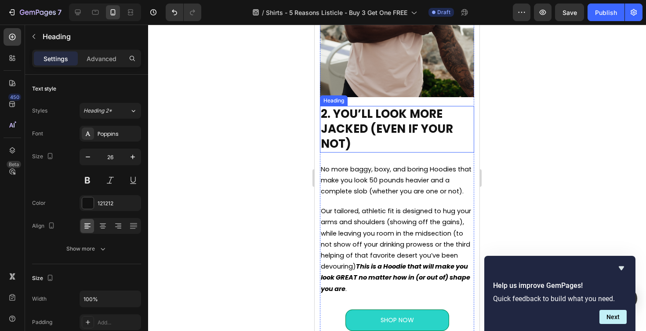
click at [336, 116] on h2 "2. YOU’LL LOOK MORE JACKED (EVEN IF YOUR NOT)" at bounding box center [397, 129] width 154 height 46
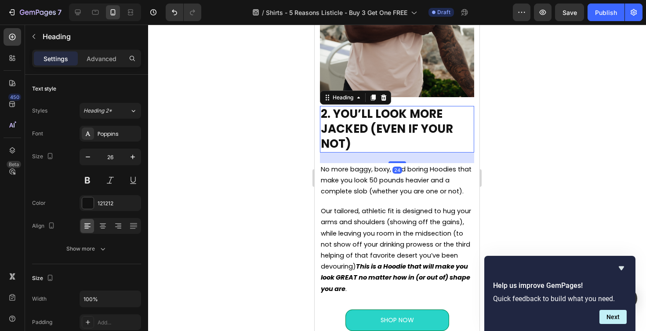
click at [336, 116] on h2 "2. YOU’LL LOOK MORE JACKED (EVEN IF YOUR NOT)" at bounding box center [397, 129] width 154 height 46
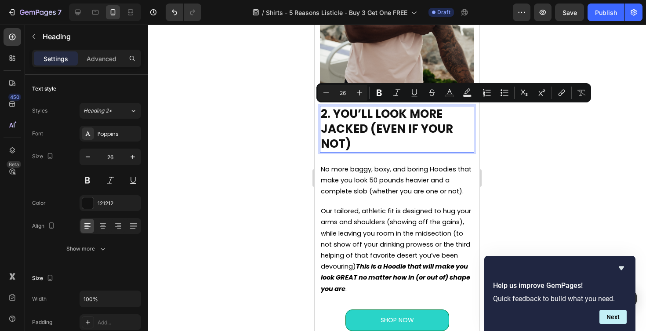
click at [337, 115] on p "2. YOU’LL LOOK MORE JACKED (EVEN IF YOUR NOT)" at bounding box center [397, 129] width 153 height 44
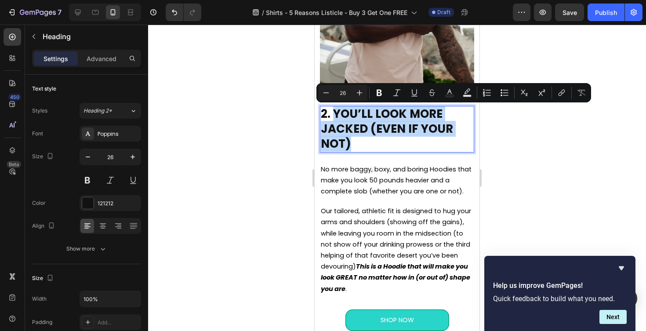
drag, startPoint x: 351, startPoint y: 142, endPoint x: 335, endPoint y: 117, distance: 28.9
click at [335, 117] on p "2. YOU’LL LOOK MORE JACKED (EVEN IF YOUR NOT)" at bounding box center [397, 129] width 153 height 44
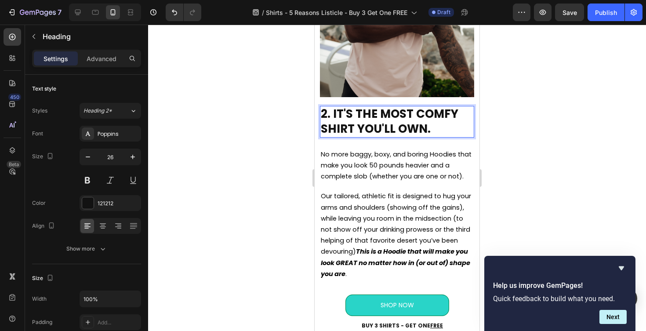
click at [421, 112] on p "2. IT'S THE MOST COMFY SHIRT YOU'LL OWN." at bounding box center [397, 122] width 153 height 30
click at [544, 130] on div at bounding box center [397, 178] width 498 height 307
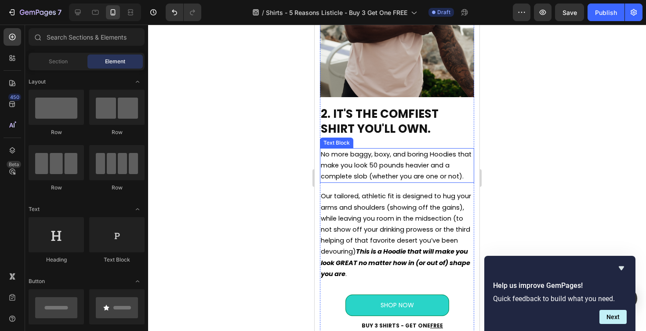
click at [365, 174] on span "No more baggy, boxy, and boring Hoodies that make you look 50 pounds heavier an…" at bounding box center [396, 165] width 151 height 31
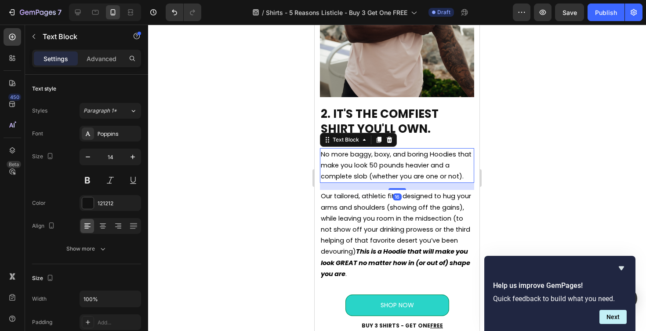
click at [365, 174] on span "No more baggy, boxy, and boring Hoodies that make you look 50 pounds heavier an…" at bounding box center [396, 165] width 151 height 31
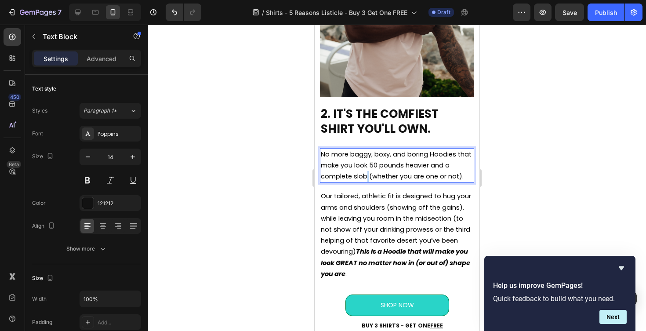
click at [365, 174] on span "No more baggy, boxy, and boring Hoodies that make you look 50 pounds heavier an…" at bounding box center [396, 165] width 151 height 31
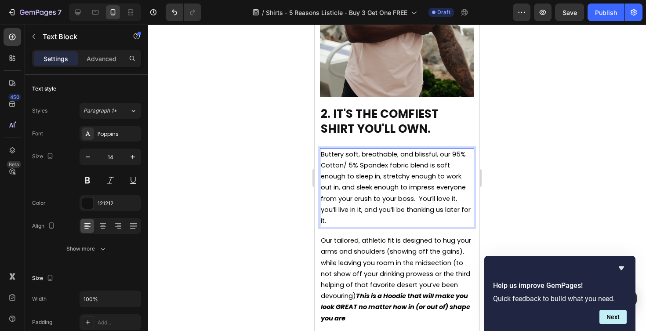
scroll to position [996, 0]
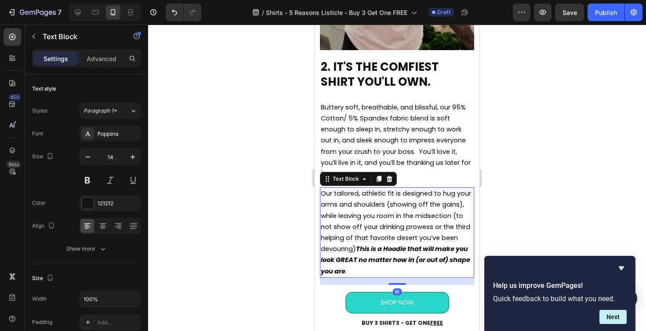
click at [374, 272] on p "Our tailored, athletic fit is designed to hug your arms and shoulders (showing …" at bounding box center [397, 232] width 153 height 89
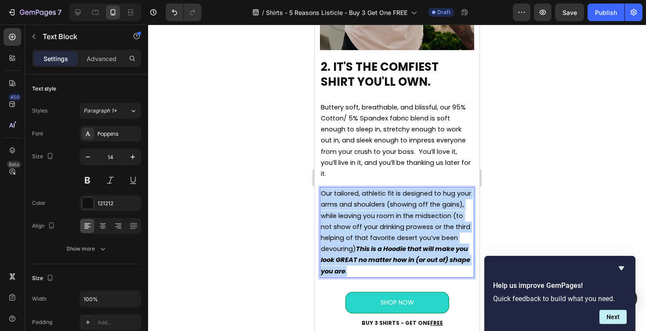
click at [374, 272] on p "Our tailored, athletic fit is designed to hug your arms and shoulders (showing …" at bounding box center [397, 232] width 153 height 89
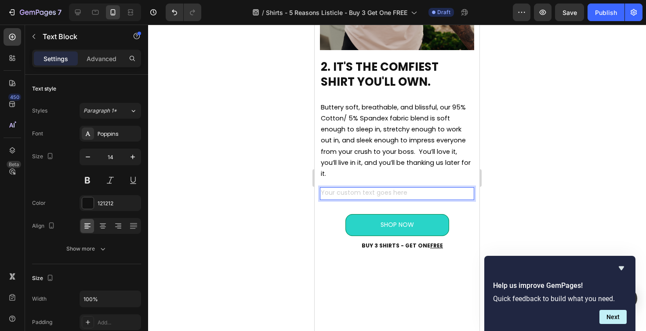
click at [497, 186] on div at bounding box center [397, 178] width 498 height 307
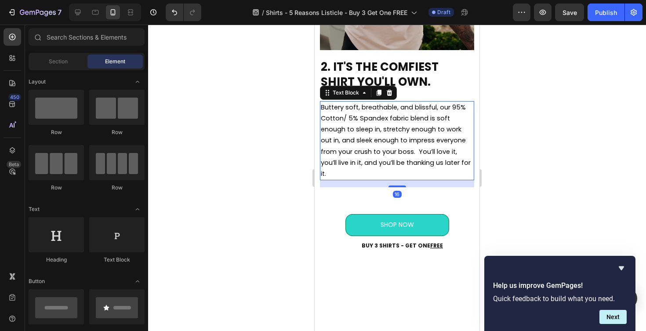
click at [434, 158] on p "Buttery soft, breathable, and blissful, our 95% Cotton/ 5% Spandex fabric blend…" at bounding box center [397, 140] width 153 height 77
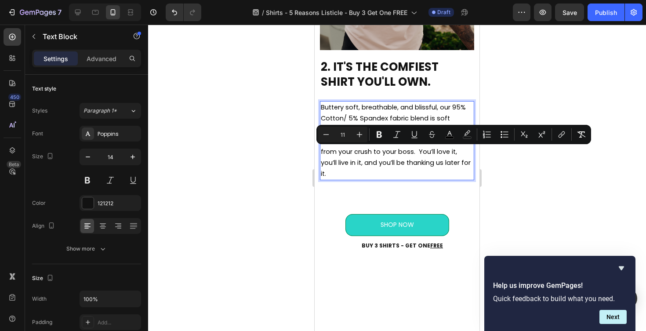
drag, startPoint x: 419, startPoint y: 153, endPoint x: 427, endPoint y: 175, distance: 23.5
click at [427, 175] on p "Buttery soft, breathable, and blissful, our 95% Cotton/ 5% Spandex fabric blend…" at bounding box center [397, 140] width 153 height 77
click at [383, 136] on icon "Editor contextual toolbar" at bounding box center [379, 134] width 9 height 9
click at [398, 133] on span "Buttery soft, breathable, and blissful, our 95% Cotton/ 5% Spandex fabric blend…" at bounding box center [396, 140] width 151 height 75
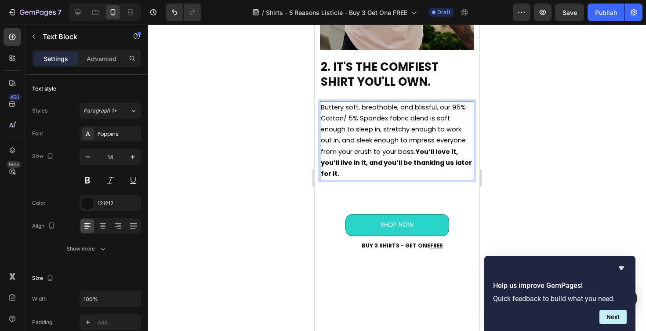
drag, startPoint x: 419, startPoint y: 153, endPoint x: 421, endPoint y: 171, distance: 18.1
click at [421, 171] on p "Buttery soft, breathable, and blissful, our 95% Cotton/ 5% Spandex fabric blend…" at bounding box center [397, 140] width 153 height 77
click at [110, 182] on button at bounding box center [110, 180] width 16 height 16
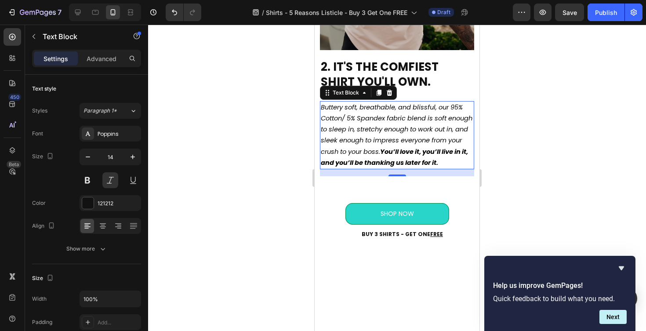
click at [543, 153] on div at bounding box center [397, 178] width 498 height 307
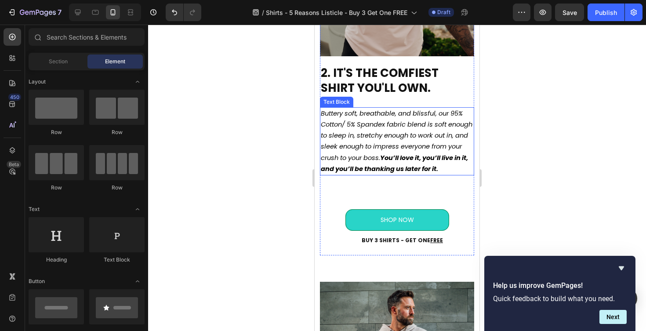
scroll to position [977, 0]
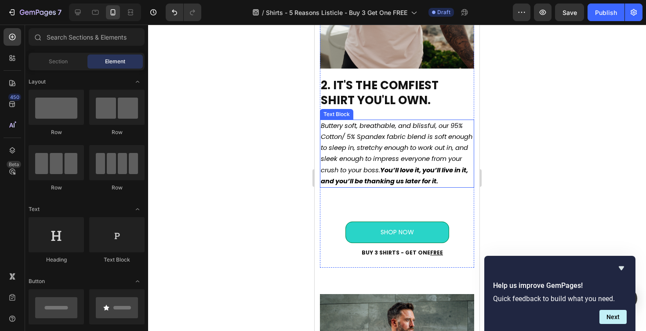
click at [433, 125] on span "Buttery soft, breathable, and blissful, our 95% Cotton/ 5% Spandex fabric blend…" at bounding box center [397, 153] width 152 height 64
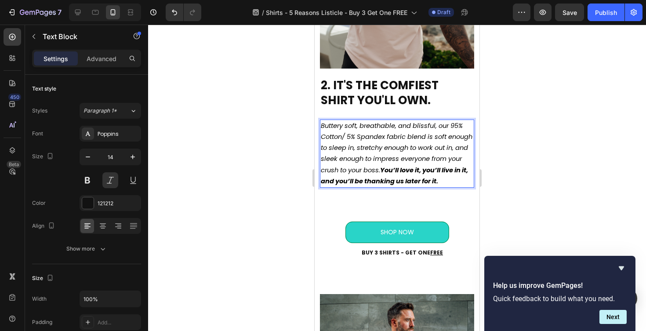
click at [435, 126] on span "Buttery soft, breathable, and blissful, our 95% Cotton/ 5% Spandex fabric blend…" at bounding box center [397, 153] width 152 height 64
click at [436, 126] on span "Buttery soft, breathable, and blissful, our 95% Cotton/ 5% Spandex fabric blend…" at bounding box center [397, 153] width 152 height 64
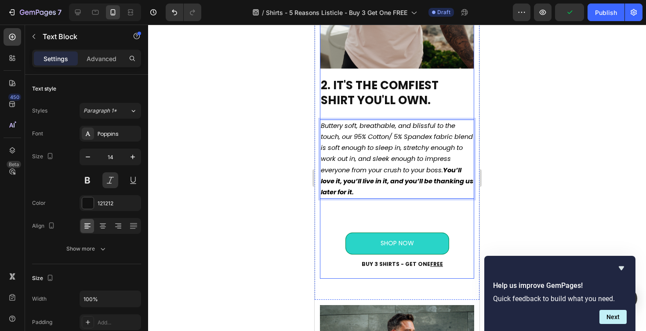
click at [517, 197] on div at bounding box center [397, 178] width 498 height 307
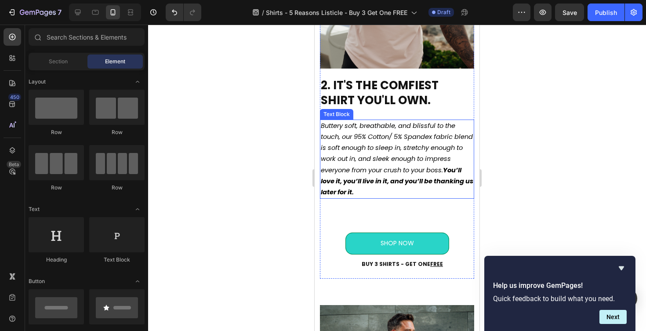
click at [336, 171] on span "Buttery soft, breathable, and blissful to the touch, our 95% Cotton/ 5% Spandex…" at bounding box center [397, 158] width 153 height 75
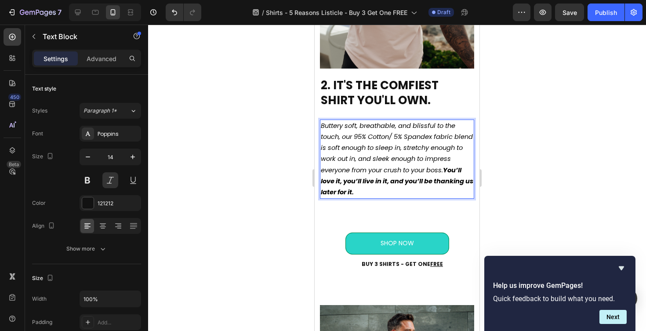
click at [336, 171] on span "Buttery soft, breathable, and blissful to the touch, our 95% Cotton/ 5% Spandex…" at bounding box center [397, 158] width 153 height 75
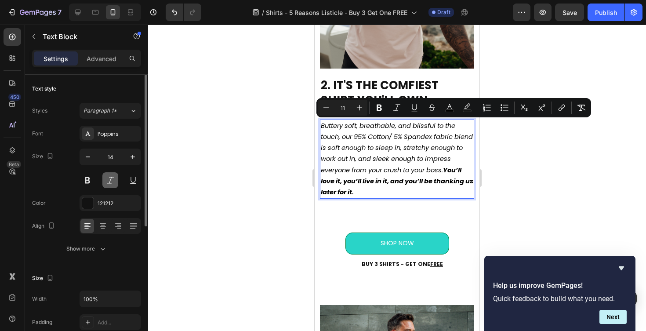
click at [109, 179] on button at bounding box center [110, 180] width 16 height 16
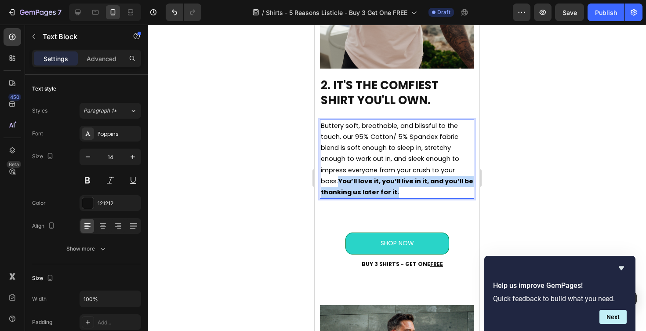
drag, startPoint x: 343, startPoint y: 183, endPoint x: 405, endPoint y: 191, distance: 63.1
click at [405, 191] on strong "You’ll love it, you’ll live in it, and you’ll be thanking us later for it." at bounding box center [397, 187] width 153 height 20
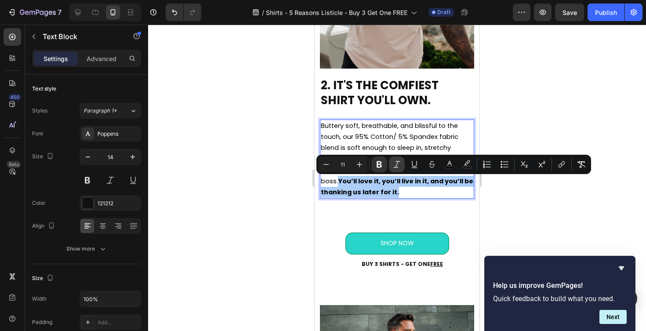
click at [395, 163] on icon "Editor contextual toolbar" at bounding box center [397, 164] width 9 height 9
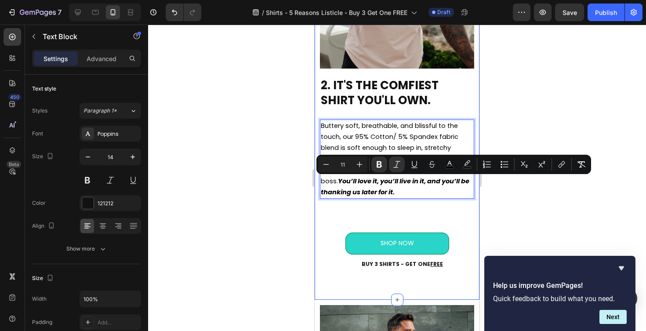
click at [519, 235] on div at bounding box center [397, 178] width 498 height 307
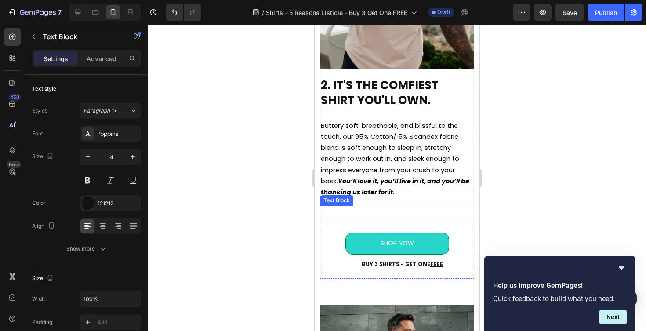
click at [407, 218] on p "Rich Text Editor. Editing area: main" at bounding box center [397, 212] width 153 height 11
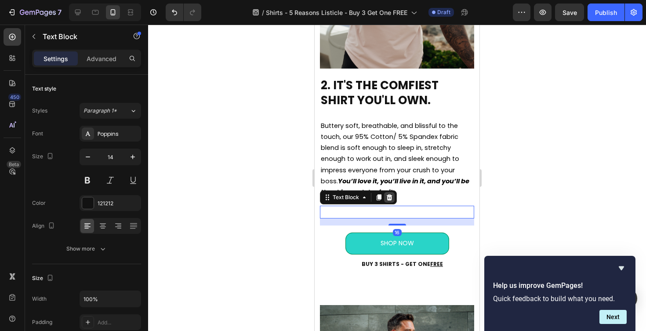
click at [390, 201] on icon at bounding box center [389, 197] width 7 height 7
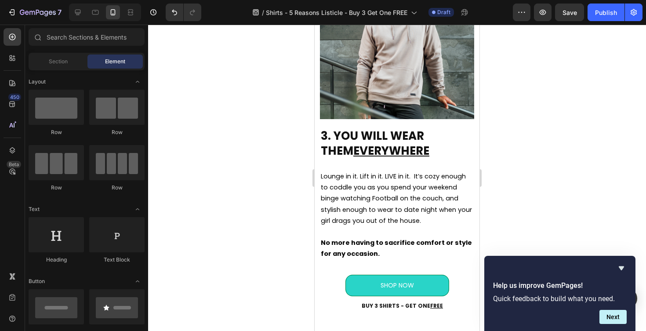
scroll to position [1294, 0]
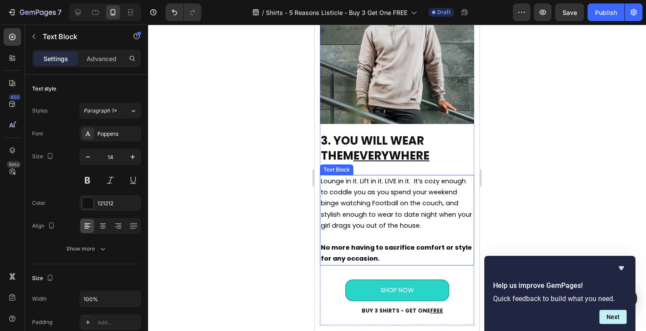
click at [388, 181] on span "Lounge in it. Lift in it. LIVE in it. It’s cozy enough to coddle you as you spe…" at bounding box center [396, 203] width 151 height 53
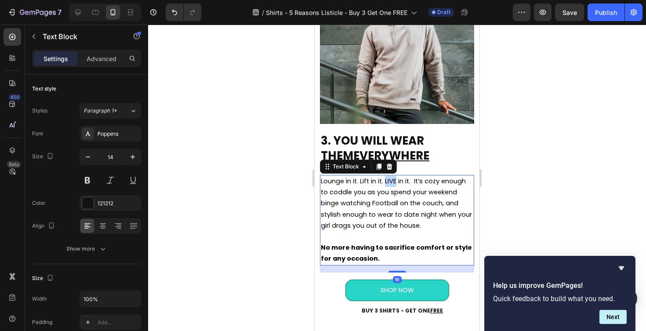
click at [388, 181] on span "Lounge in it. Lift in it. LIVE in it. It’s cozy enough to coddle you as you spe…" at bounding box center [396, 203] width 151 height 53
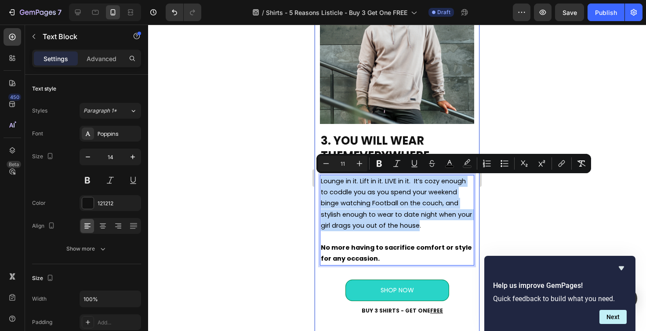
drag, startPoint x: 420, startPoint y: 225, endPoint x: 318, endPoint y: 181, distance: 111.1
click at [318, 181] on div "3. YOU WILL WEAR THEM EVERYWHERE Heading Lounge in it. Lift in it. LIVE in it. …" at bounding box center [397, 155] width 165 height 382
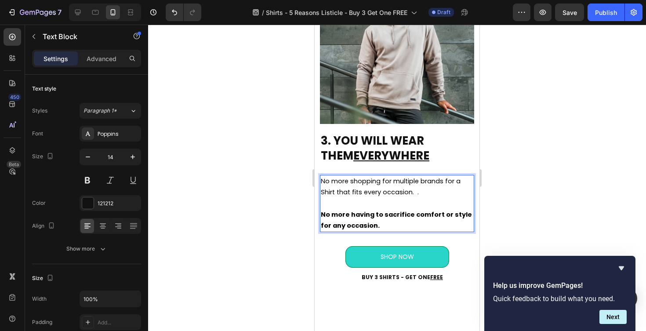
click at [434, 194] on p "No more shopping for multiple brands for a Shirt that fits every occasion. ." at bounding box center [397, 187] width 153 height 22
click at [343, 211] on strong "No more having to sacrifice comfort or style for any occasion." at bounding box center [396, 220] width 151 height 20
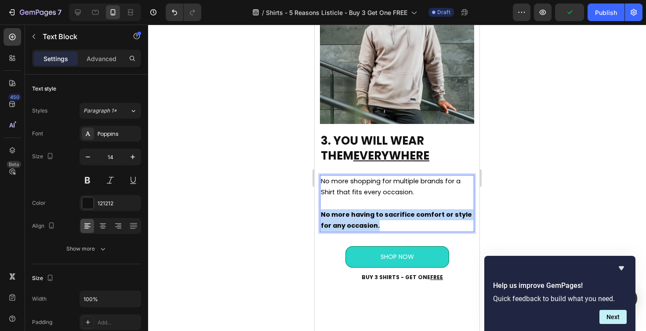
drag, startPoint x: 383, startPoint y: 228, endPoint x: 321, endPoint y: 216, distance: 62.7
click at [321, 216] on p "No more having to sacrifice comfort or style for any occasion." at bounding box center [397, 220] width 153 height 22
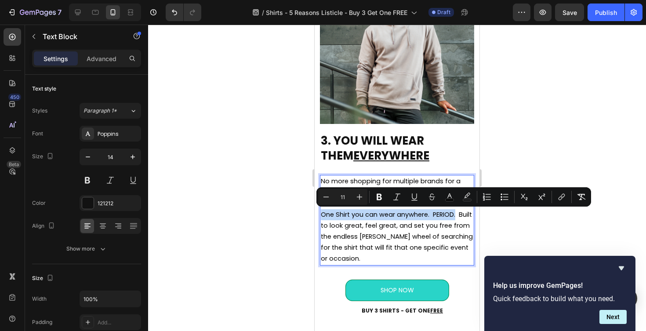
drag, startPoint x: 457, startPoint y: 215, endPoint x: 322, endPoint y: 217, distance: 135.5
click at [322, 217] on span "One Shirt you can wear anywhere. PERIOD. Built to look great, feel great, and s…" at bounding box center [397, 236] width 152 height 53
click at [383, 198] on icon "Editor contextual toolbar" at bounding box center [379, 197] width 9 height 9
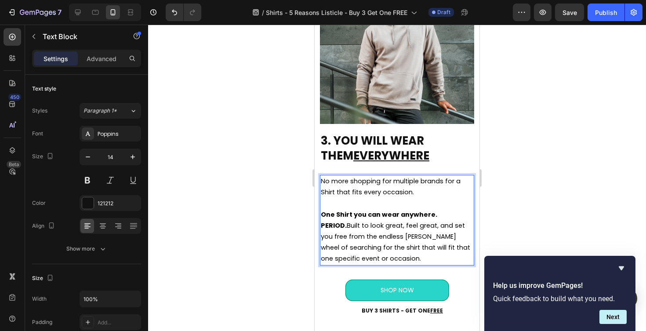
click at [439, 214] on strong "One Shirt you can wear anywhere. PERIOD." at bounding box center [380, 220] width 118 height 20
drag, startPoint x: 462, startPoint y: 216, endPoint x: 323, endPoint y: 218, distance: 139.0
click at [323, 218] on span "One Shirt you can wear anywhere. PERIOD. Built to look great, feel great, and s…" at bounding box center [396, 236] width 150 height 53
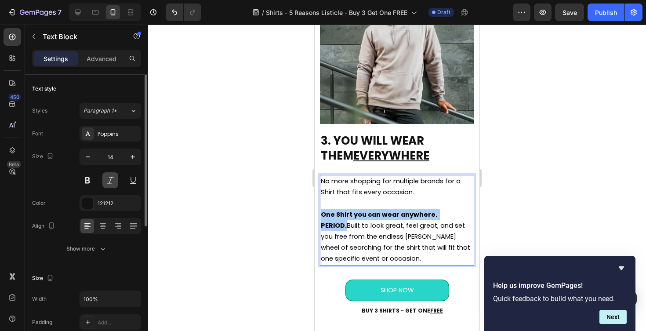
click at [113, 183] on button at bounding box center [110, 180] width 16 height 16
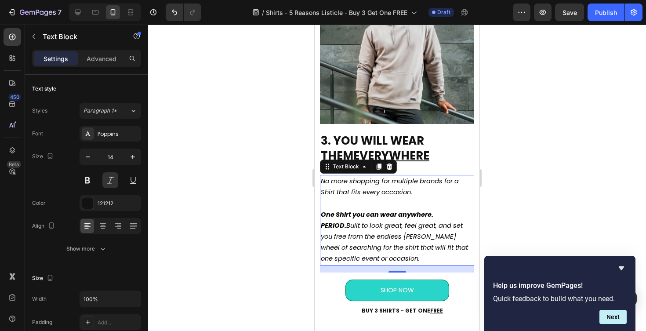
click at [426, 213] on strong "One Shirt you can wear anywhere. PERIOD." at bounding box center [378, 220] width 114 height 20
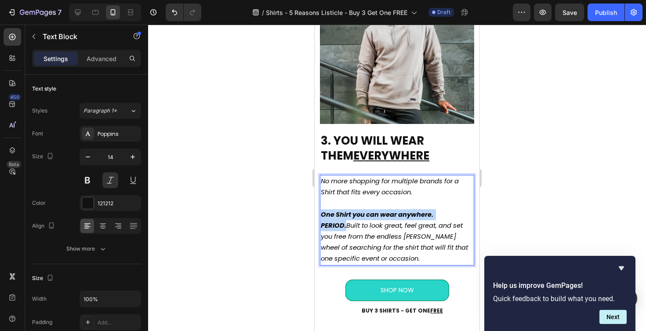
drag, startPoint x: 464, startPoint y: 215, endPoint x: 322, endPoint y: 214, distance: 141.6
click at [322, 214] on span "One Shirt you can wear anywhere. PERIOD. Built to look great, feel great, and s…" at bounding box center [394, 236] width 147 height 53
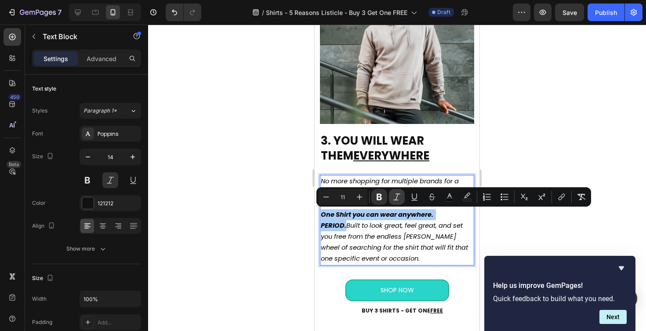
click at [396, 196] on icon "Editor contextual toolbar" at bounding box center [397, 197] width 9 height 9
click at [521, 228] on div at bounding box center [397, 178] width 498 height 307
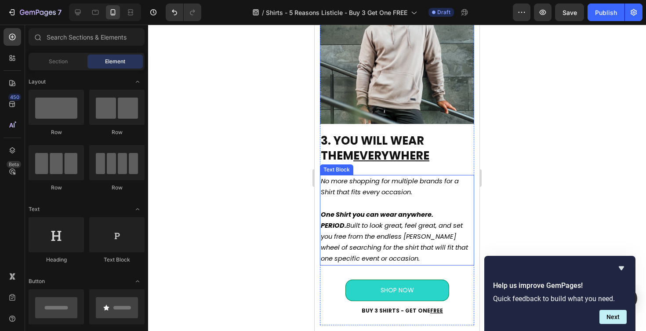
click at [435, 216] on strong "One Shirt you can wear anywhere. PERIOD." at bounding box center [378, 220] width 114 height 20
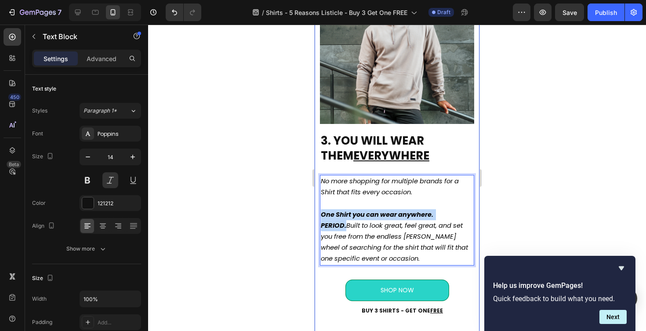
drag, startPoint x: 463, startPoint y: 212, endPoint x: 315, endPoint y: 213, distance: 147.3
click at [315, 213] on div "3. YOU WILL WEAR THEM EVERYWHERE Heading No more shopping for multiple brands f…" at bounding box center [397, 155] width 165 height 382
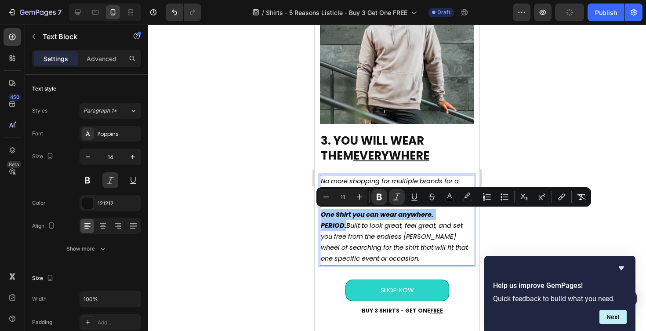
click at [504, 219] on div at bounding box center [397, 178] width 498 height 307
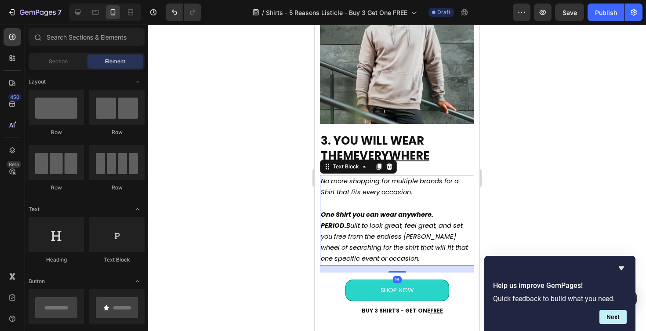
click at [408, 217] on strong "One Shirt you can wear anywhere. PERIOD." at bounding box center [378, 220] width 114 height 20
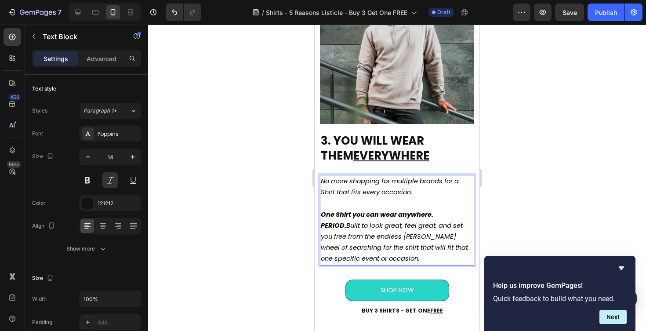
click at [404, 215] on strong "One Shirt you can wear anywhere. PERIOD." at bounding box center [378, 220] width 114 height 20
click at [399, 215] on strong "One Shirt you can wear anywhere. PERIOD." at bounding box center [378, 220] width 114 height 20
click at [523, 213] on div at bounding box center [397, 178] width 498 height 307
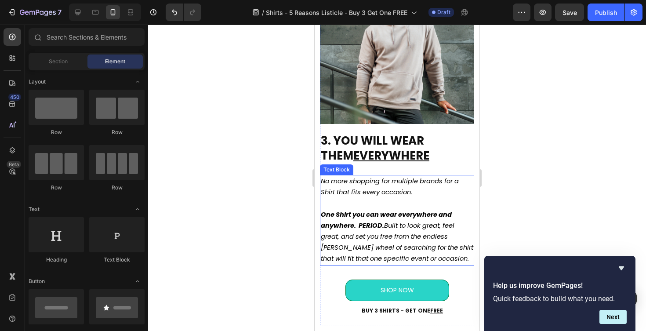
scroll to position [1306, 0]
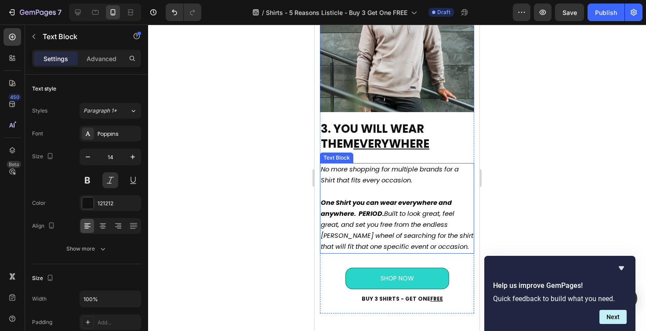
click at [350, 213] on strong "One Shirt you can wear everywhere and anywhere. PERIOD." at bounding box center [386, 208] width 131 height 20
click at [346, 216] on strong "One Shirt you can wear everywhere and anywhere. PERIOD." at bounding box center [386, 208] width 131 height 20
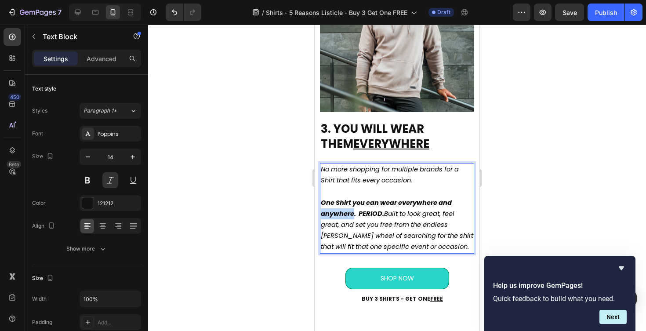
click at [346, 216] on strong "One Shirt you can wear everywhere and anywhere. PERIOD." at bounding box center [386, 208] width 131 height 20
click at [530, 175] on div at bounding box center [397, 178] width 498 height 307
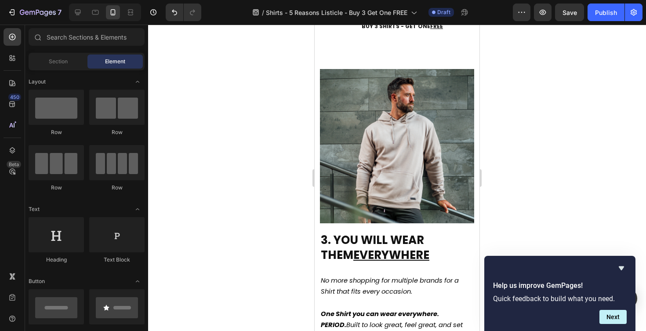
scroll to position [1195, 0]
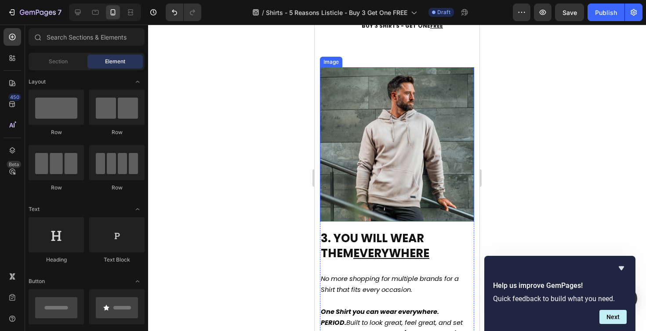
click at [400, 160] on img at bounding box center [397, 144] width 154 height 154
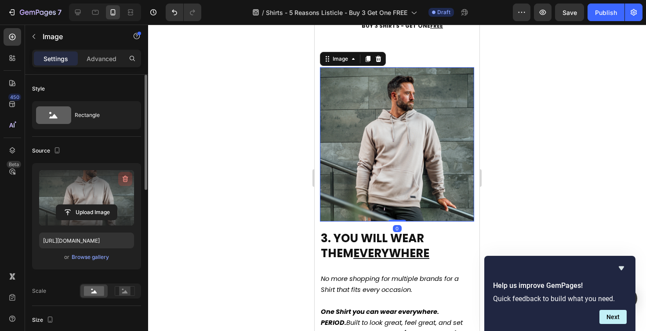
click at [124, 181] on icon "button" at bounding box center [126, 179] width 6 height 7
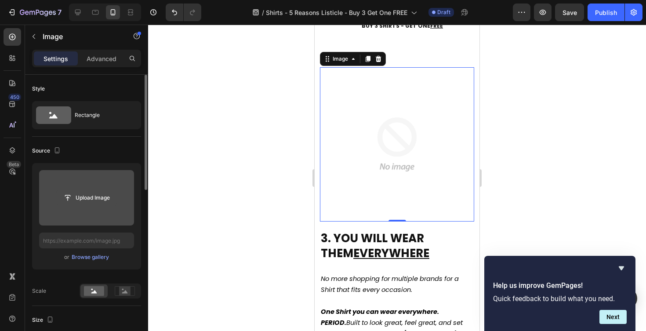
click at [97, 197] on input "file" at bounding box center [86, 197] width 61 height 15
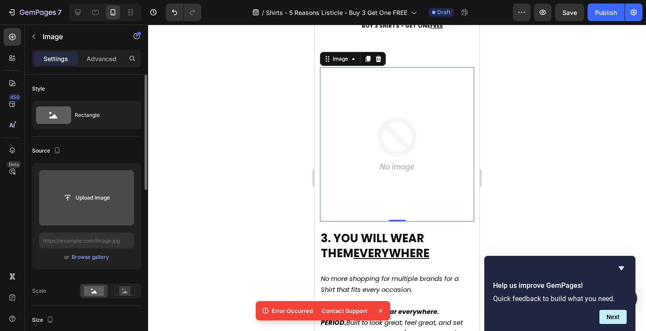
click at [94, 201] on input "file" at bounding box center [86, 197] width 61 height 15
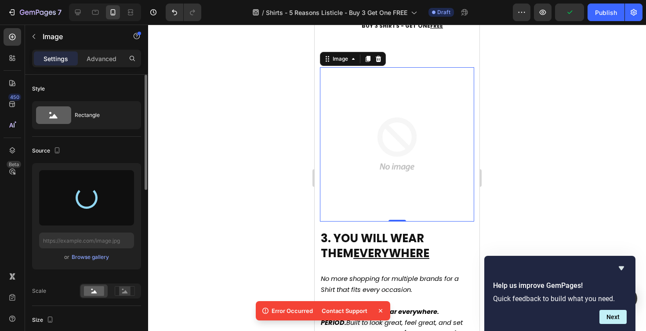
click at [377, 312] on icon at bounding box center [380, 311] width 9 height 9
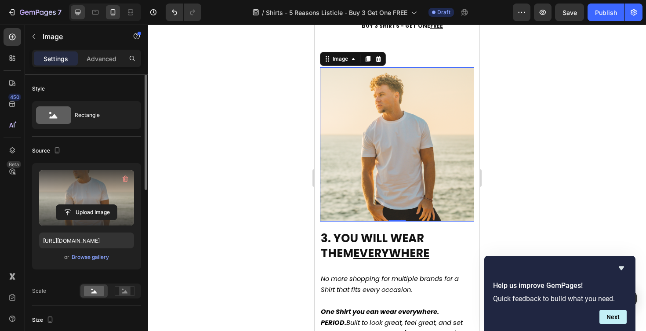
click at [75, 15] on icon at bounding box center [77, 12] width 9 height 9
type input "https://cdn.shopify.com/s/files/1/0483/8296/7962/files/gempages_582726760638972…"
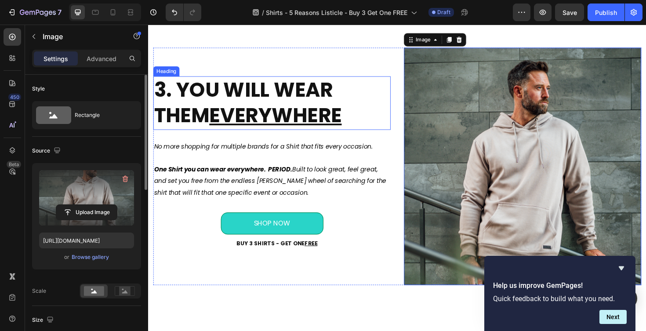
scroll to position [1116, 0]
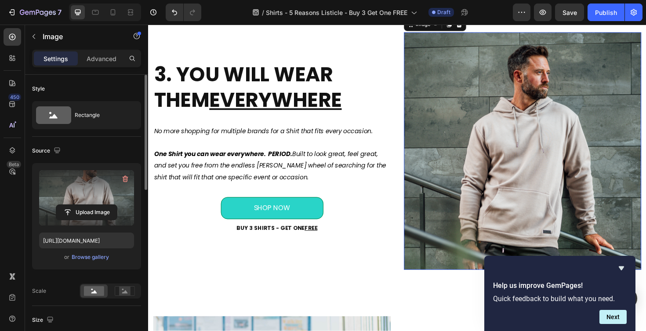
click at [497, 150] on img at bounding box center [545, 159] width 252 height 252
click at [125, 183] on icon "button" at bounding box center [125, 179] width 9 height 9
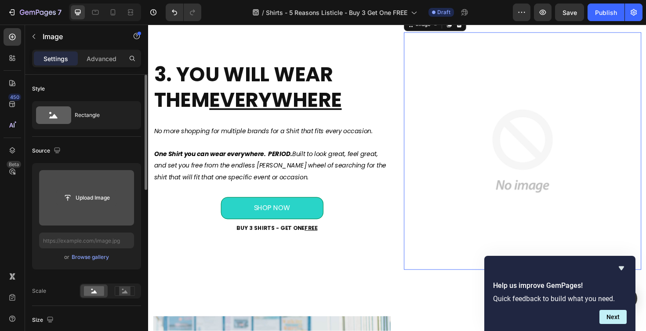
click at [90, 197] on input "file" at bounding box center [86, 197] width 61 height 15
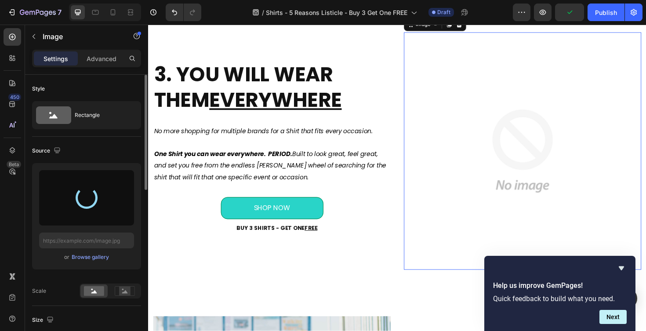
type input "https://cdn.shopify.com/s/files/1/0483/8296/7962/files/gempages_582726760638972…"
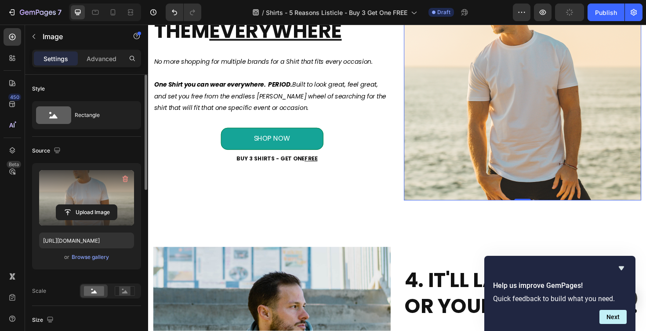
scroll to position [1204, 0]
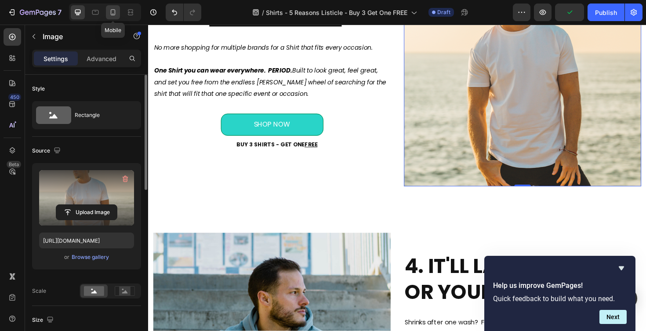
click at [113, 15] on icon at bounding box center [113, 12] width 5 height 6
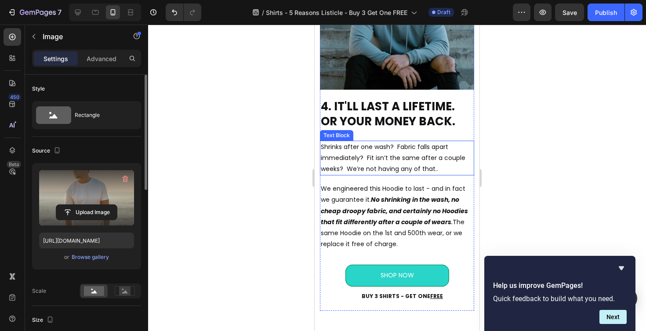
scroll to position [1719, 0]
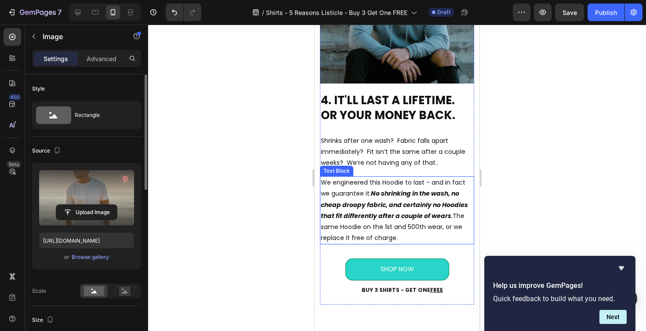
click at [375, 189] on p "We engineered this Hoodie to last - and in fact we guarantee it. No shrinking i…" at bounding box center [397, 210] width 153 height 66
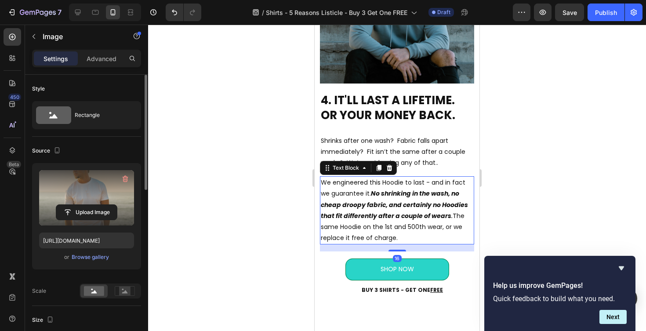
click at [375, 189] on p "We engineered this Hoodie to last - and in fact we guarantee it. No shrinking i…" at bounding box center [397, 210] width 153 height 66
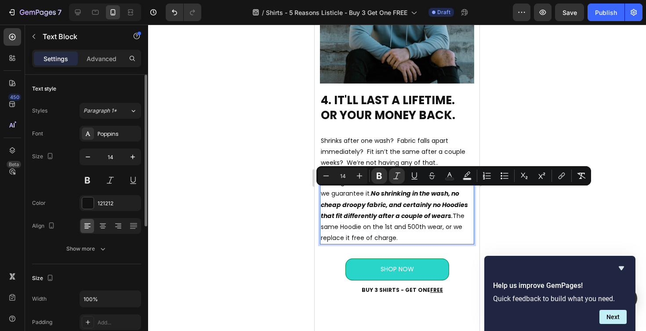
click at [390, 198] on p "We engineered this Hoodie to last - and in fact we guarantee it. No shrinking i…" at bounding box center [397, 210] width 153 height 66
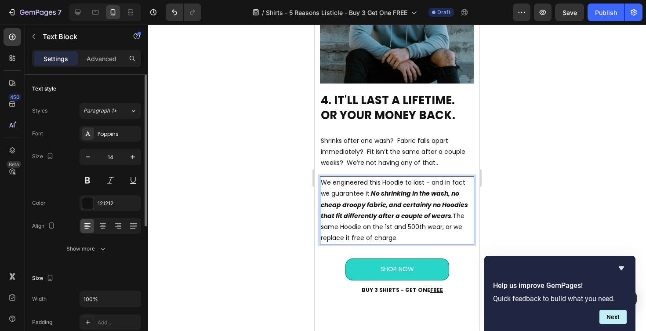
click at [391, 182] on p "We engineered this Hoodie to last - and in fact we guarantee it. No shrinking i…" at bounding box center [397, 210] width 153 height 66
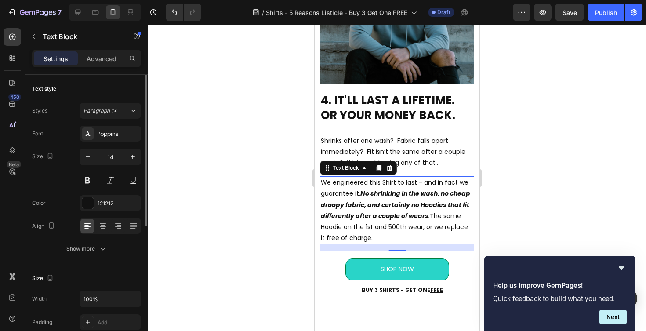
click at [526, 194] on div at bounding box center [397, 178] width 498 height 307
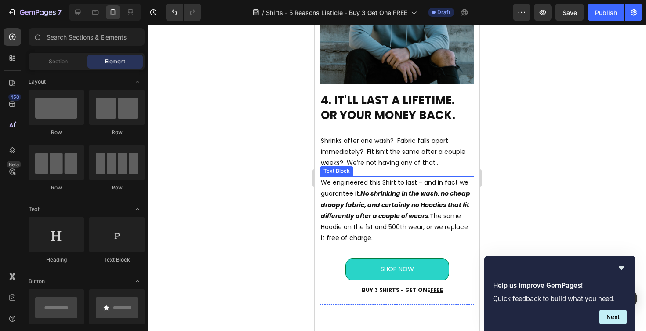
click at [452, 205] on strong "No shrinking in the wash, no cheap droopy fabric, and certainly no Hoodies that…" at bounding box center [396, 204] width 150 height 31
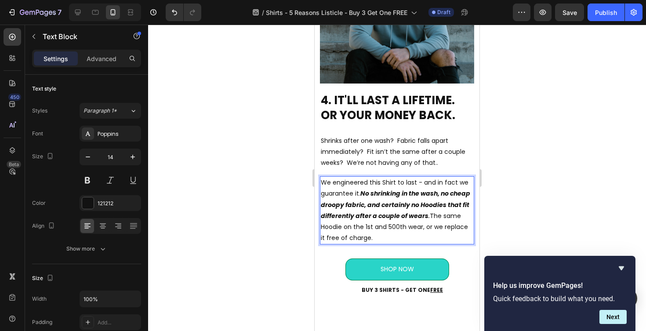
click at [447, 205] on strong "No shrinking in the wash, no cheap droopy fabric, and certainly no Hoodies that…" at bounding box center [396, 204] width 150 height 31
click at [511, 198] on div at bounding box center [397, 178] width 498 height 307
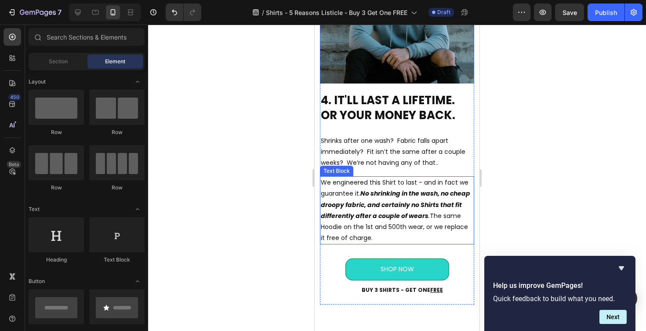
scroll to position [1725, 0]
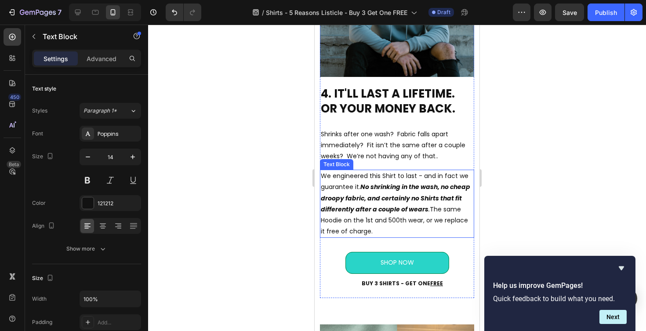
click at [359, 220] on p "We engineered this Shirt to last - and in fact we guarantee it. No shrinking in…" at bounding box center [397, 204] width 153 height 66
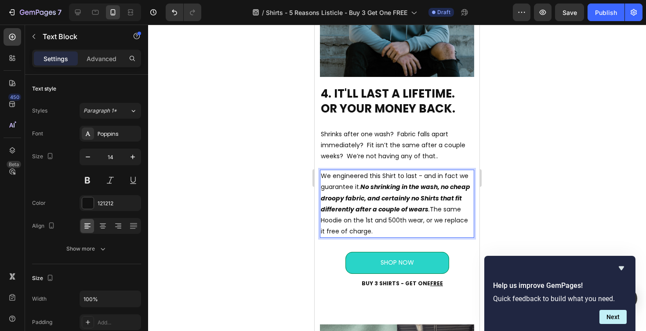
click at [349, 221] on p "We engineered this Shirt to last - and in fact we guarantee it. No shrinking in…" at bounding box center [397, 204] width 153 height 66
click at [522, 197] on div at bounding box center [397, 178] width 498 height 307
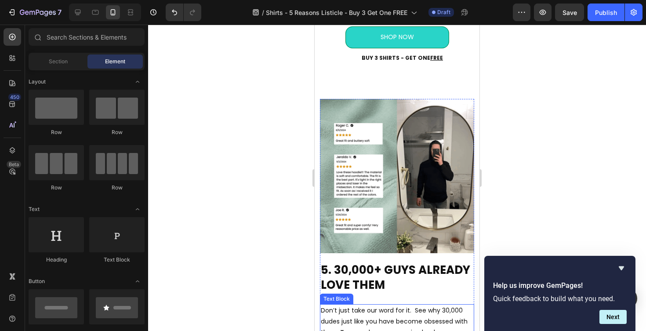
scroll to position [1950, 0]
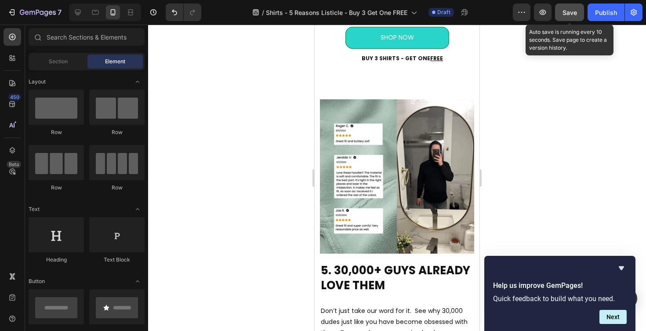
click at [572, 10] on span "Save" at bounding box center [570, 12] width 15 height 7
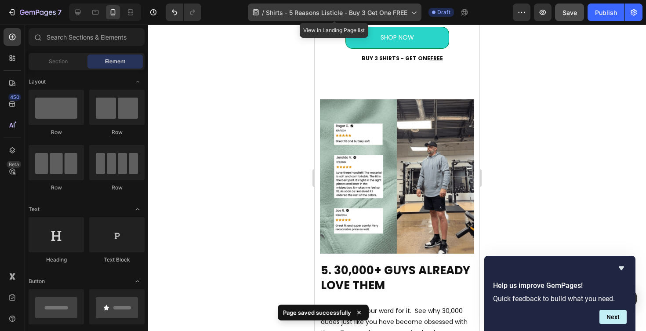
click at [267, 9] on span "Shirts - 5 Reasons Listicle - Buy 3 Get One FREE" at bounding box center [337, 12] width 142 height 9
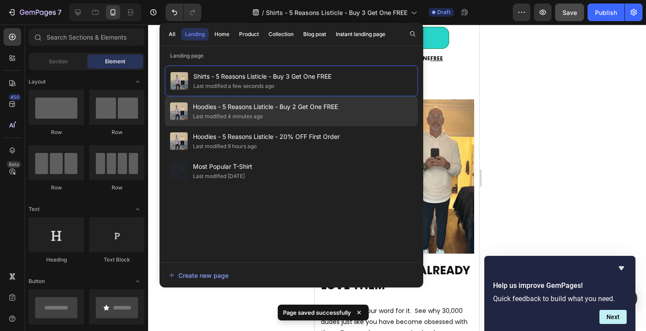
click at [250, 108] on span "Hoodies - 5 Reasons Listicle - Buy 2 Get One FREE" at bounding box center [265, 107] width 145 height 11
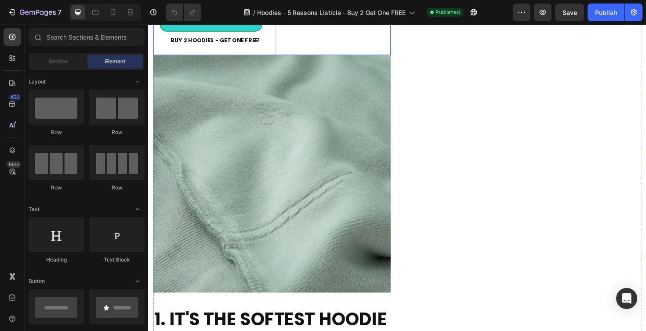
scroll to position [325, 0]
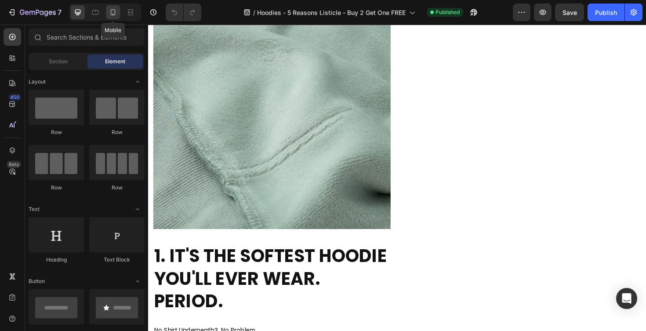
click at [112, 17] on div at bounding box center [113, 12] width 14 height 14
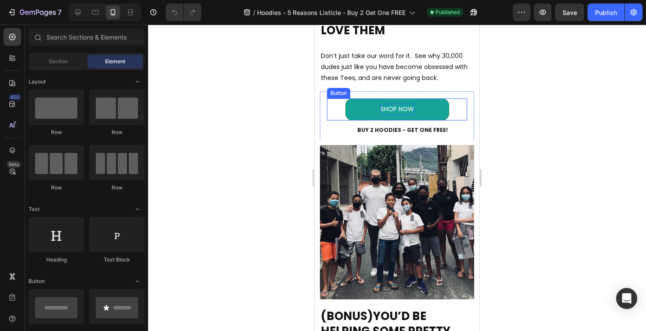
scroll to position [1915, 0]
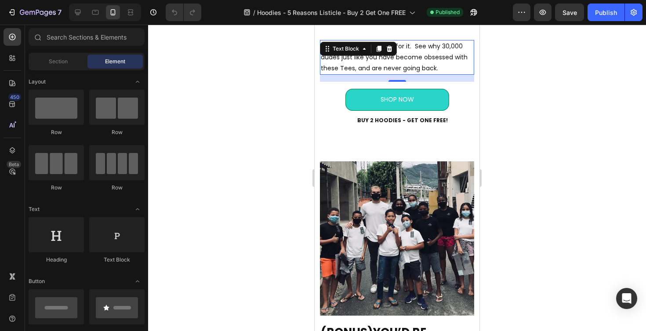
click at [357, 62] on p "Don’t just take our word for it. See why 30,000 dudes just like you have become…" at bounding box center [397, 57] width 153 height 33
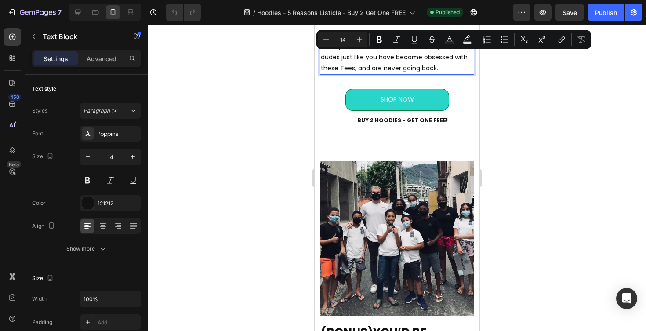
click at [347, 67] on p "Don’t just take our word for it. See why 30,000 dudes just like you have become…" at bounding box center [397, 57] width 153 height 33
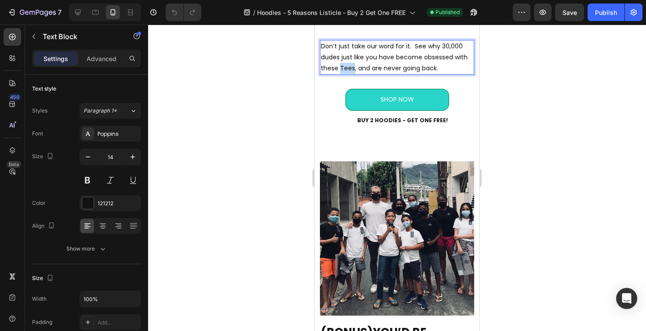
click at [347, 67] on p "Don’t just take our word for it. See why 30,000 dudes just like you have become…" at bounding box center [397, 57] width 153 height 33
click at [583, 50] on div at bounding box center [397, 178] width 498 height 307
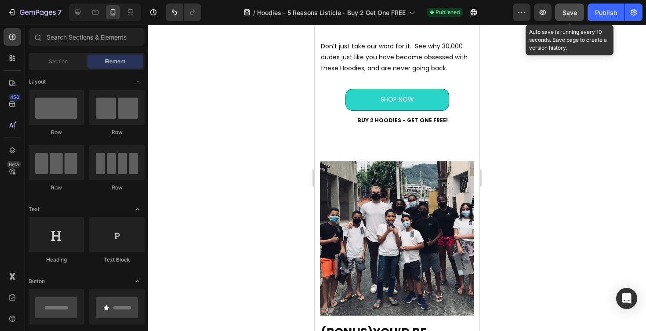
click at [566, 14] on span "Save" at bounding box center [570, 12] width 15 height 7
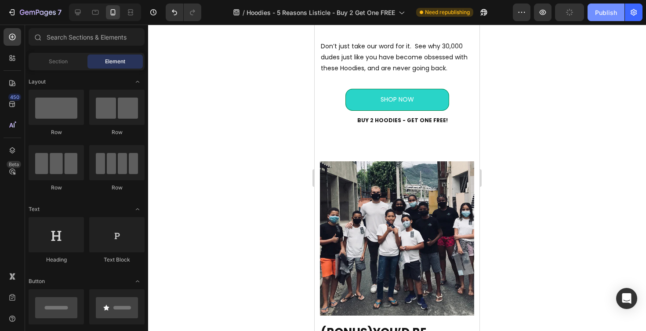
click at [606, 15] on div "Publish" at bounding box center [606, 12] width 22 height 9
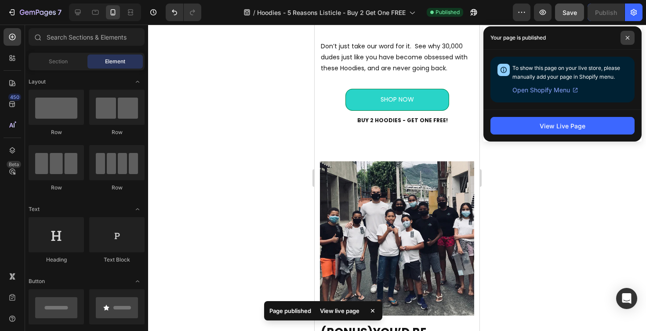
click at [627, 39] on icon at bounding box center [628, 38] width 4 height 4
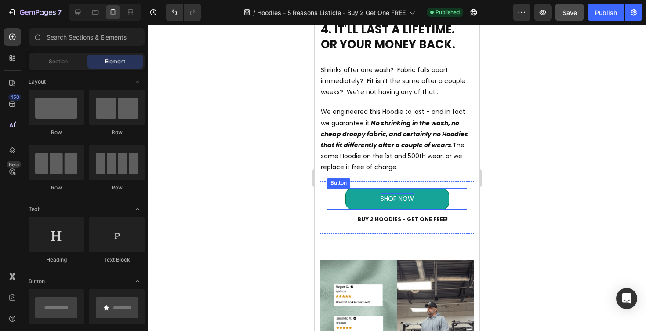
scroll to position [1552, 0]
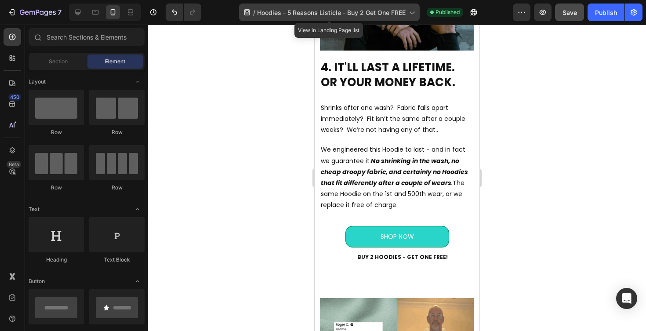
click at [270, 11] on span "Hoodies - 5 Reasons Listicle - Buy 2 Get One FREE" at bounding box center [331, 12] width 149 height 9
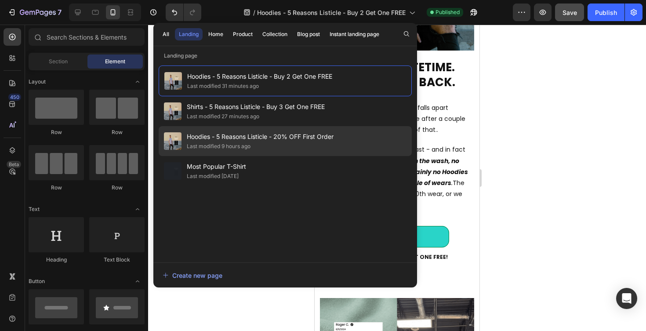
click at [287, 135] on span "Hoodies - 5 Reasons Listicle - 20% OFF First Order" at bounding box center [260, 136] width 147 height 11
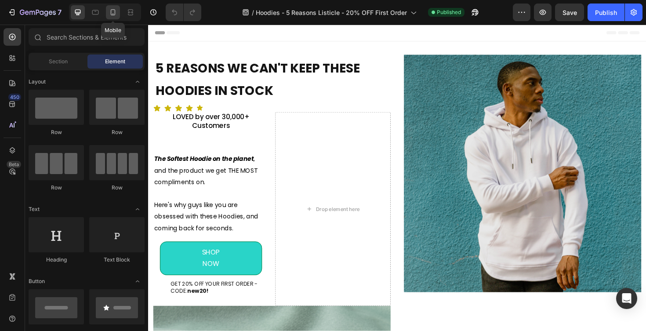
click at [113, 15] on icon at bounding box center [113, 12] width 9 height 9
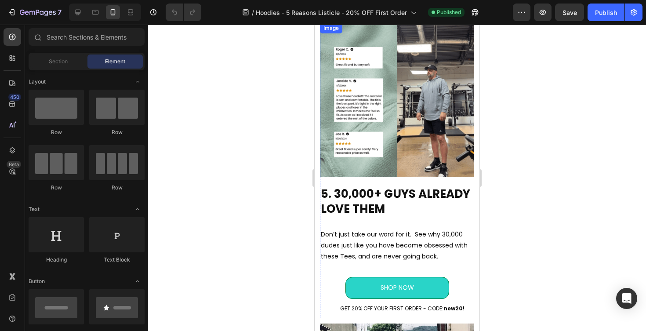
scroll to position [1792, 0]
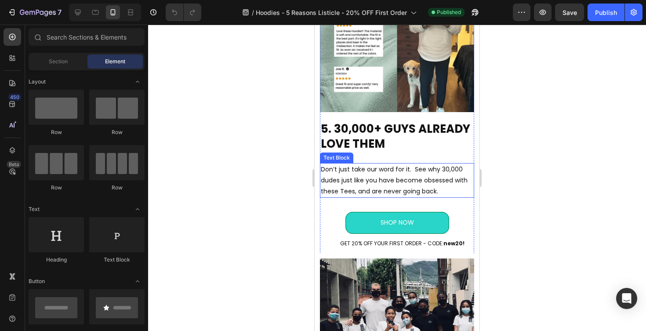
click at [383, 176] on p "Don’t just take our word for it. See why 30,000 dudes just like you have become…" at bounding box center [397, 180] width 153 height 33
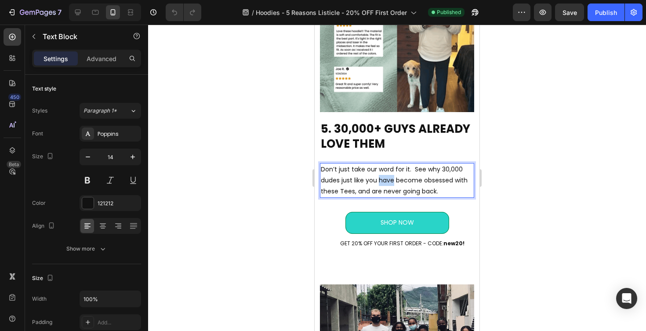
click at [383, 176] on p "Don’t just take our word for it. See why 30,000 dudes just like you have become…" at bounding box center [397, 180] width 153 height 33
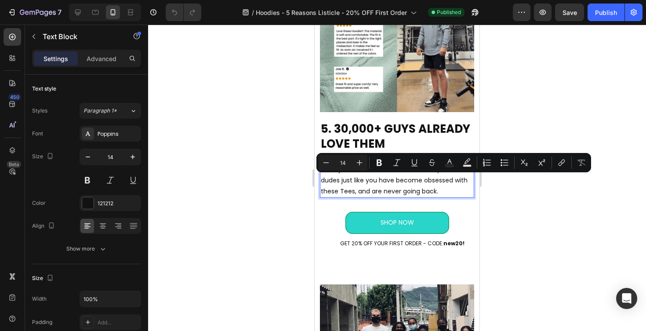
click at [341, 192] on p "Don’t just take our word for it. See why 30,000 dudes just like you have become…" at bounding box center [397, 180] width 153 height 33
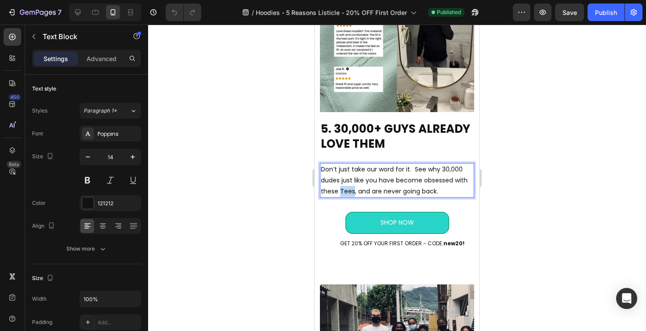
click at [341, 192] on p "Don’t just take our word for it. See why 30,000 dudes just like you have become…" at bounding box center [397, 180] width 153 height 33
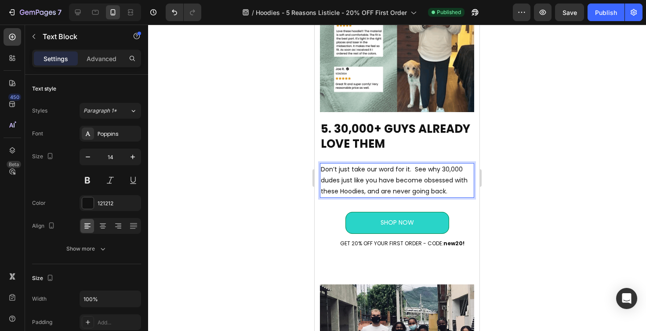
click at [561, 180] on div at bounding box center [397, 178] width 498 height 307
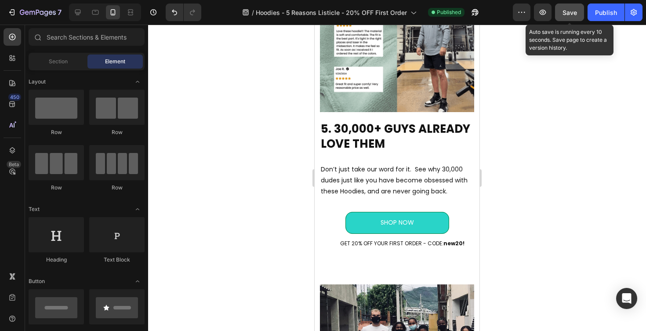
click at [569, 6] on button "Save" at bounding box center [569, 13] width 29 height 18
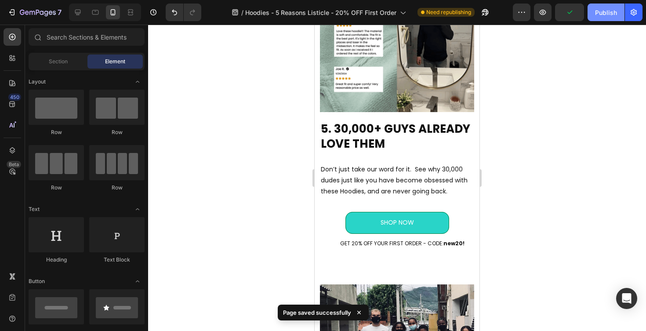
click at [603, 11] on div "Publish" at bounding box center [606, 12] width 22 height 9
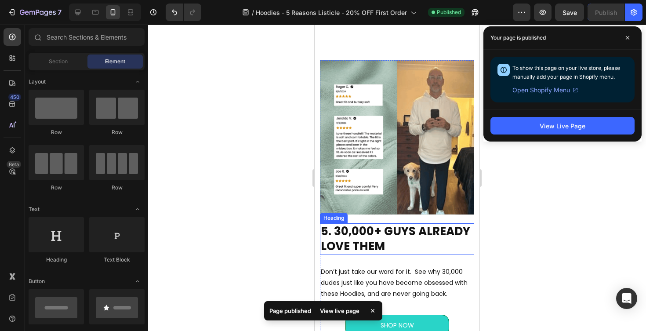
scroll to position [1789, 0]
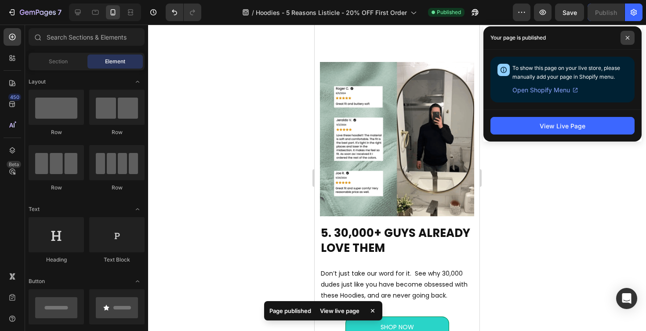
click at [628, 37] on icon at bounding box center [628, 38] width 4 height 4
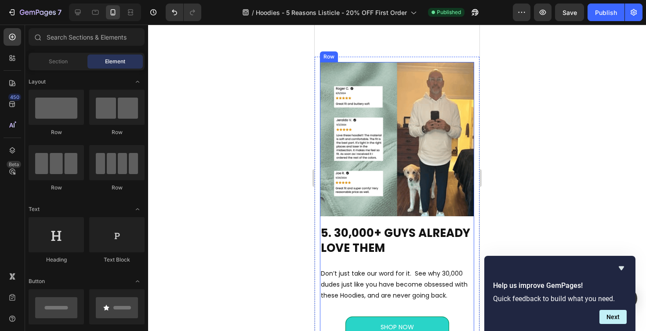
click at [556, 203] on div at bounding box center [397, 178] width 498 height 307
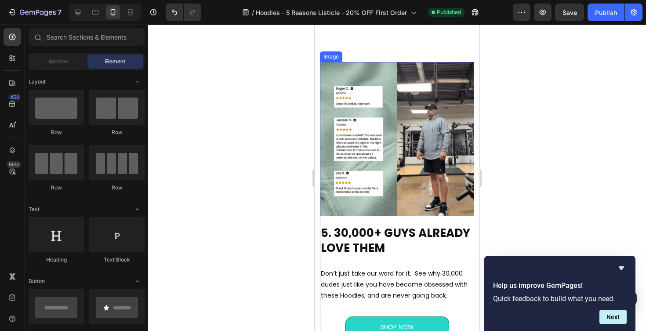
click at [431, 158] on img at bounding box center [397, 139] width 154 height 154
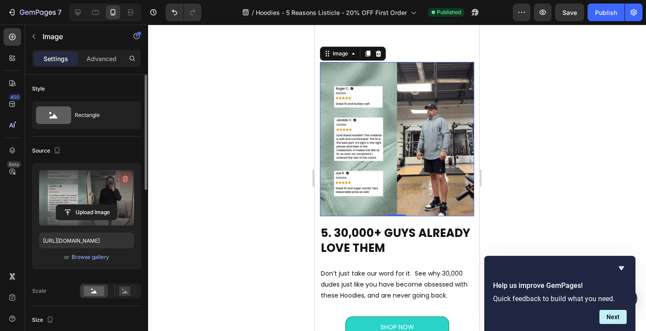
click at [125, 179] on icon "button" at bounding box center [125, 179] width 9 height 9
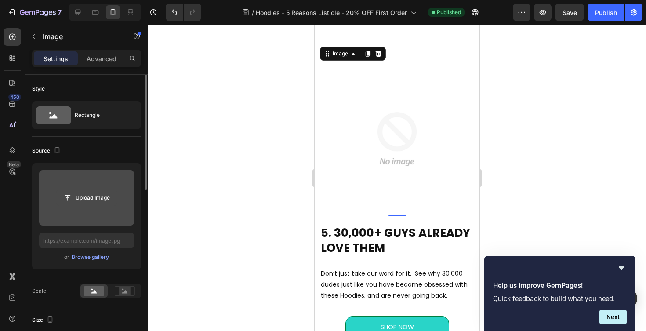
click at [91, 199] on input "file" at bounding box center [86, 197] width 61 height 15
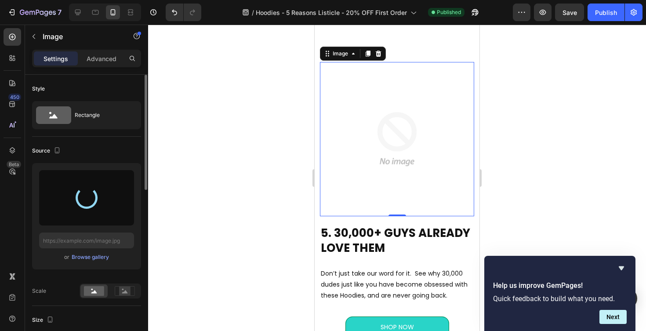
type input "[URL][DOMAIN_NAME]"
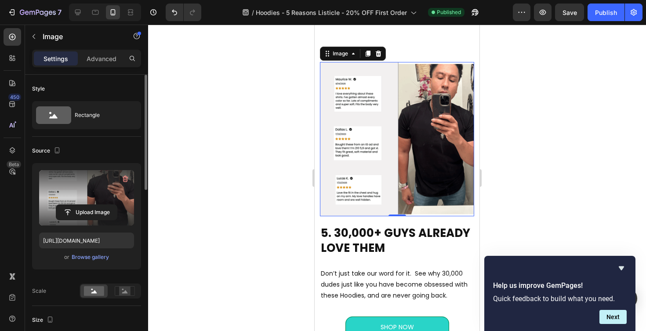
click at [553, 142] on div at bounding box center [397, 178] width 498 height 307
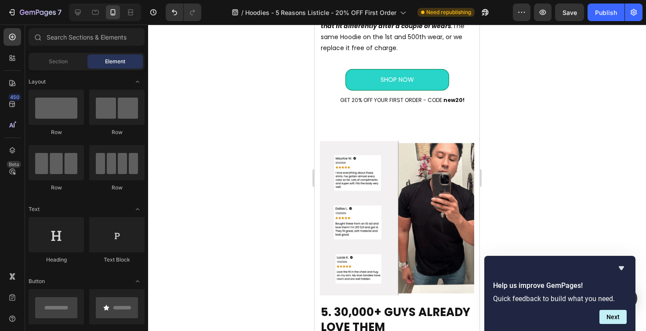
scroll to position [1692, 0]
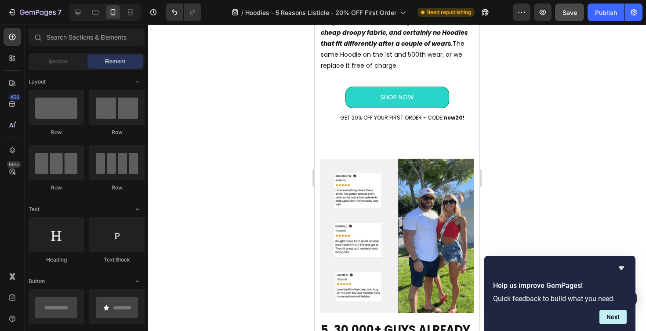
click at [577, 18] on button "Save" at bounding box center [569, 13] width 29 height 18
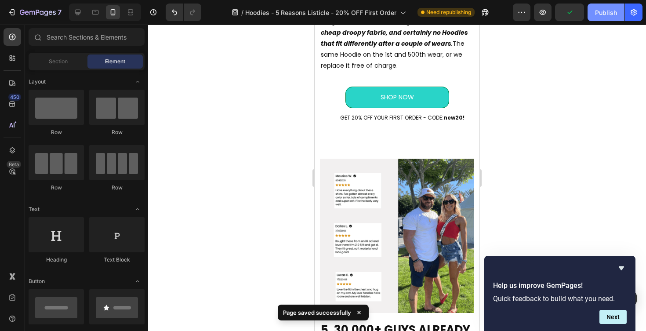
click at [602, 19] on button "Publish" at bounding box center [606, 13] width 37 height 18
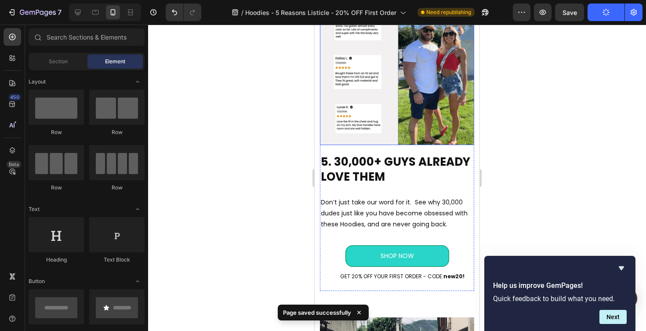
scroll to position [1861, 0]
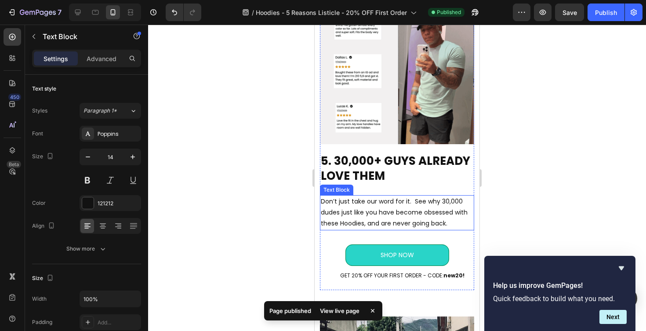
click at [350, 222] on p "Don’t just take our word for it. See why 30,000 dudes just like you have become…" at bounding box center [397, 212] width 153 height 33
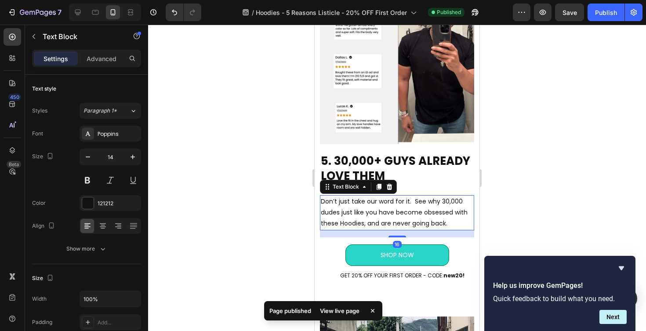
click at [350, 222] on p "Don’t just take our word for it. See why 30,000 dudes just like you have become…" at bounding box center [397, 212] width 153 height 33
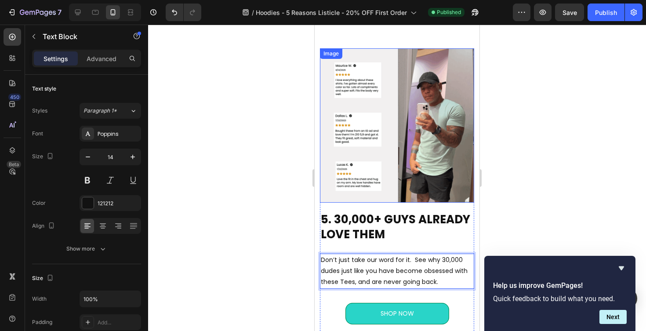
scroll to position [1691, 0]
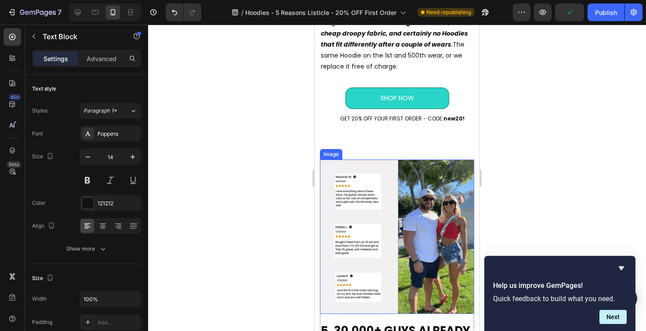
click at [437, 190] on img at bounding box center [397, 237] width 154 height 154
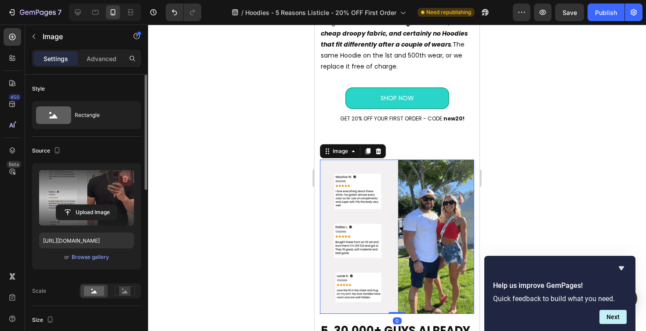
click at [128, 181] on icon "button" at bounding box center [125, 179] width 9 height 9
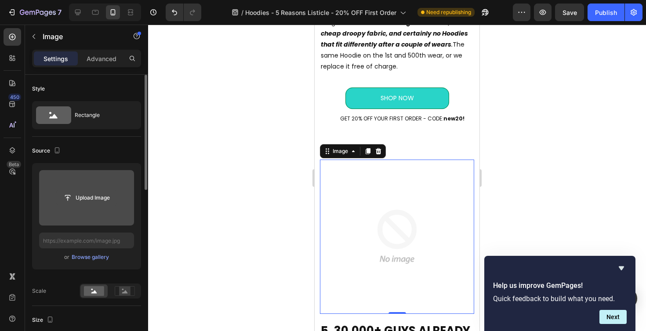
click at [91, 195] on input "file" at bounding box center [86, 197] width 61 height 15
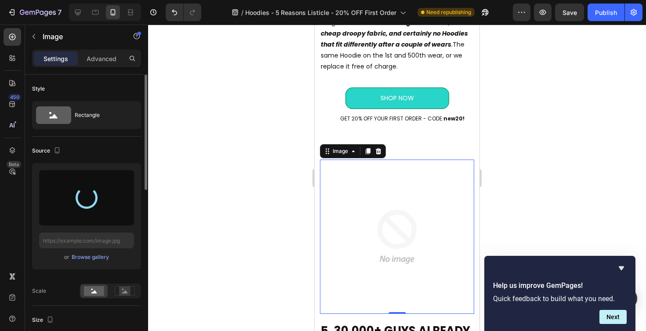
type input "[URL][DOMAIN_NAME]"
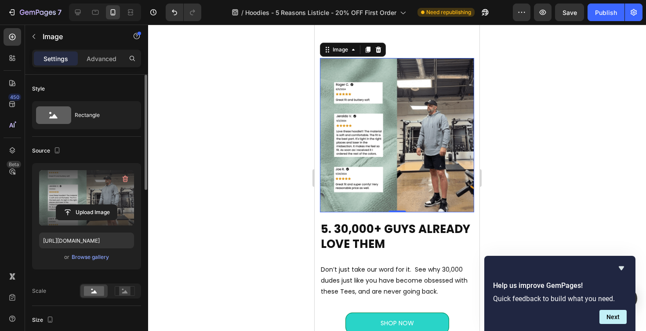
scroll to position [1837, 0]
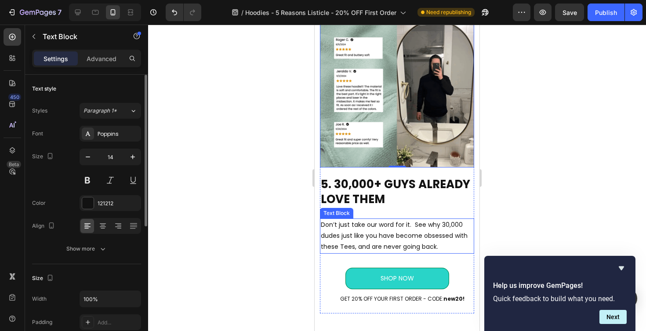
click at [371, 241] on p "Don’t just take our word for it. See why 30,000 dudes just like you have become…" at bounding box center [397, 235] width 153 height 33
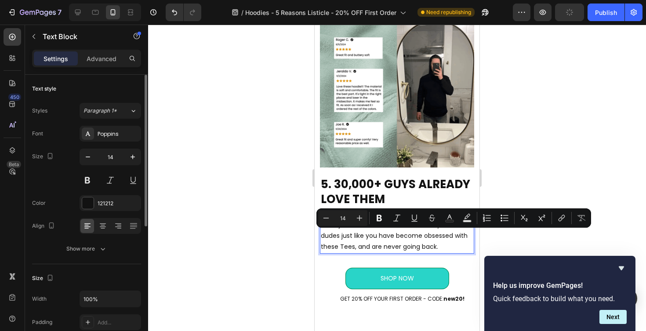
click at [347, 246] on p "Don’t just take our word for it. See why 30,000 dudes just like you have become…" at bounding box center [397, 235] width 153 height 33
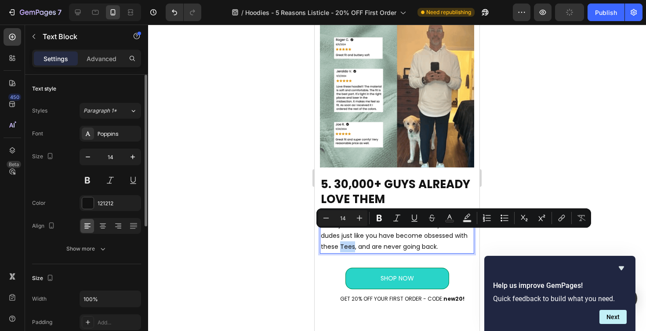
click at [347, 246] on p "Don’t just take our word for it. See why 30,000 dudes just like you have become…" at bounding box center [397, 235] width 153 height 33
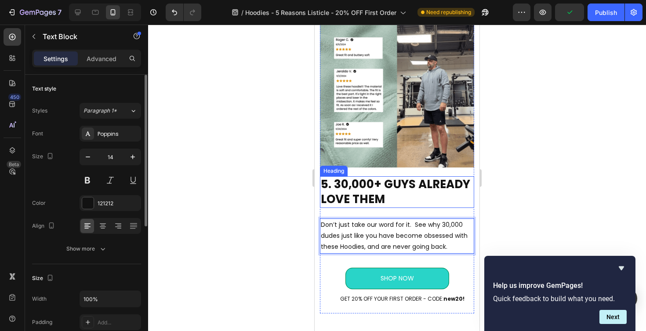
click at [510, 185] on div at bounding box center [397, 178] width 498 height 307
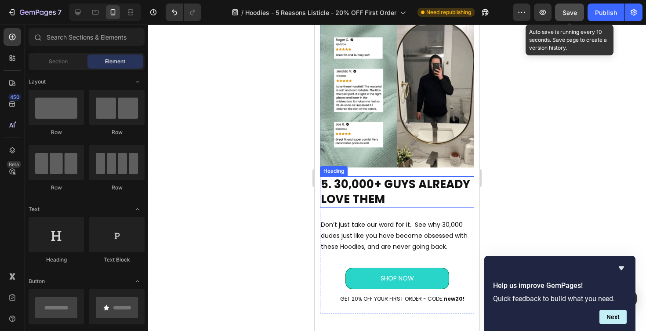
click at [569, 13] on span "Save" at bounding box center [570, 12] width 15 height 7
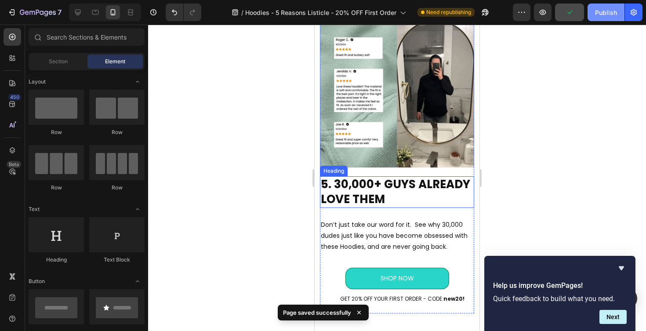
click at [601, 14] on div "Publish" at bounding box center [606, 12] width 22 height 9
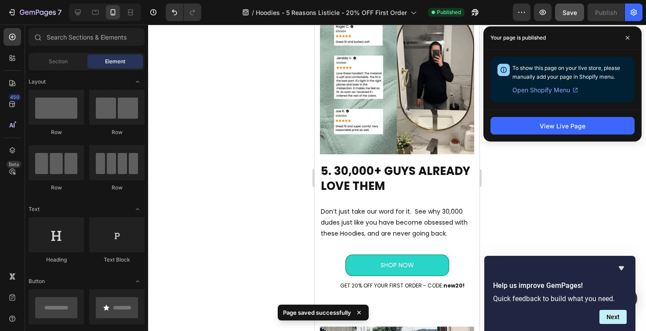
scroll to position [1876, 0]
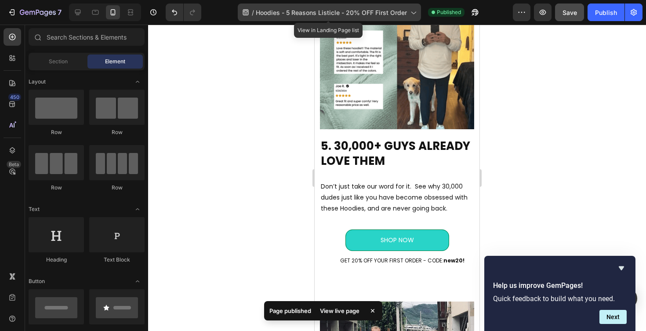
click at [259, 7] on div "/ Hoodies - 5 Reasons Listicle - 20% OFF First Order" at bounding box center [329, 13] width 183 height 18
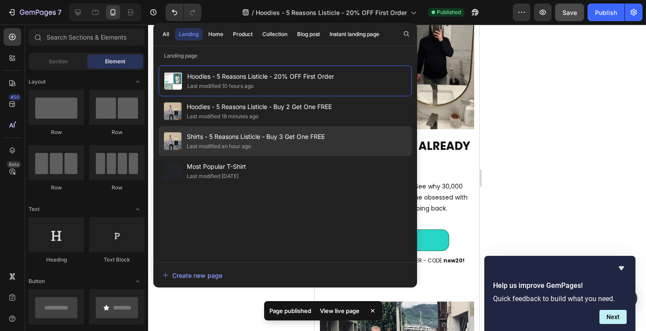
click at [262, 138] on span "Shirts - 5 Reasons Listicle - Buy 3 Get One FREE" at bounding box center [256, 136] width 138 height 11
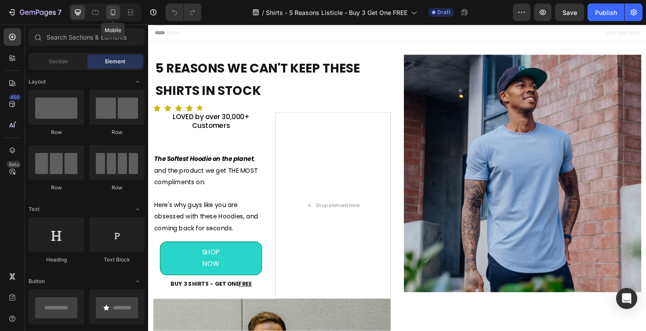
click at [111, 16] on icon at bounding box center [113, 12] width 9 height 9
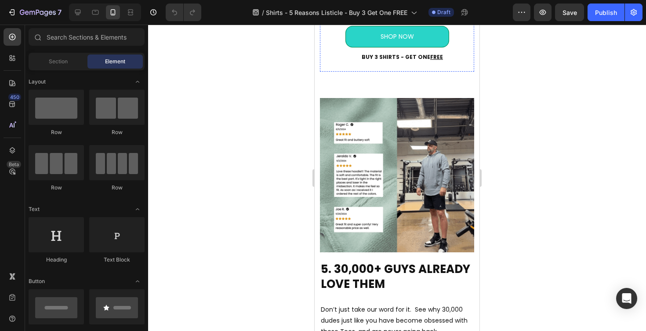
scroll to position [1809, 0]
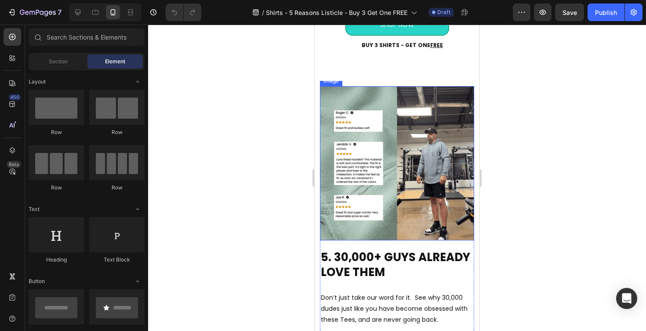
click at [386, 186] on img at bounding box center [397, 163] width 154 height 154
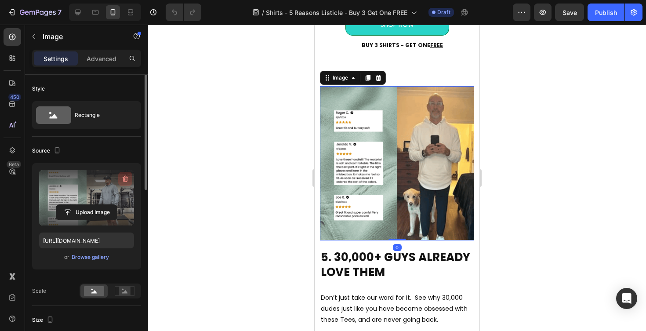
click at [128, 177] on icon "button" at bounding box center [125, 179] width 9 height 9
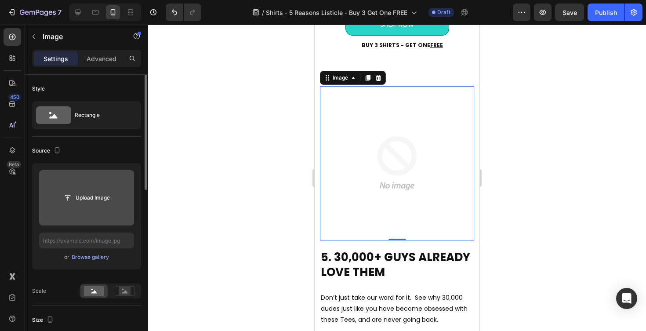
click at [93, 193] on input "file" at bounding box center [86, 197] width 61 height 15
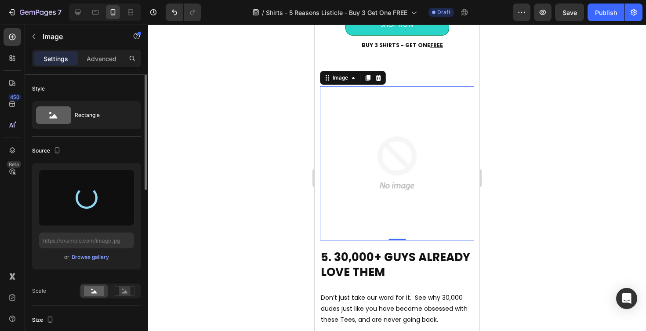
type input "[URL][DOMAIN_NAME]"
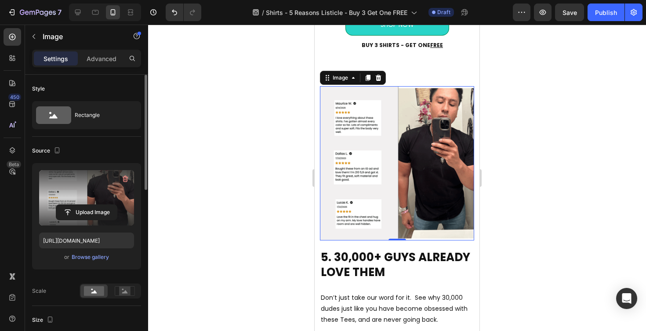
click at [527, 180] on div at bounding box center [397, 178] width 498 height 307
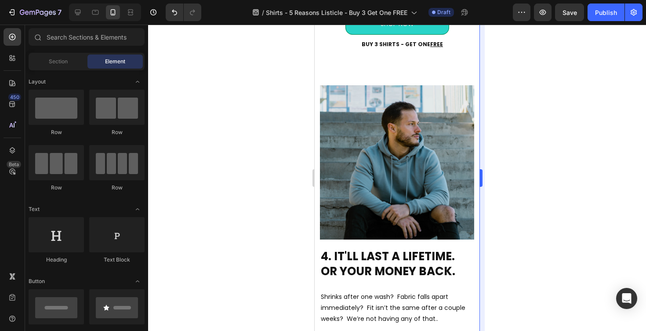
scroll to position [1557, 0]
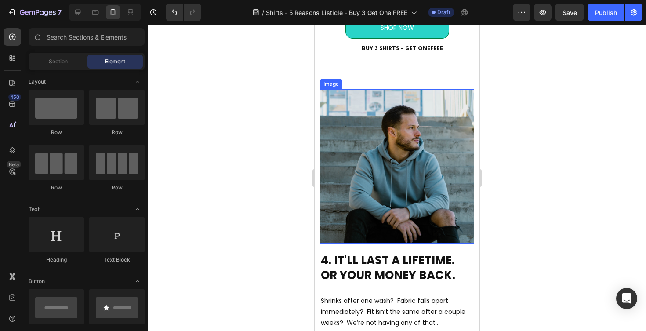
click at [383, 162] on img at bounding box center [397, 166] width 154 height 154
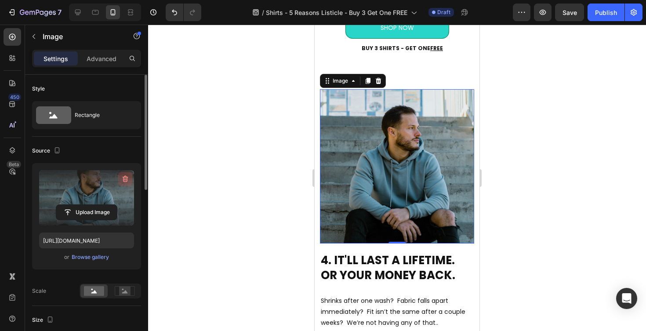
click at [124, 177] on icon "button" at bounding box center [126, 179] width 6 height 7
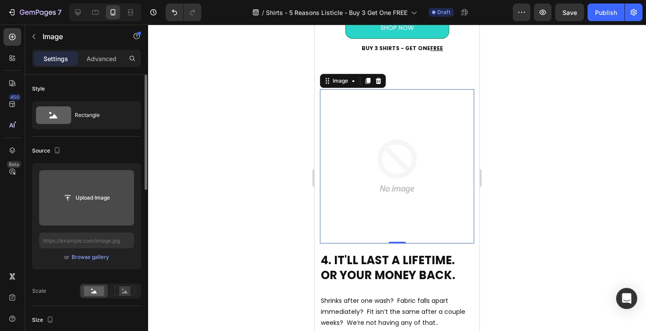
click at [91, 193] on input "file" at bounding box center [86, 197] width 61 height 15
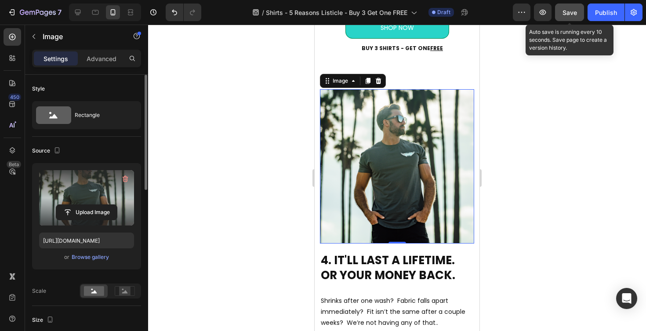
click at [577, 11] on span "Save" at bounding box center [570, 12] width 15 height 7
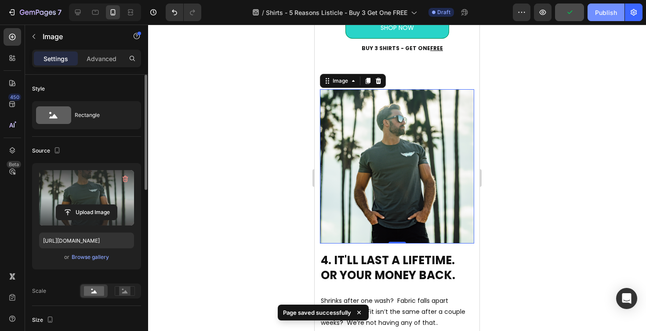
click at [599, 11] on div "Publish" at bounding box center [606, 12] width 22 height 9
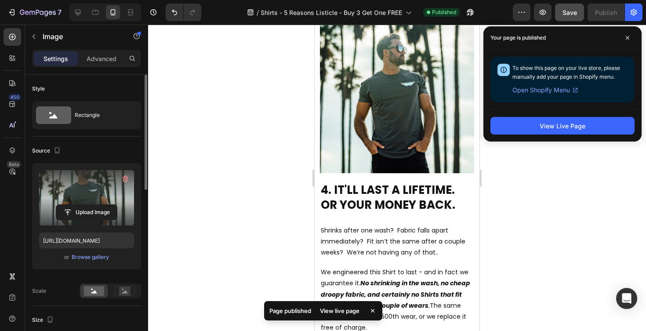
scroll to position [1631, 0]
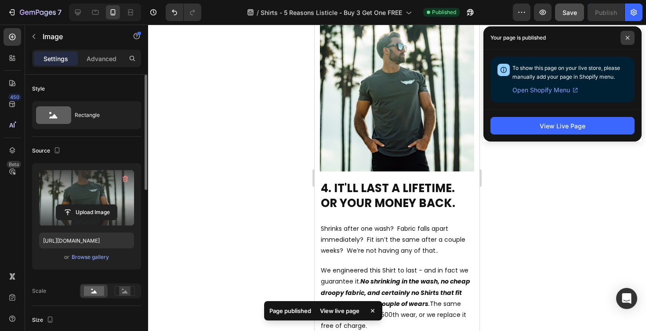
click at [627, 38] on icon at bounding box center [628, 38] width 4 height 4
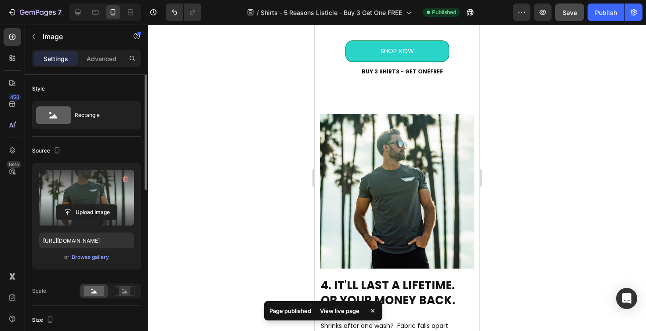
scroll to position [1526, 0]
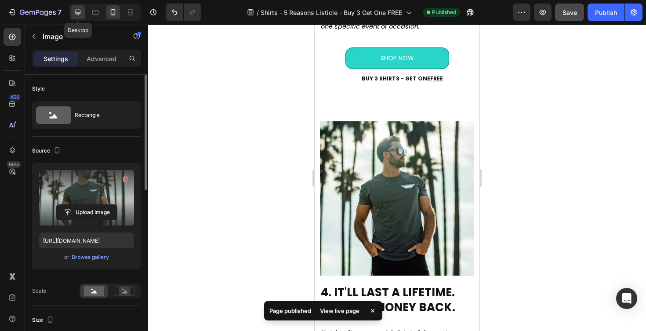
click at [77, 13] on icon at bounding box center [77, 12] width 9 height 9
type input "[URL][DOMAIN_NAME]"
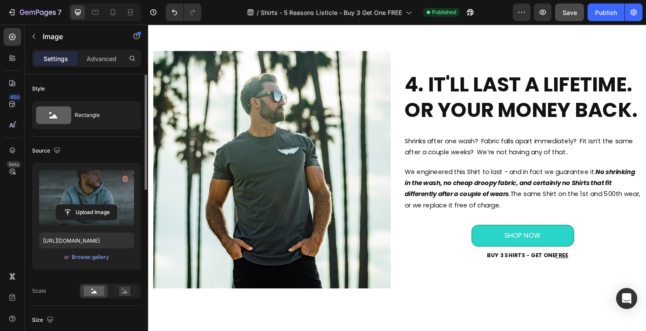
scroll to position [1608, 0]
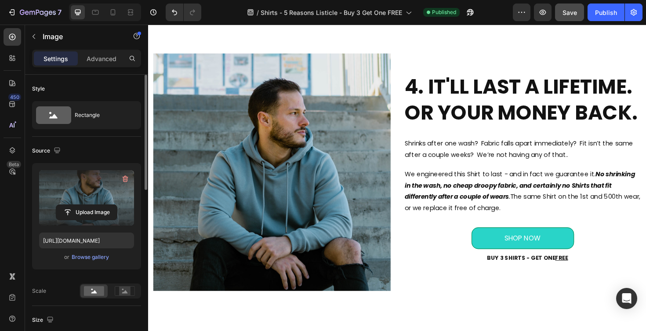
click at [285, 135] on img at bounding box center [279, 181] width 252 height 252
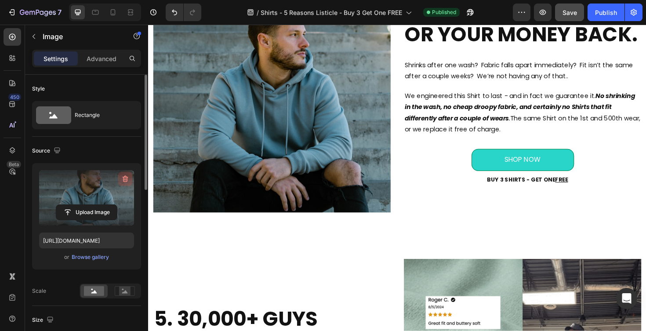
click at [121, 179] on icon "button" at bounding box center [125, 179] width 9 height 9
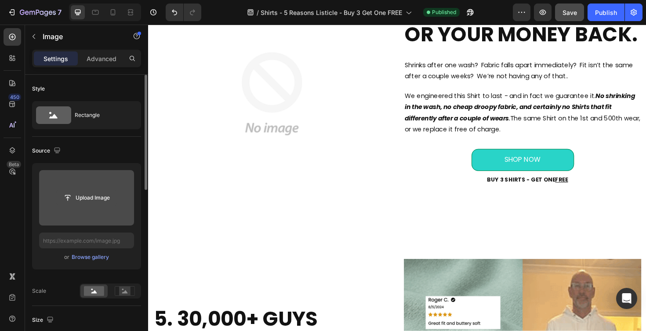
click at [88, 200] on input "file" at bounding box center [86, 197] width 61 height 15
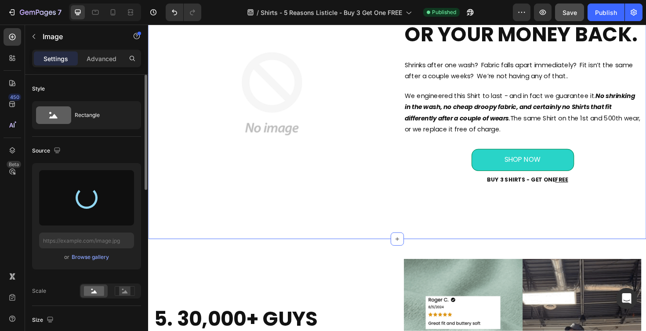
type input "[URL][DOMAIN_NAME]"
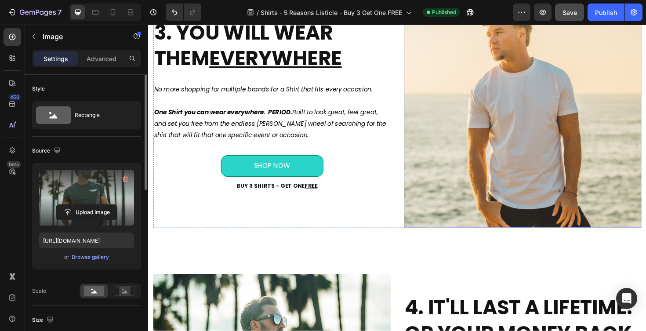
scroll to position [1223, 0]
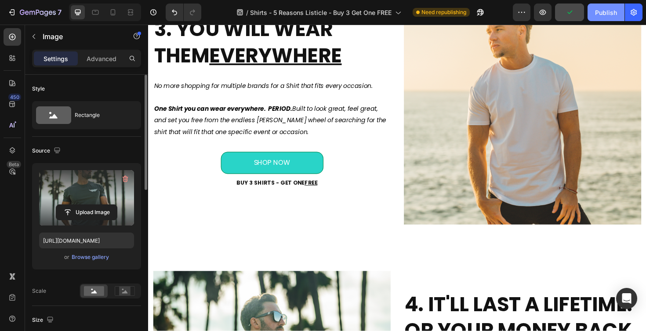
click at [603, 15] on div "Publish" at bounding box center [606, 12] width 22 height 9
click at [114, 13] on icon at bounding box center [113, 12] width 9 height 9
